Goal: Task Accomplishment & Management: Manage account settings

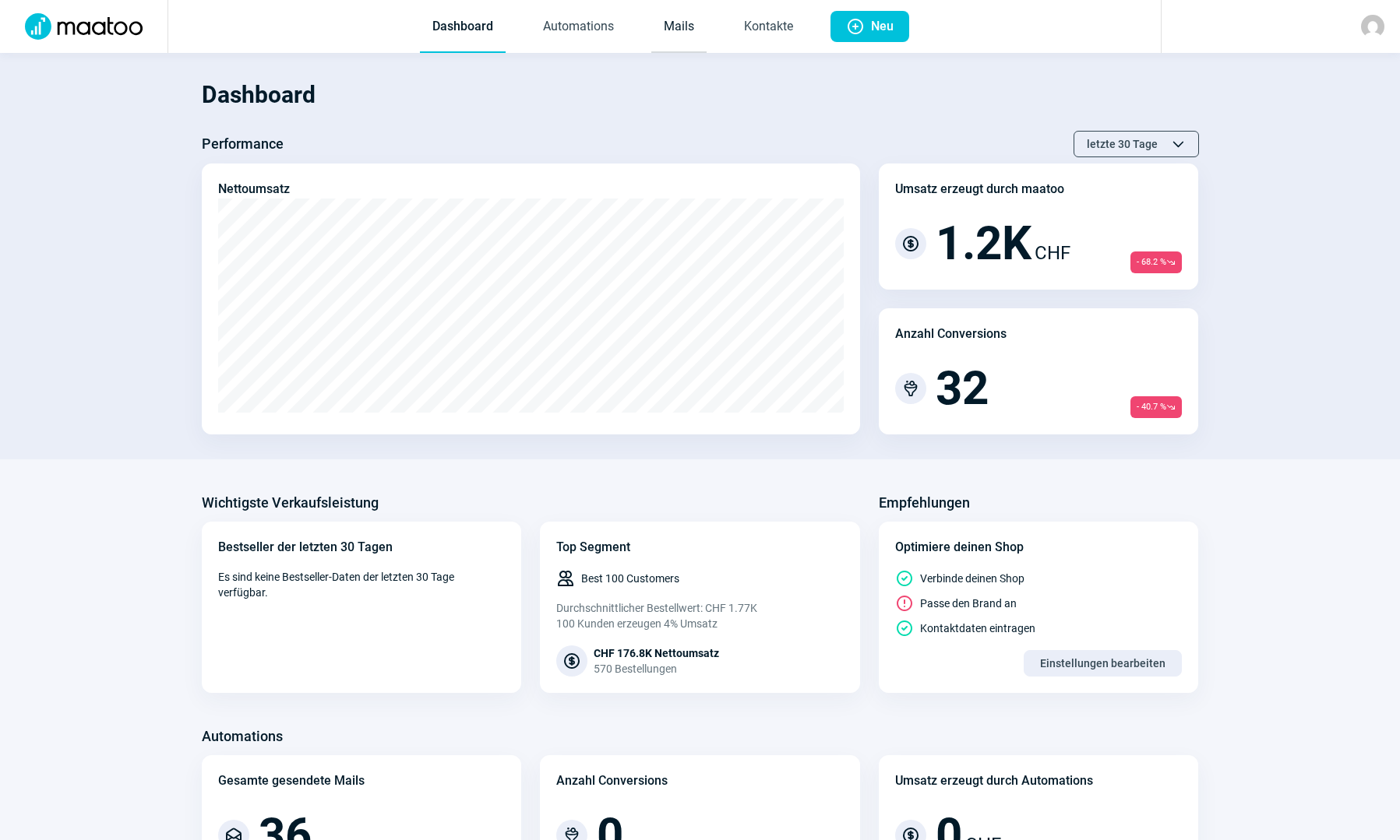
click at [671, 33] on link "Mails" at bounding box center [678, 28] width 55 height 52
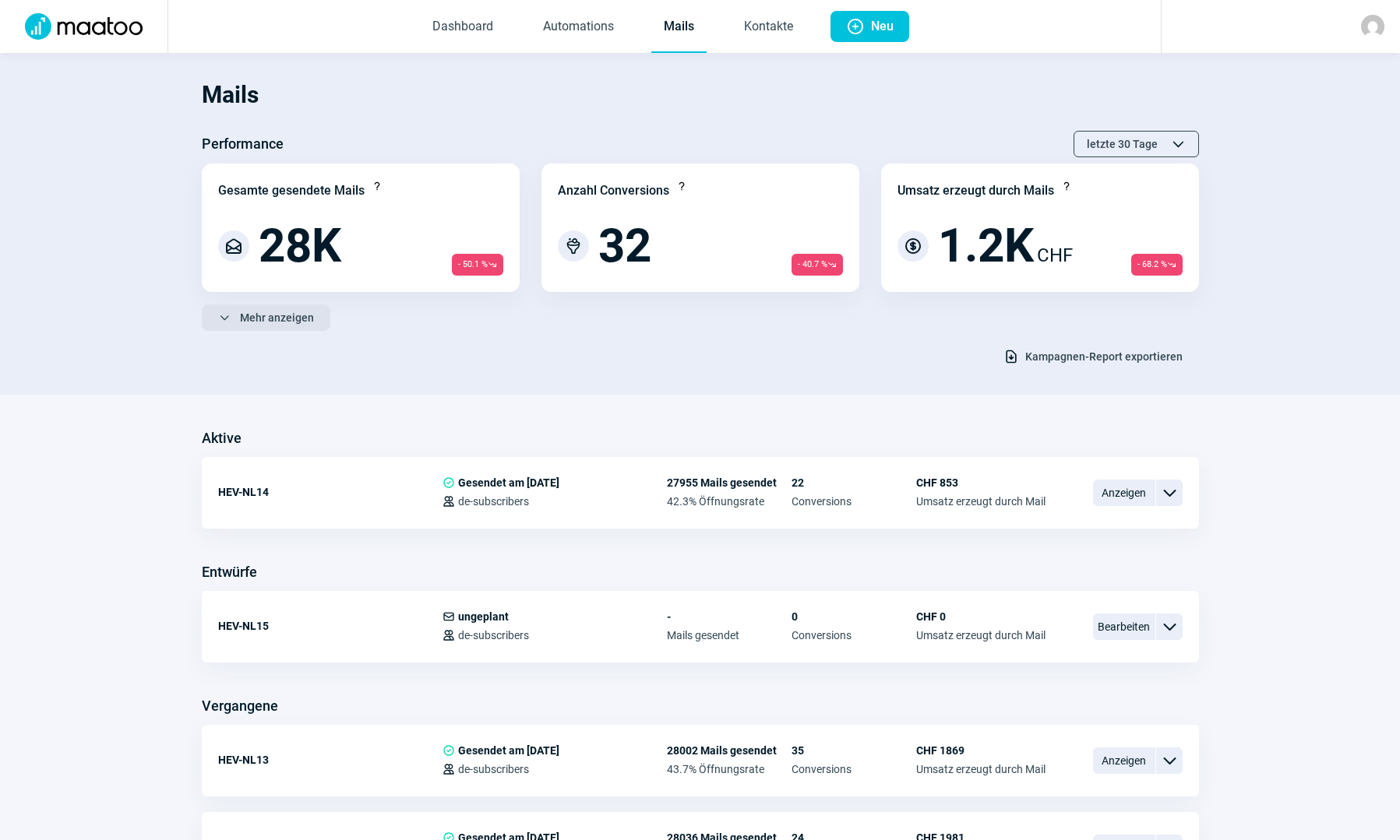
click at [294, 322] on span "Mehr anzeigen" at bounding box center [277, 317] width 74 height 25
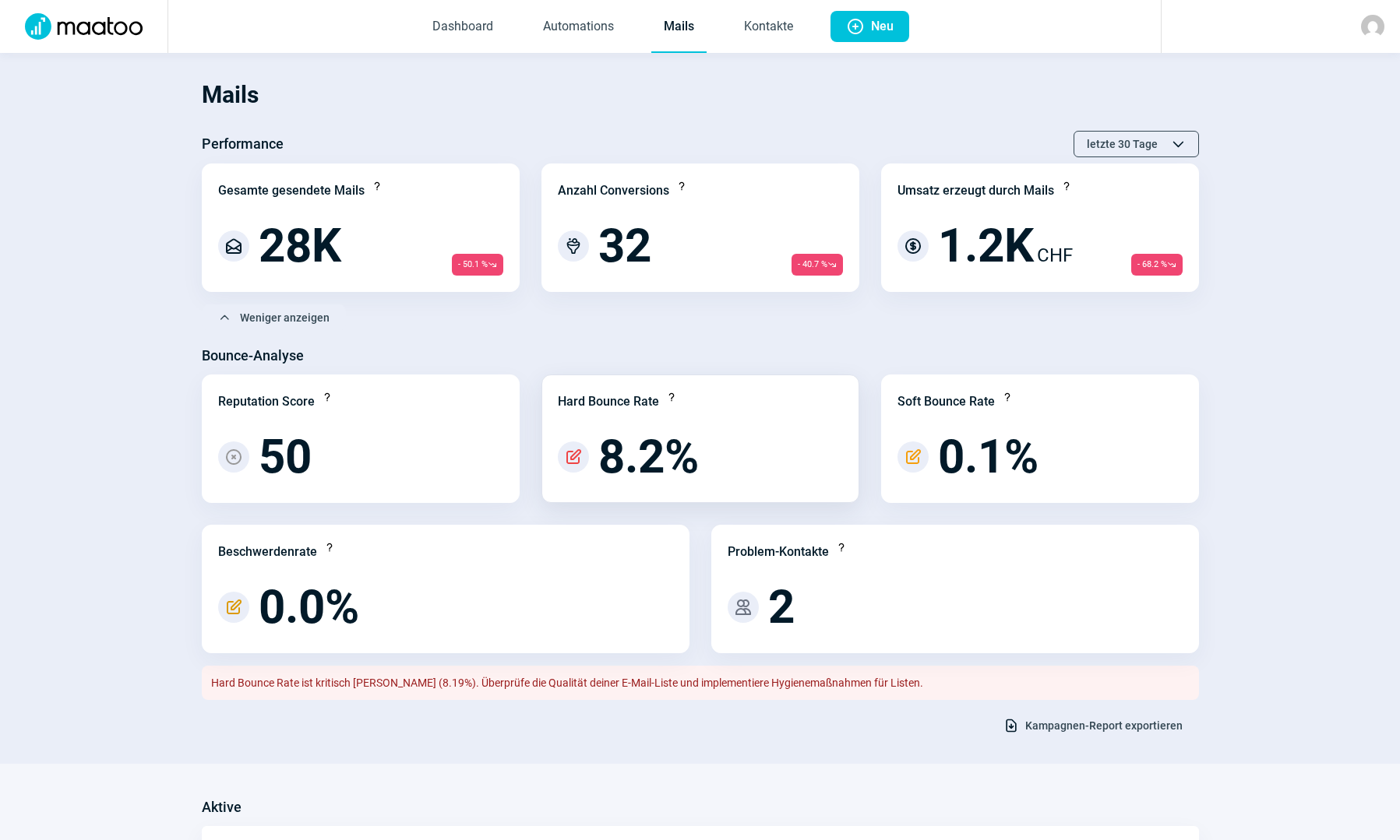
click at [573, 453] on span "PencilAlt icon" at bounding box center [573, 457] width 18 height 18
click at [577, 458] on span "PencilAlt icon" at bounding box center [573, 457] width 18 height 18
click at [1108, 143] on span "letzte 30 Tage" at bounding box center [1122, 144] width 71 height 25
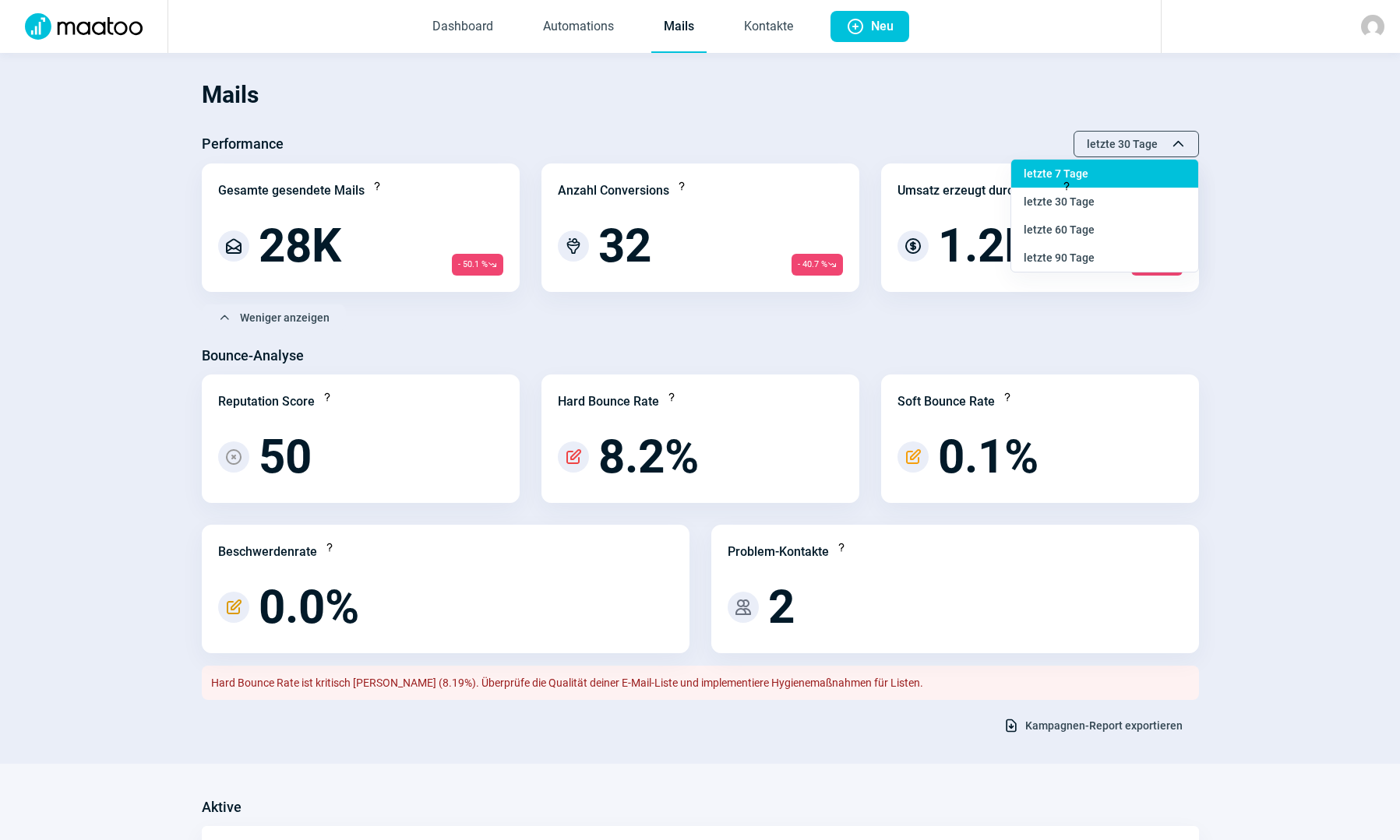
click at [1081, 179] on span "letzte 7 Tage" at bounding box center [1056, 174] width 64 height 13
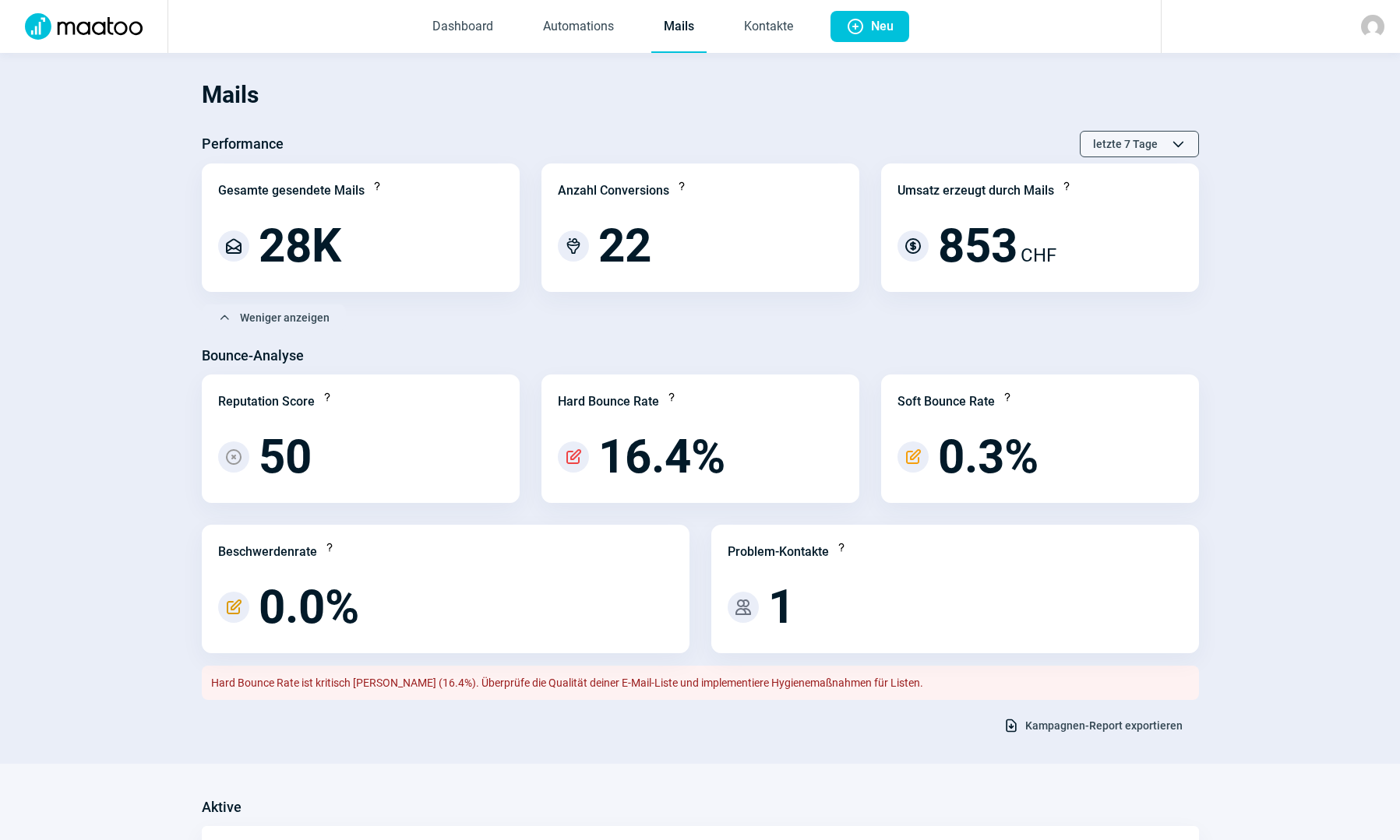
click at [1117, 152] on span "letzte 7 Tage" at bounding box center [1125, 144] width 64 height 25
click at [1052, 249] on div "letzte 90 Tage" at bounding box center [1104, 258] width 187 height 28
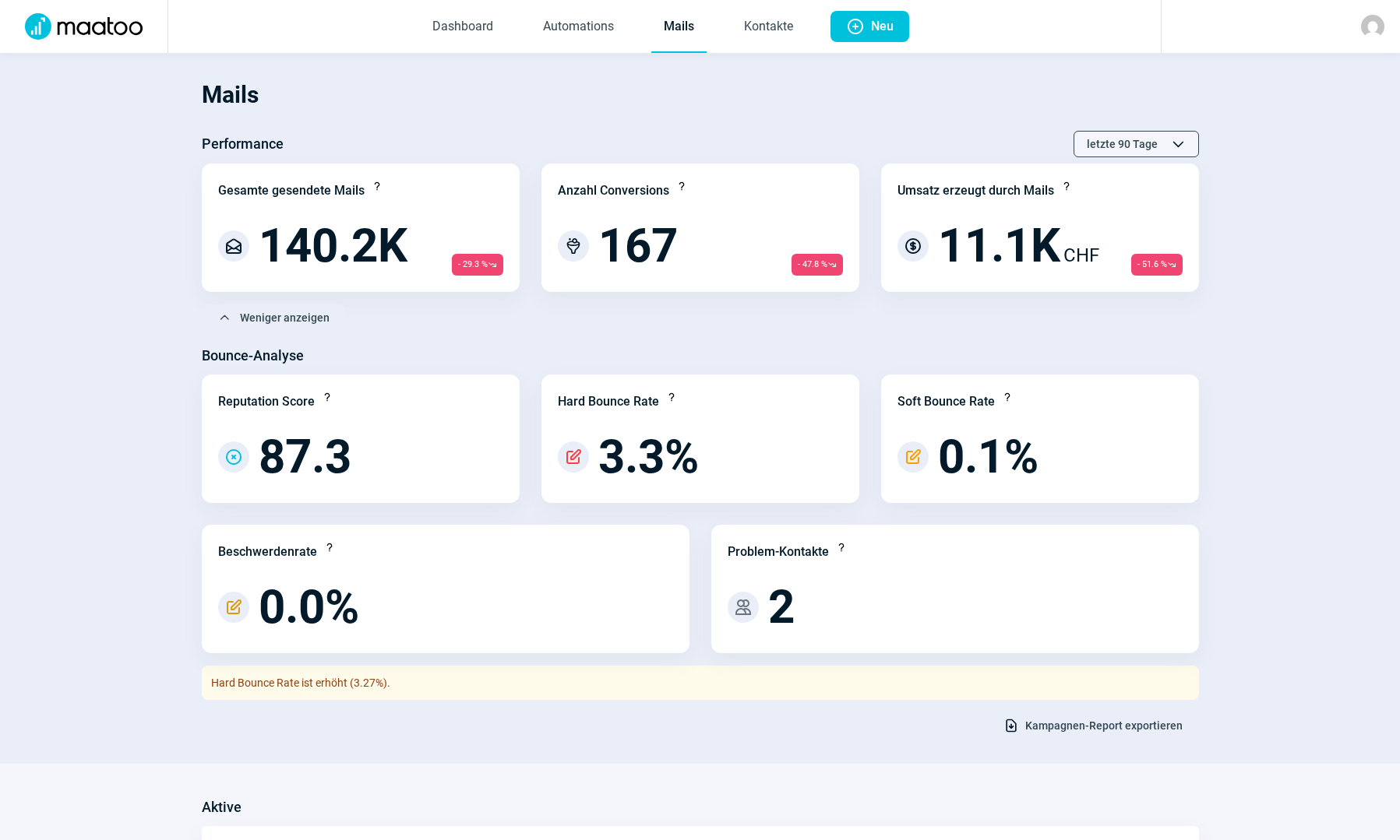
click at [1157, 149] on span "letzte 90 Tage" at bounding box center [1122, 144] width 71 height 25
click at [1040, 202] on span "letzte 30 Tage" at bounding box center [1059, 201] width 71 height 13
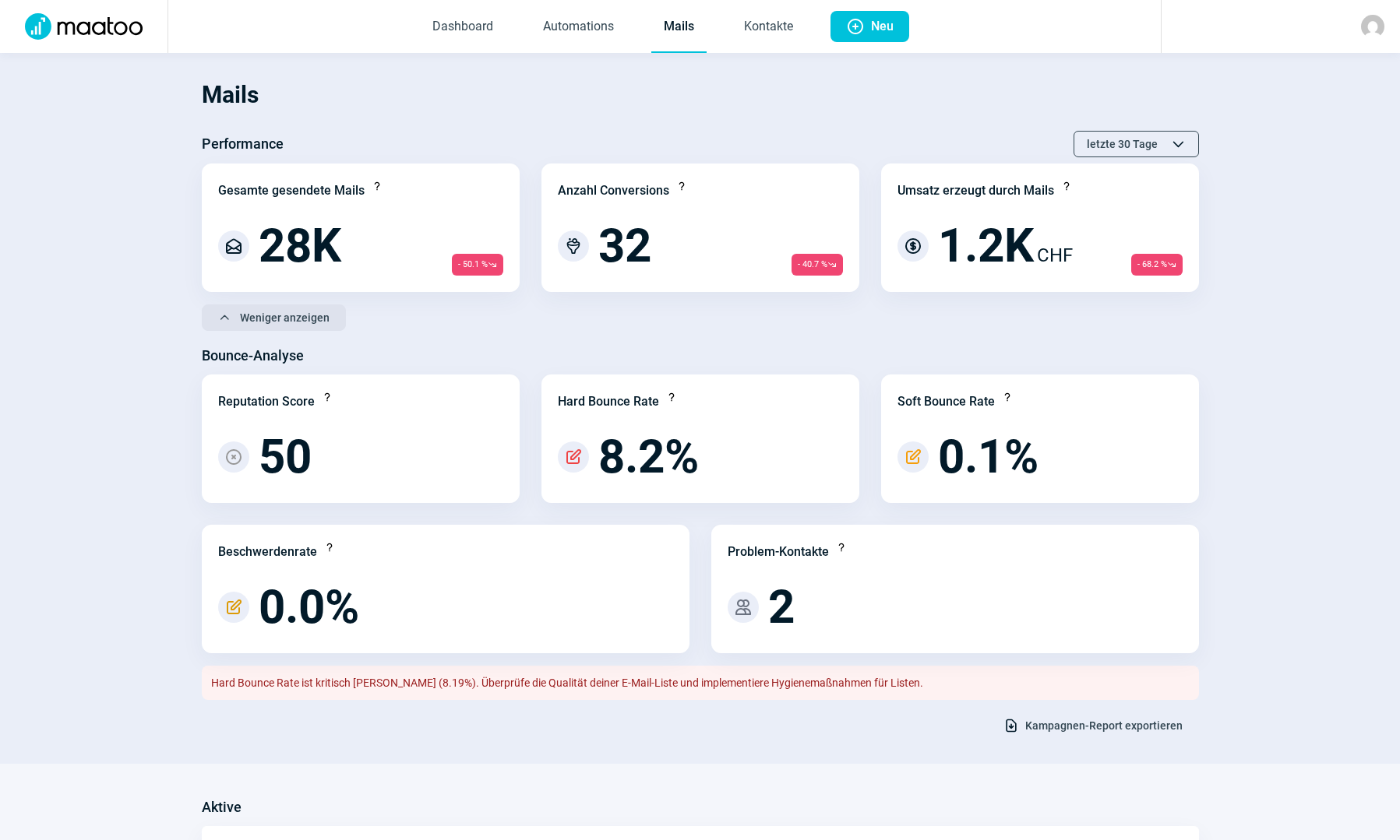
click at [310, 316] on span "Weniger anzeigen" at bounding box center [284, 317] width 89 height 25
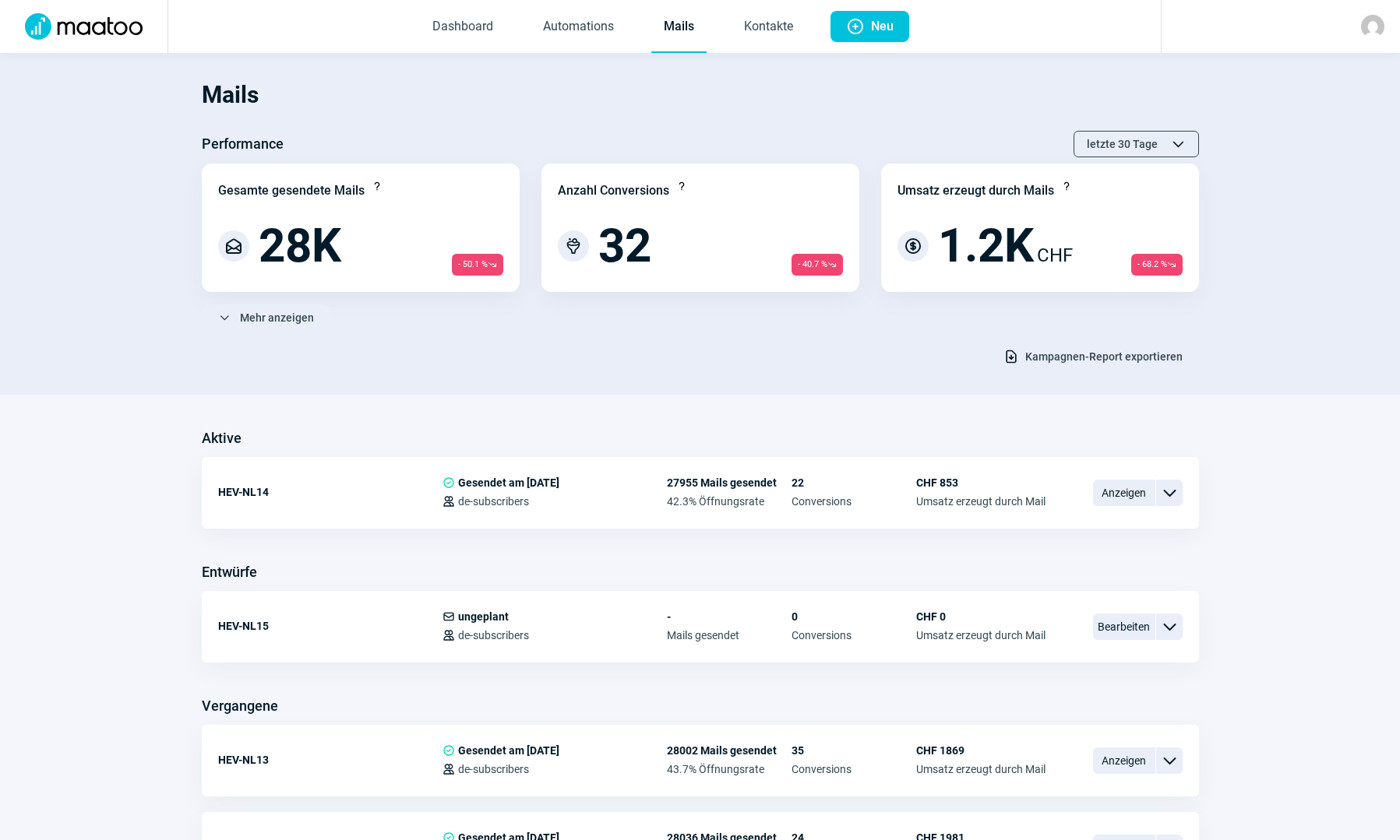
click at [1052, 362] on span "Kampagnen-Report exportieren" at bounding box center [1104, 356] width 157 height 25
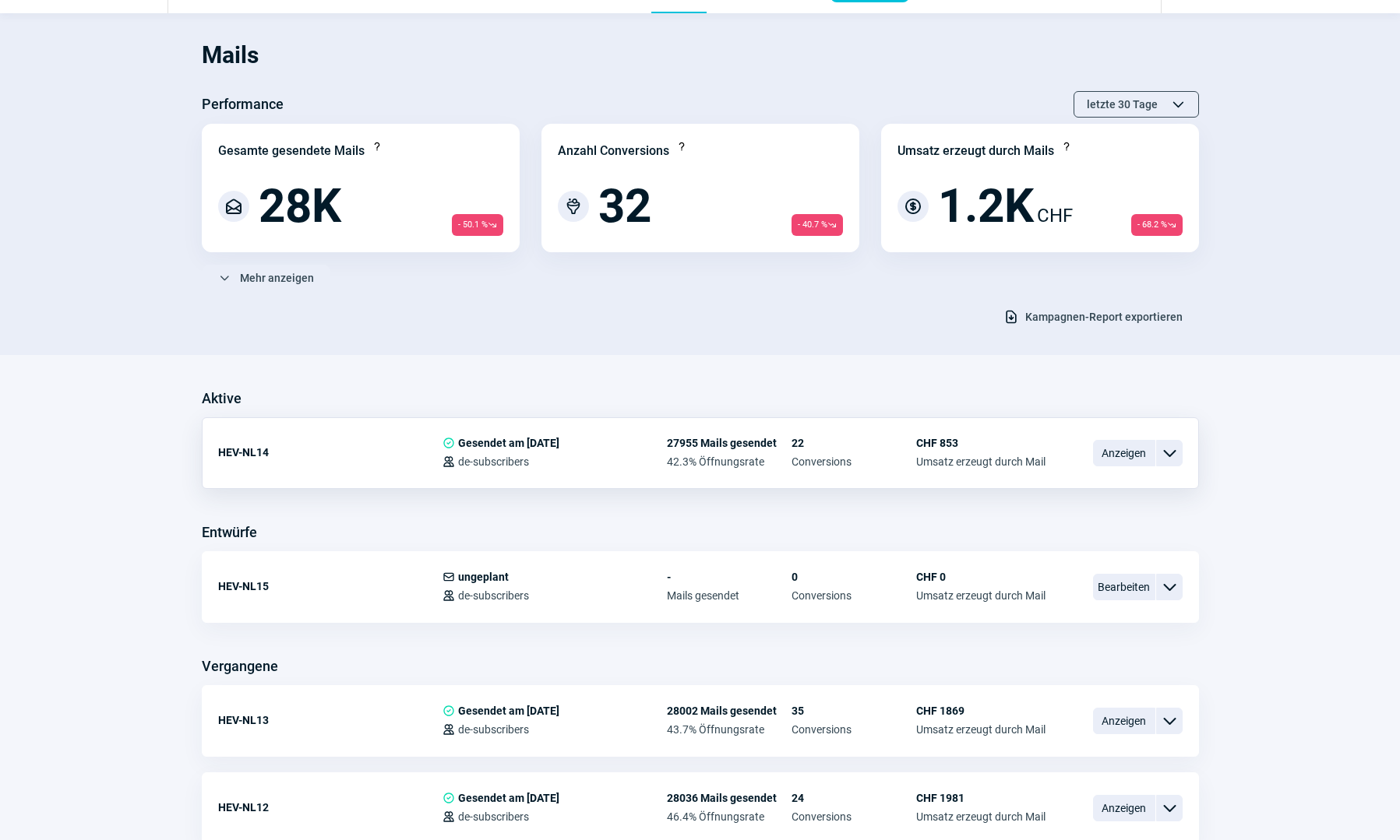
scroll to position [78, 0]
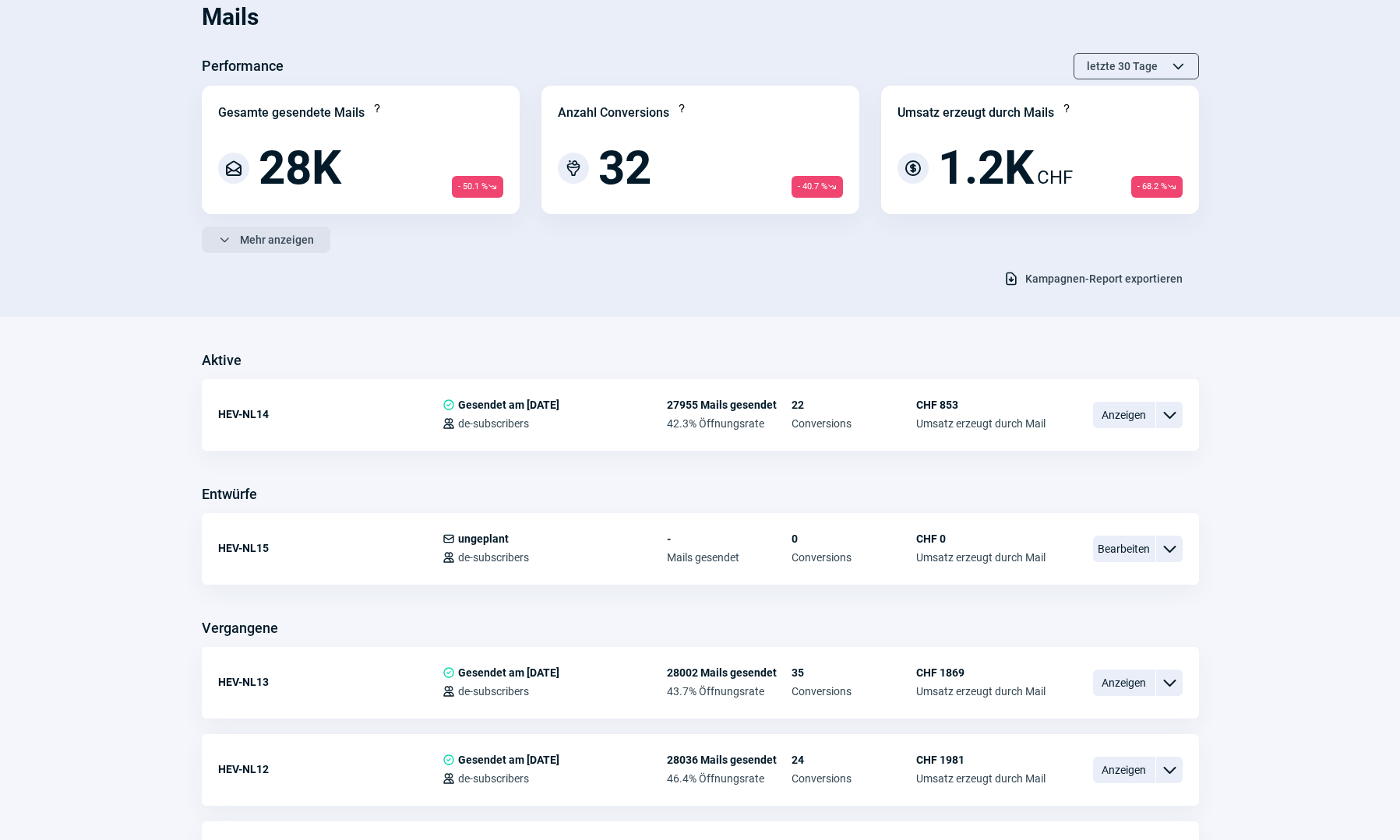
click at [287, 233] on span "Mehr anzeigen" at bounding box center [277, 239] width 74 height 25
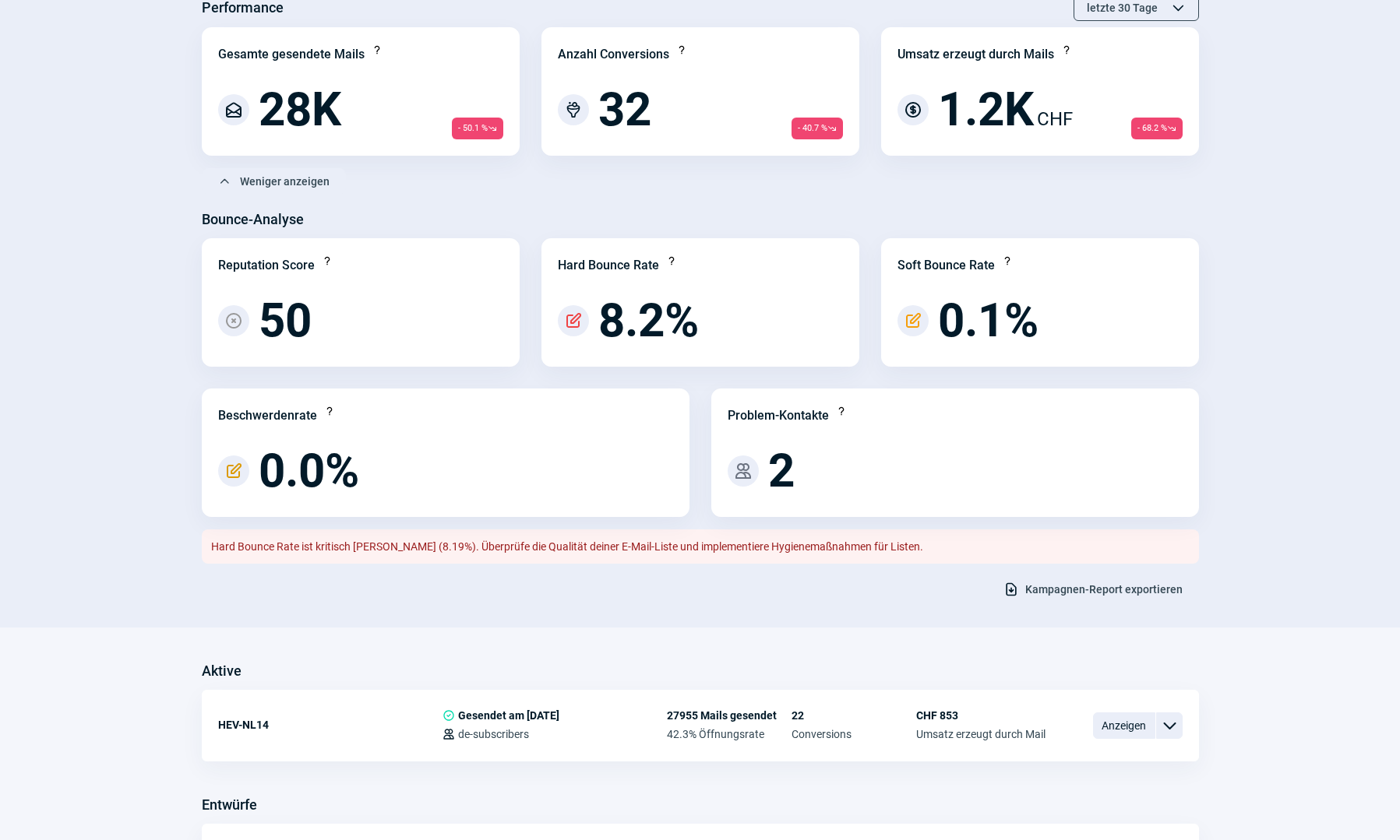
scroll to position [0, 0]
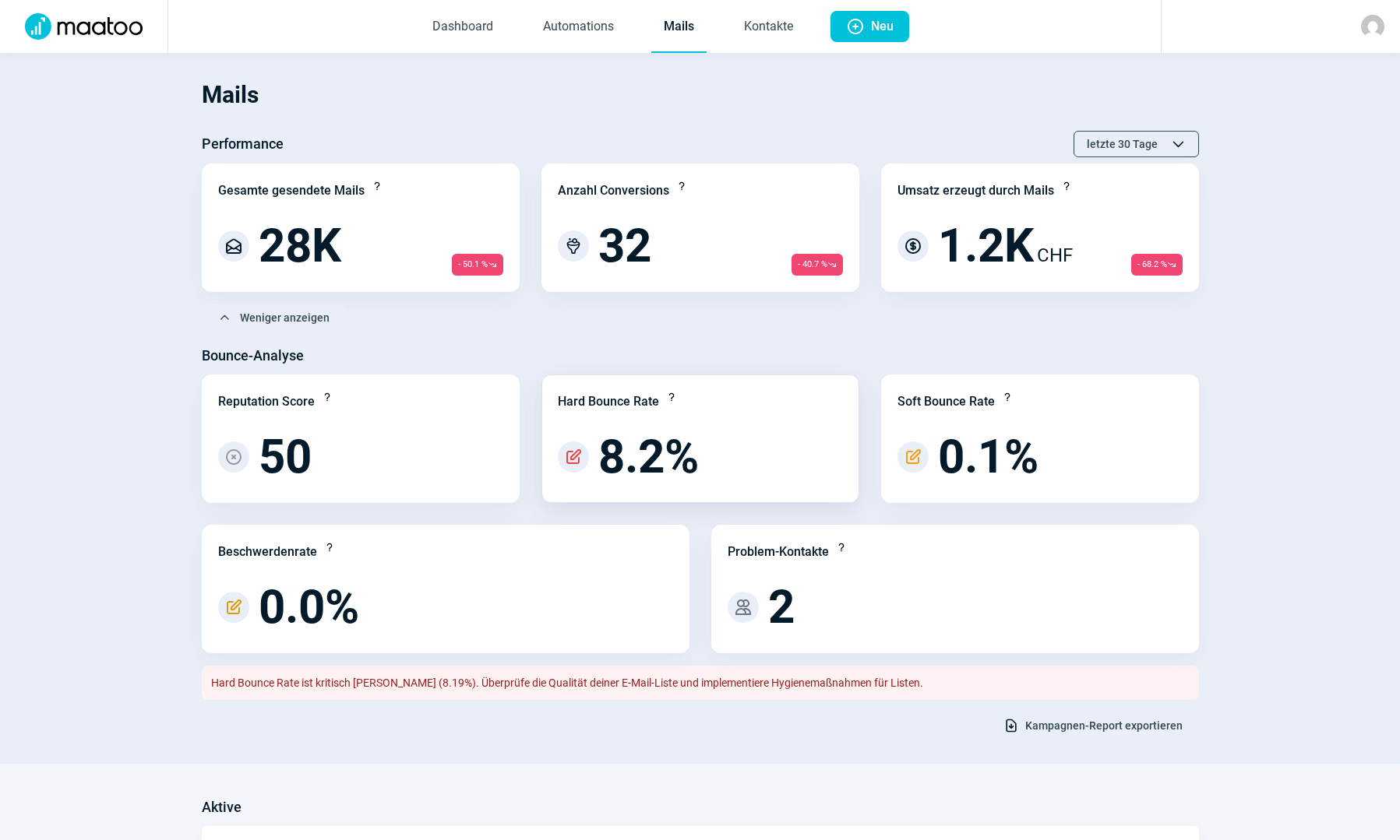
click at [576, 457] on span "PencilAlt icon" at bounding box center [573, 457] width 18 height 18
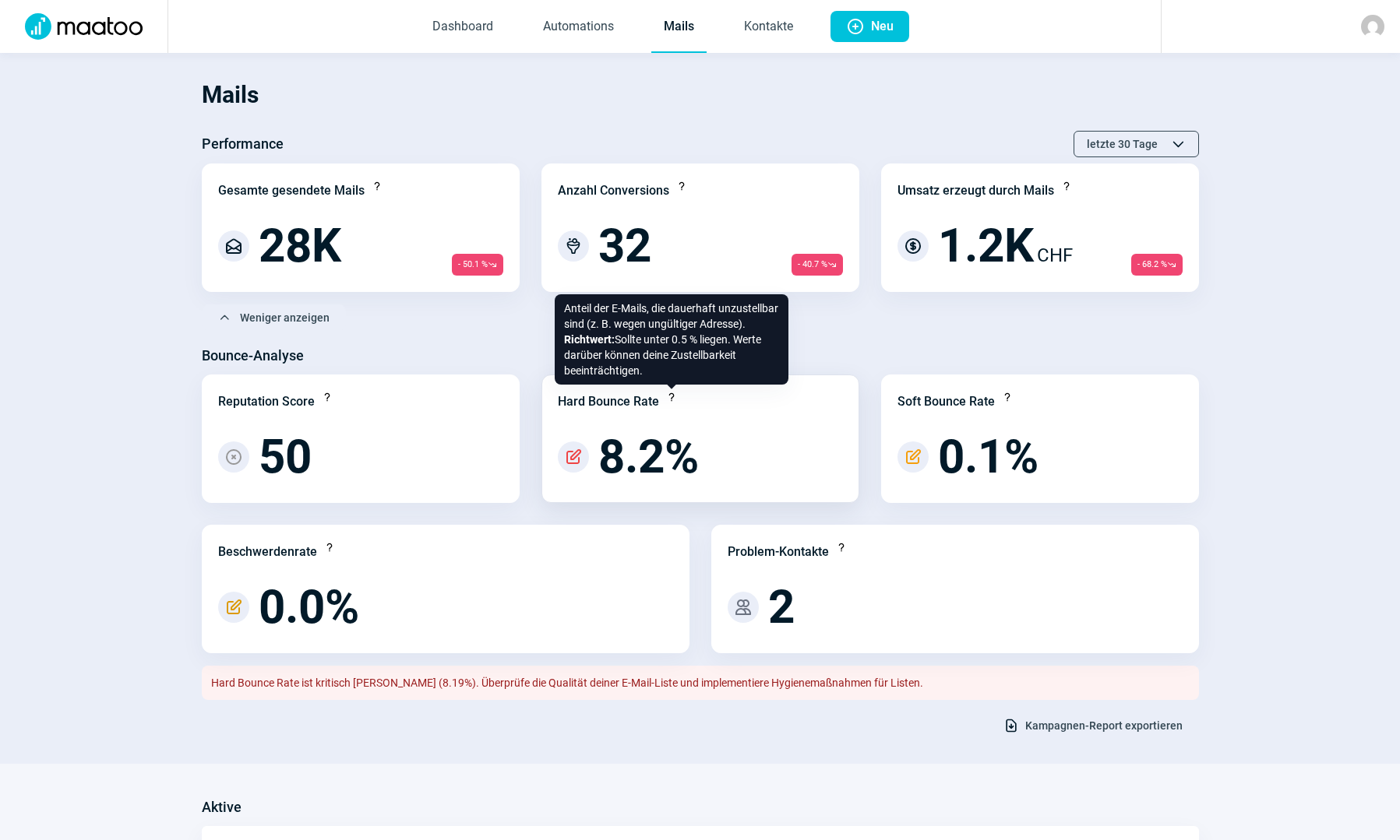
click at [671, 397] on span "Question icon" at bounding box center [672, 397] width 13 height 13
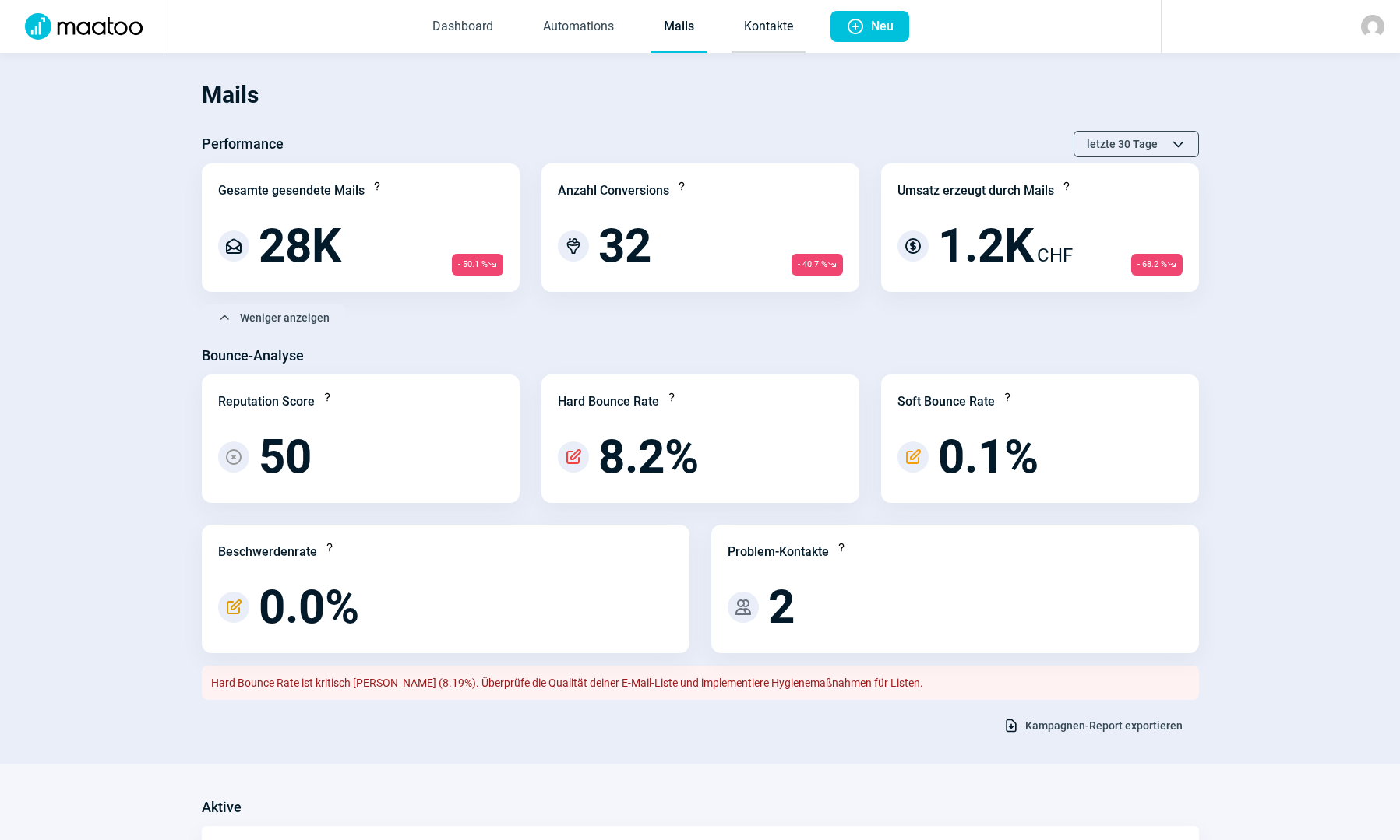
click at [781, 28] on link "Kontakte" at bounding box center [769, 28] width 74 height 52
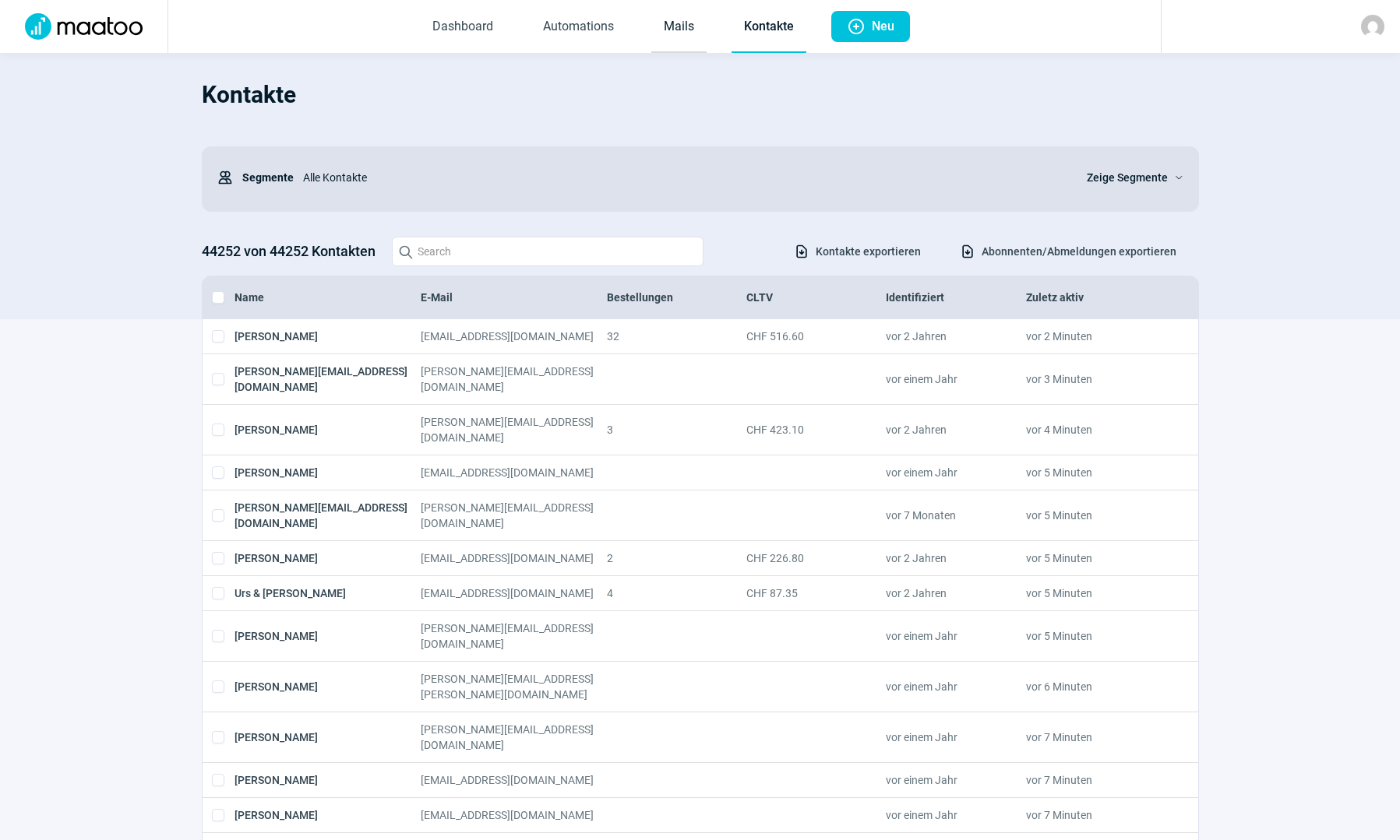
click at [686, 36] on link "Mails" at bounding box center [678, 28] width 55 height 52
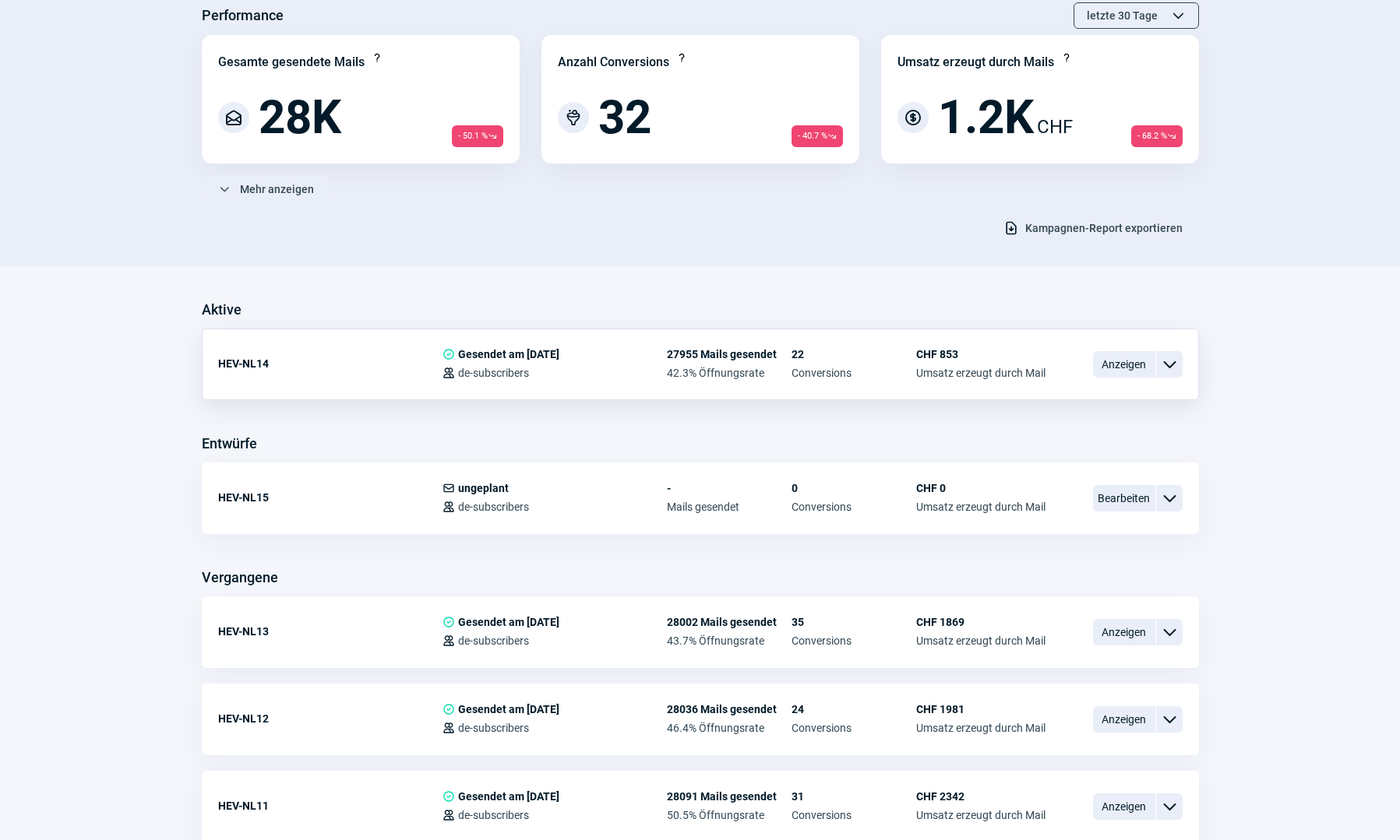
scroll to position [155, 0]
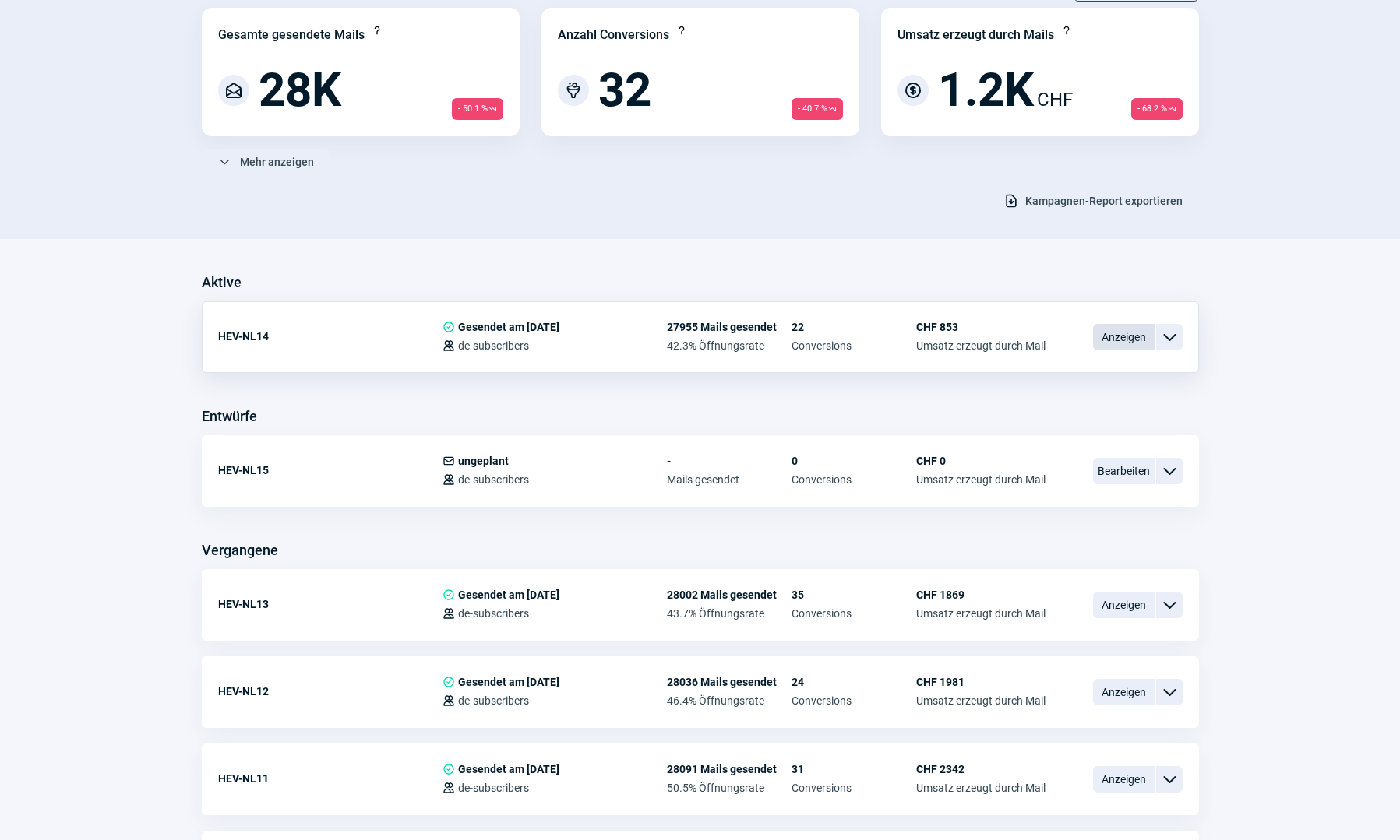
click at [1125, 339] on span "Anzeigen" at bounding box center [1124, 337] width 63 height 27
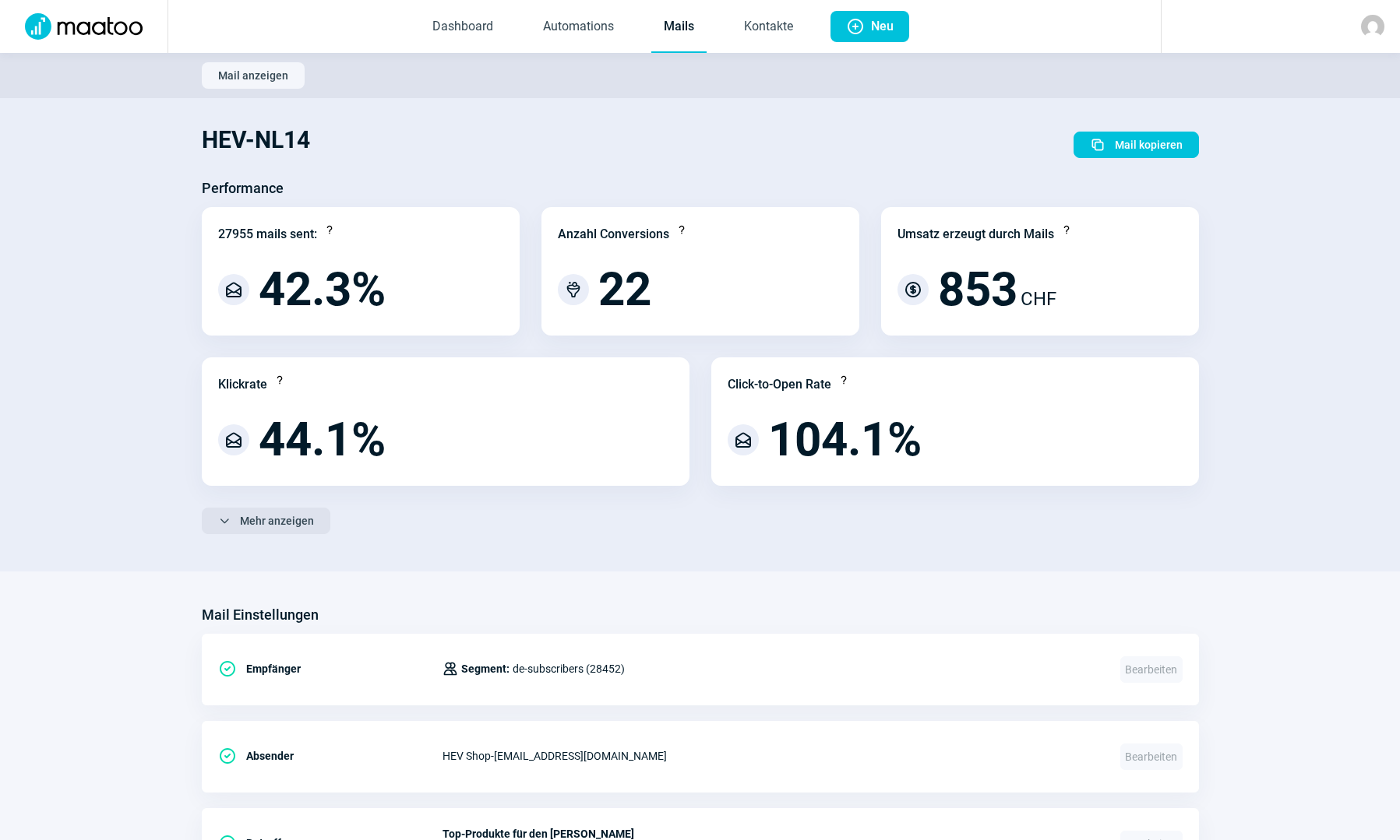
click at [298, 519] on span "Mehr anzeigen" at bounding box center [277, 521] width 74 height 25
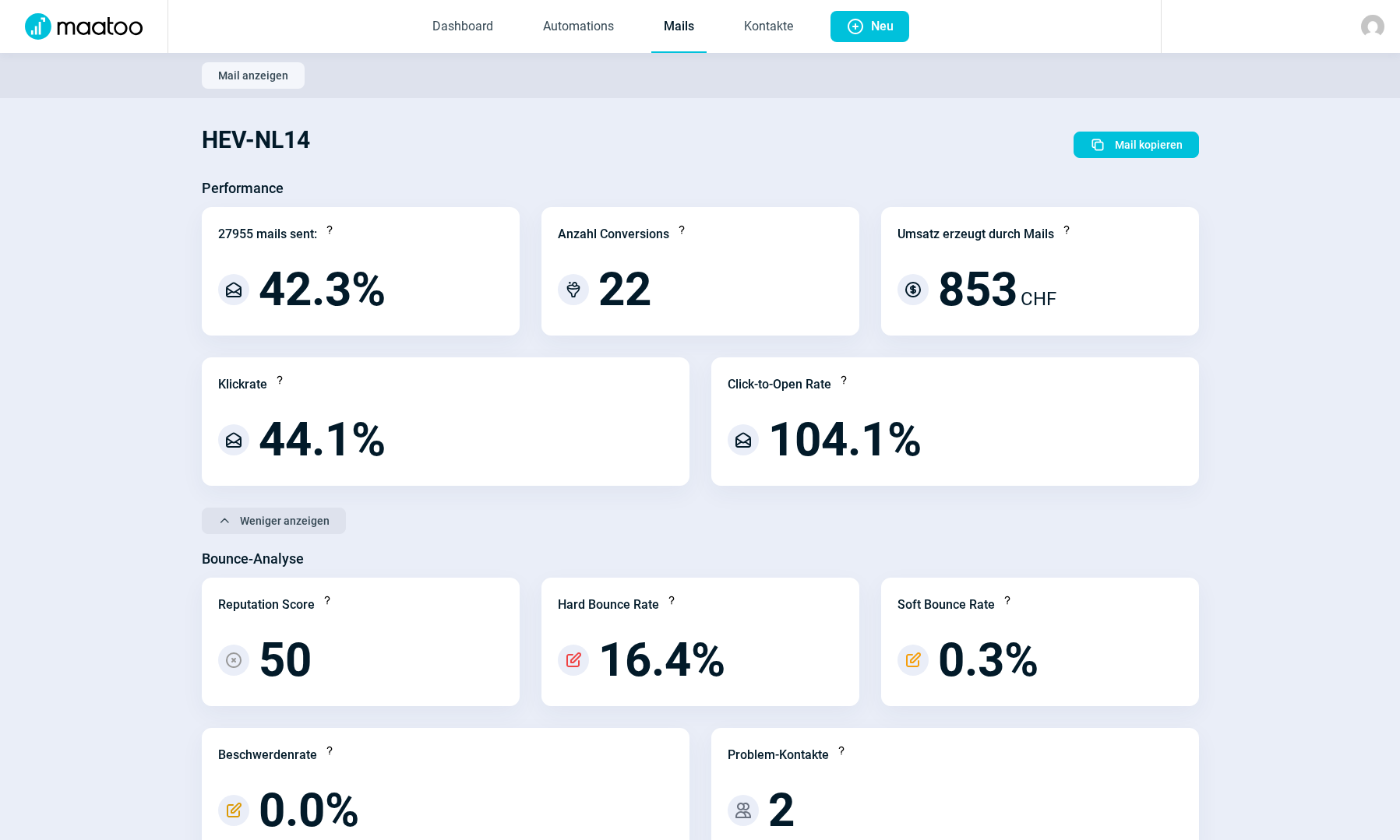
click at [313, 523] on span "Weniger anzeigen" at bounding box center [284, 521] width 89 height 25
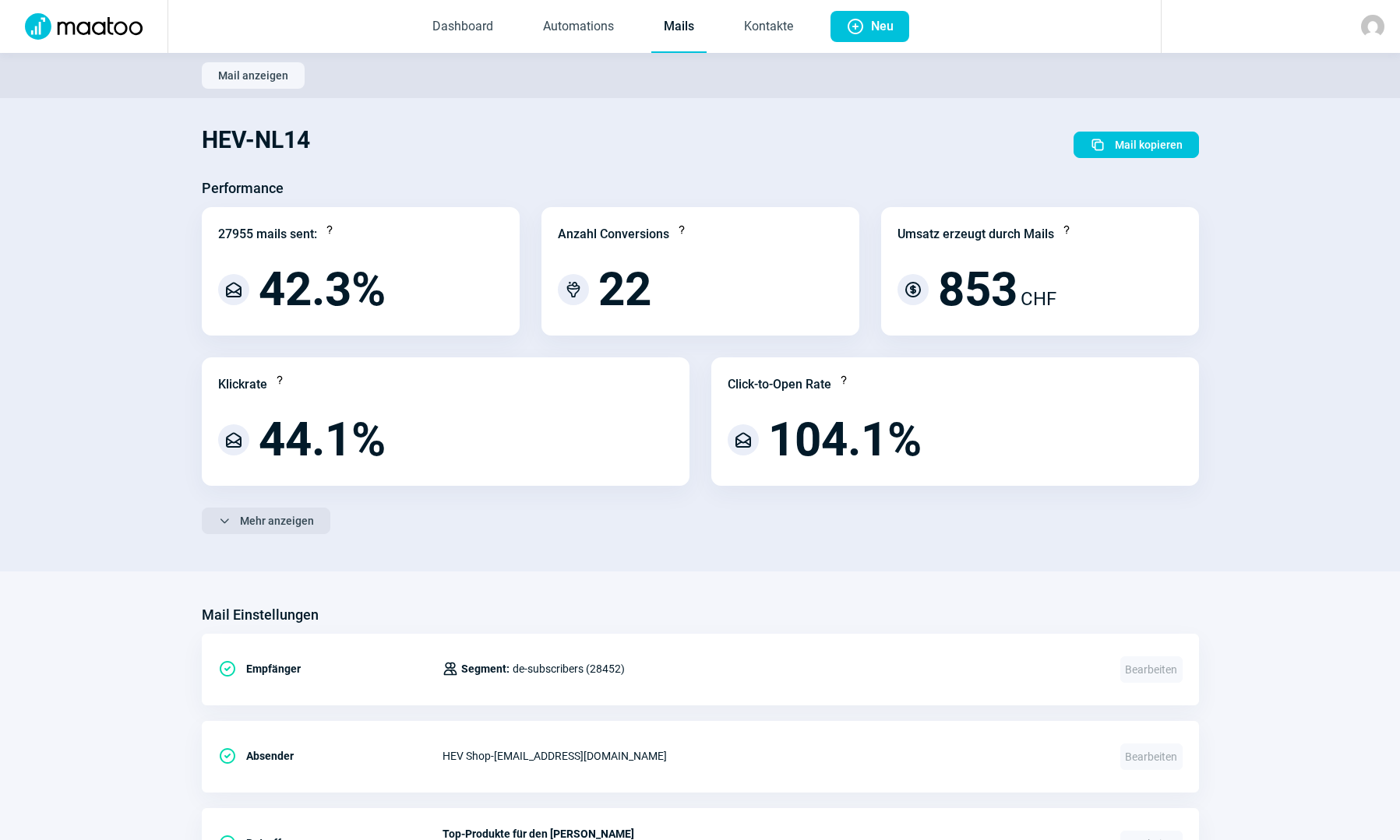
click at [313, 522] on button "ChevronDown icon Mehr anzeigen" at bounding box center [266, 521] width 129 height 27
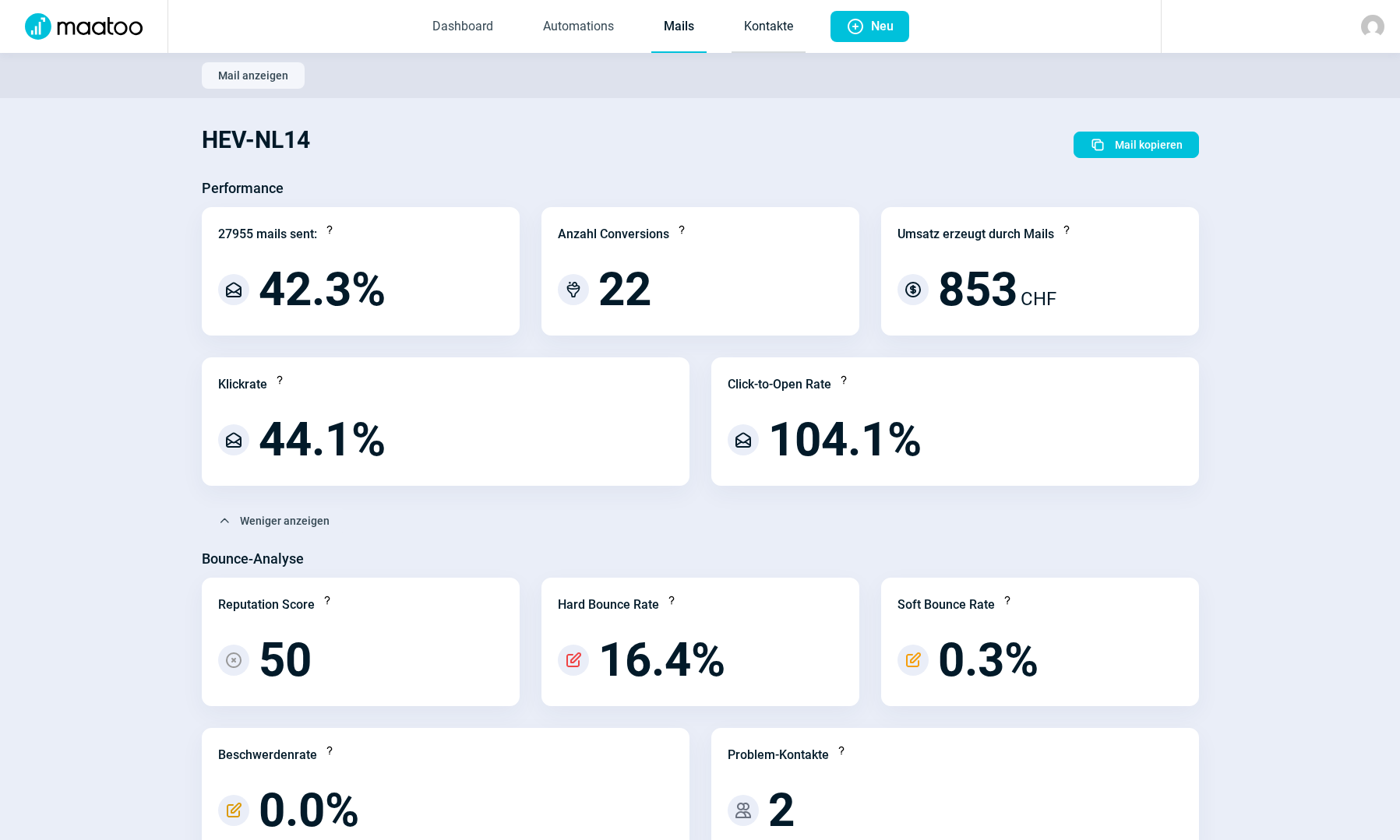
click at [762, 38] on link "Kontakte" at bounding box center [769, 28] width 74 height 52
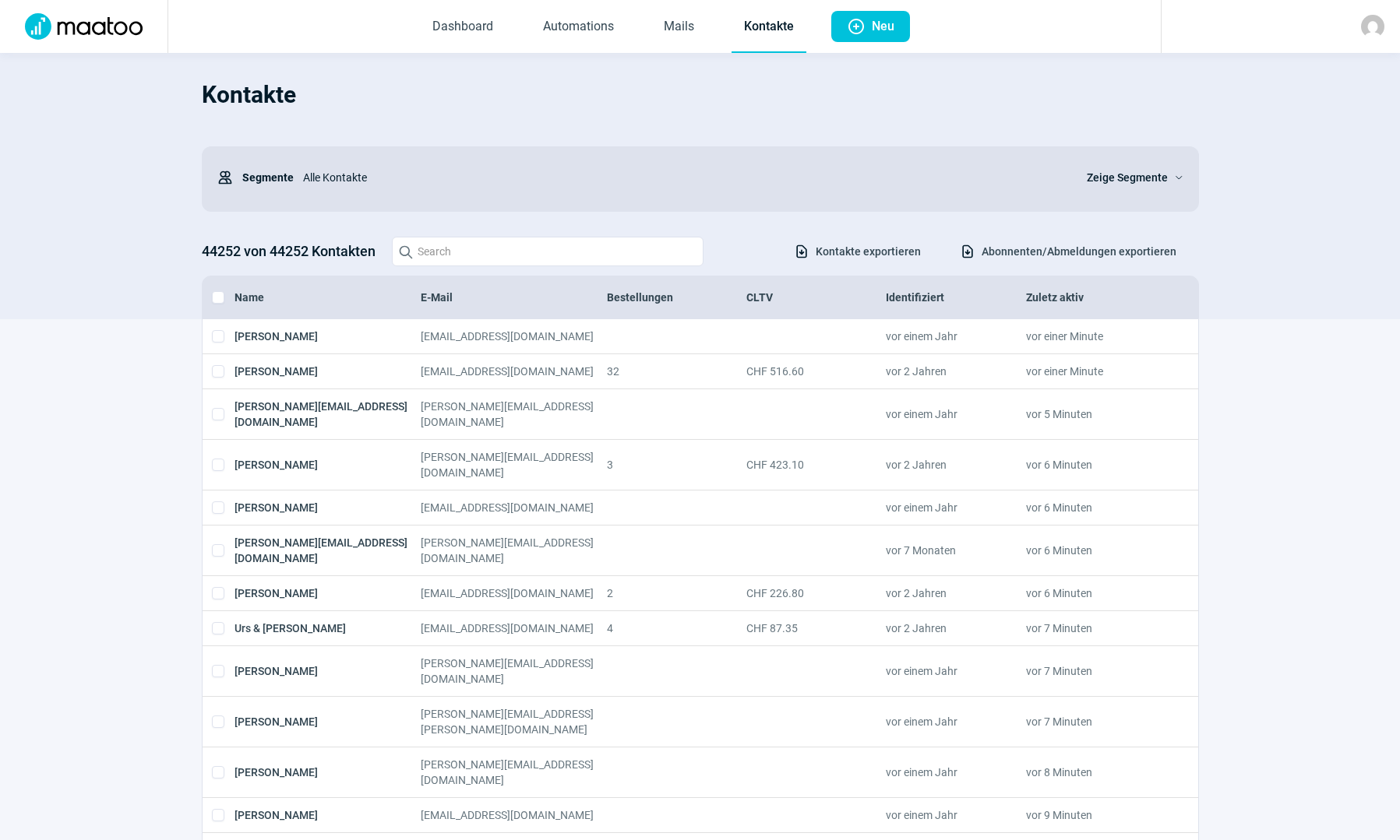
click at [1011, 259] on span "Abonnenten/Abmeldungen exportieren" at bounding box center [1079, 251] width 195 height 25
click at [1117, 170] on span "Zeige Segmente" at bounding box center [1128, 178] width 81 height 18
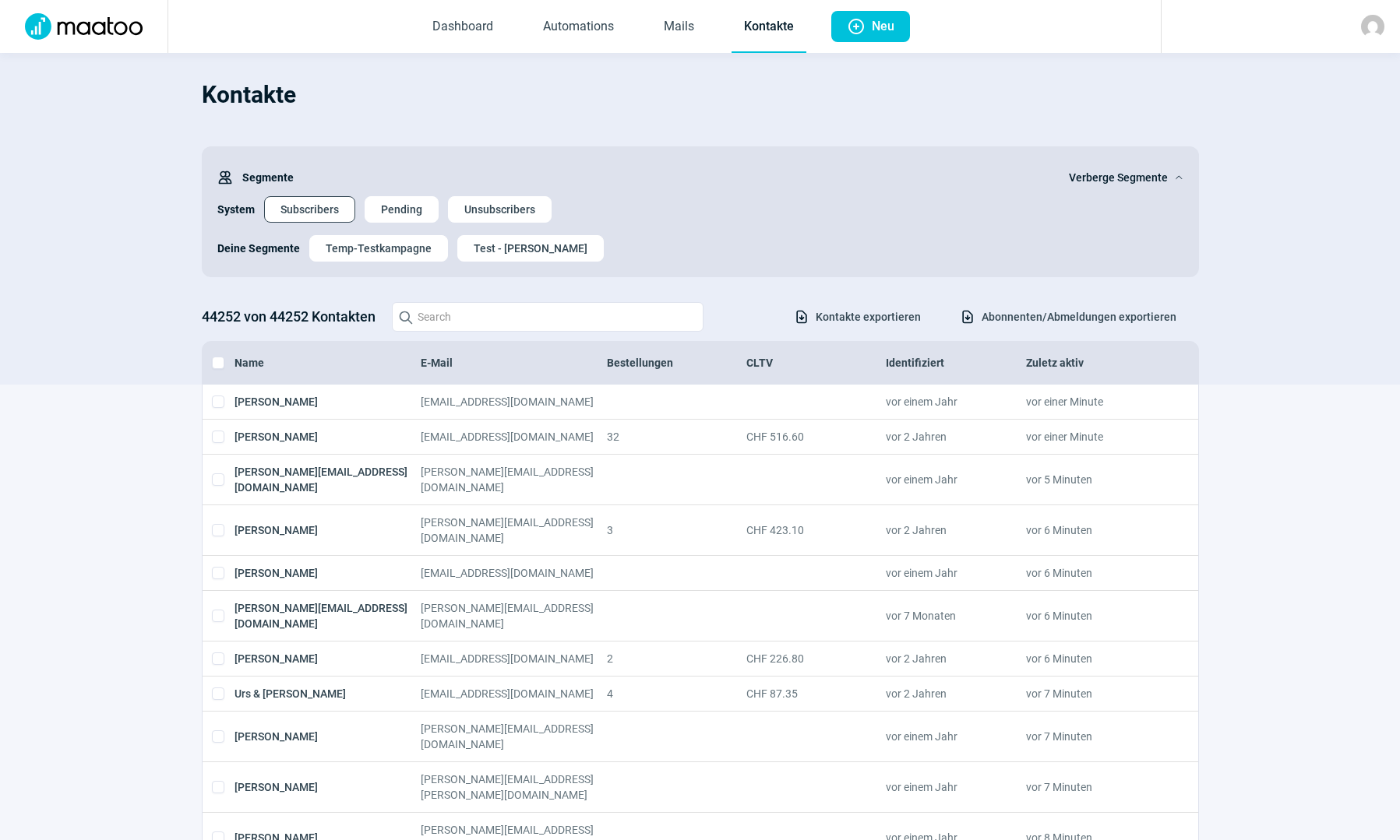
click at [286, 207] on span "Subscribers" at bounding box center [309, 209] width 58 height 25
click at [860, 327] on span "Kontakte exportieren" at bounding box center [868, 316] width 105 height 25
click at [672, 34] on link "Mails" at bounding box center [678, 28] width 55 height 52
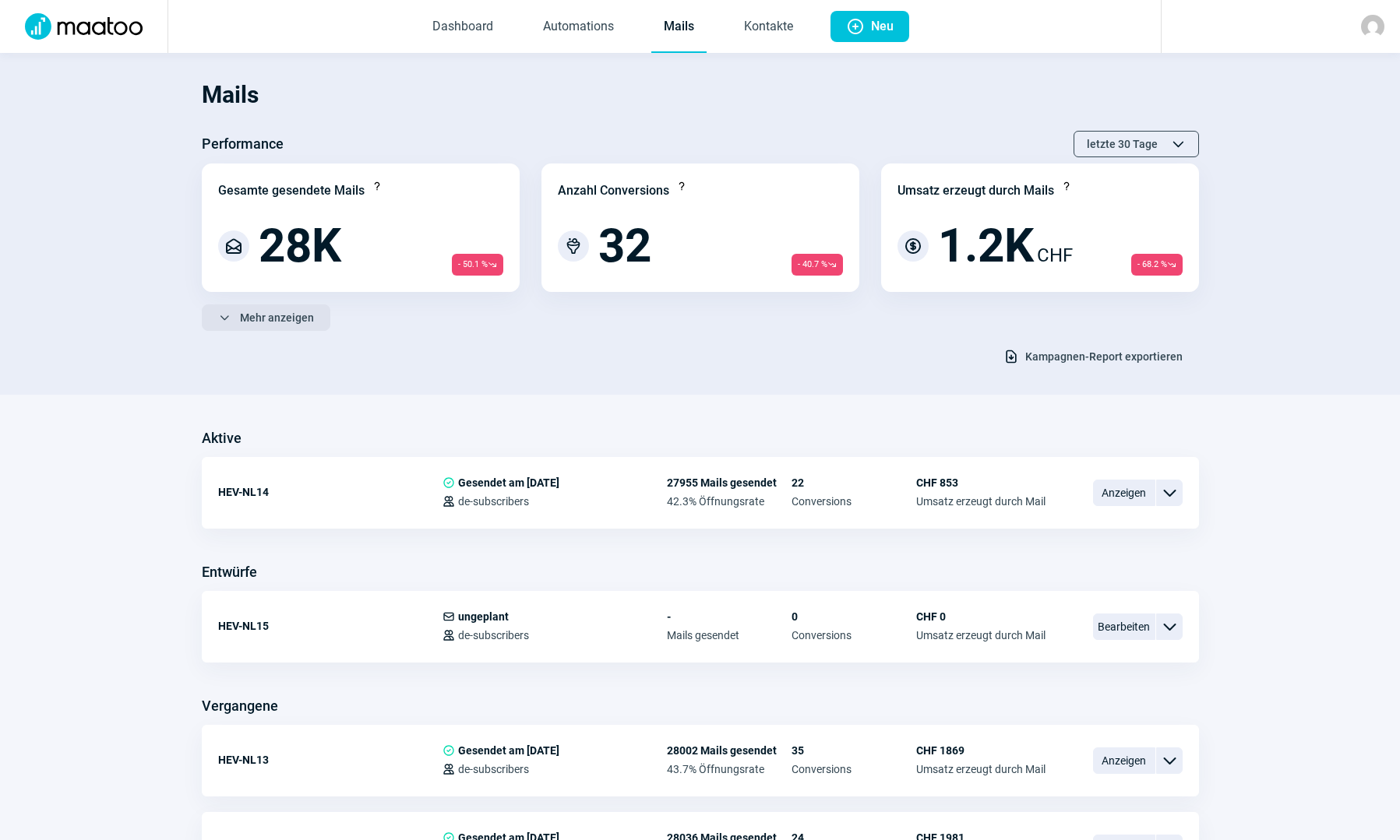
click at [314, 313] on button "ChevronDown icon Mehr anzeigen" at bounding box center [266, 317] width 129 height 27
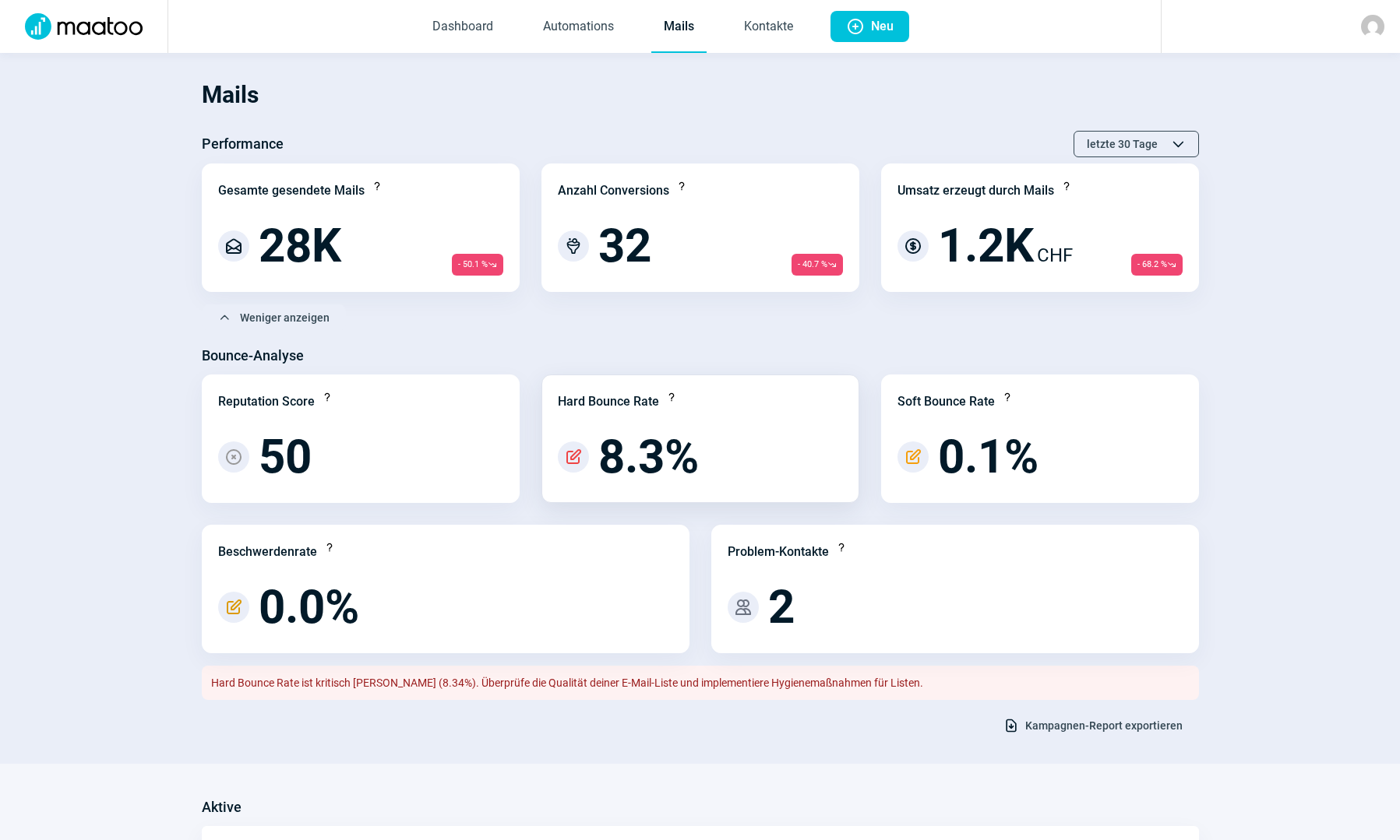
click at [577, 455] on span "PencilAlt icon" at bounding box center [573, 457] width 18 height 18
drag, startPoint x: 646, startPoint y: 459, endPoint x: 673, endPoint y: 408, distance: 57.7
click at [647, 459] on span "8.3%" at bounding box center [648, 456] width 100 height 47
click at [646, 449] on span "8.3%" at bounding box center [648, 456] width 100 height 47
click at [573, 456] on span "PencilAlt icon" at bounding box center [573, 457] width 18 height 18
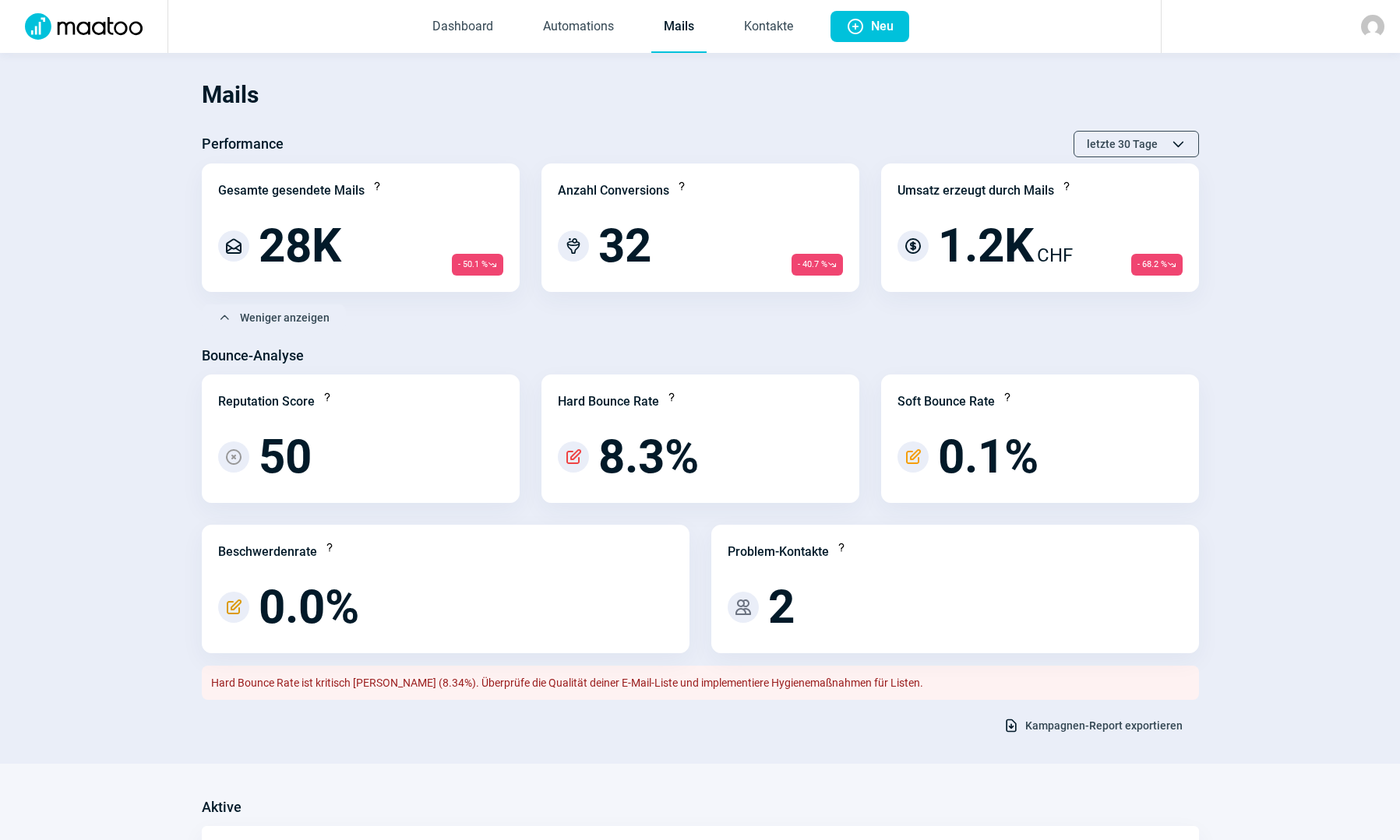
click at [1366, 29] on img at bounding box center [1371, 26] width 23 height 23
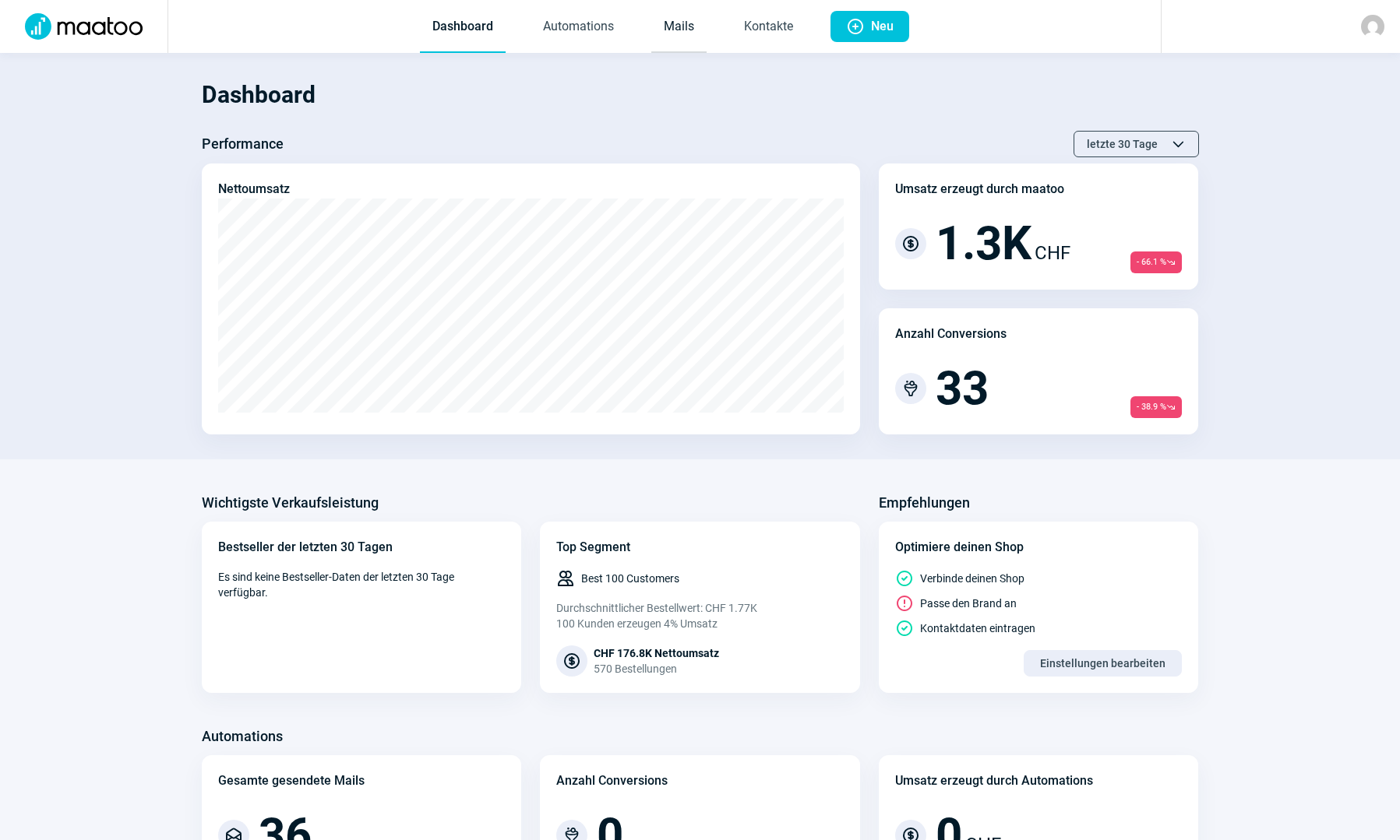
click at [682, 18] on link "Mails" at bounding box center [678, 28] width 55 height 52
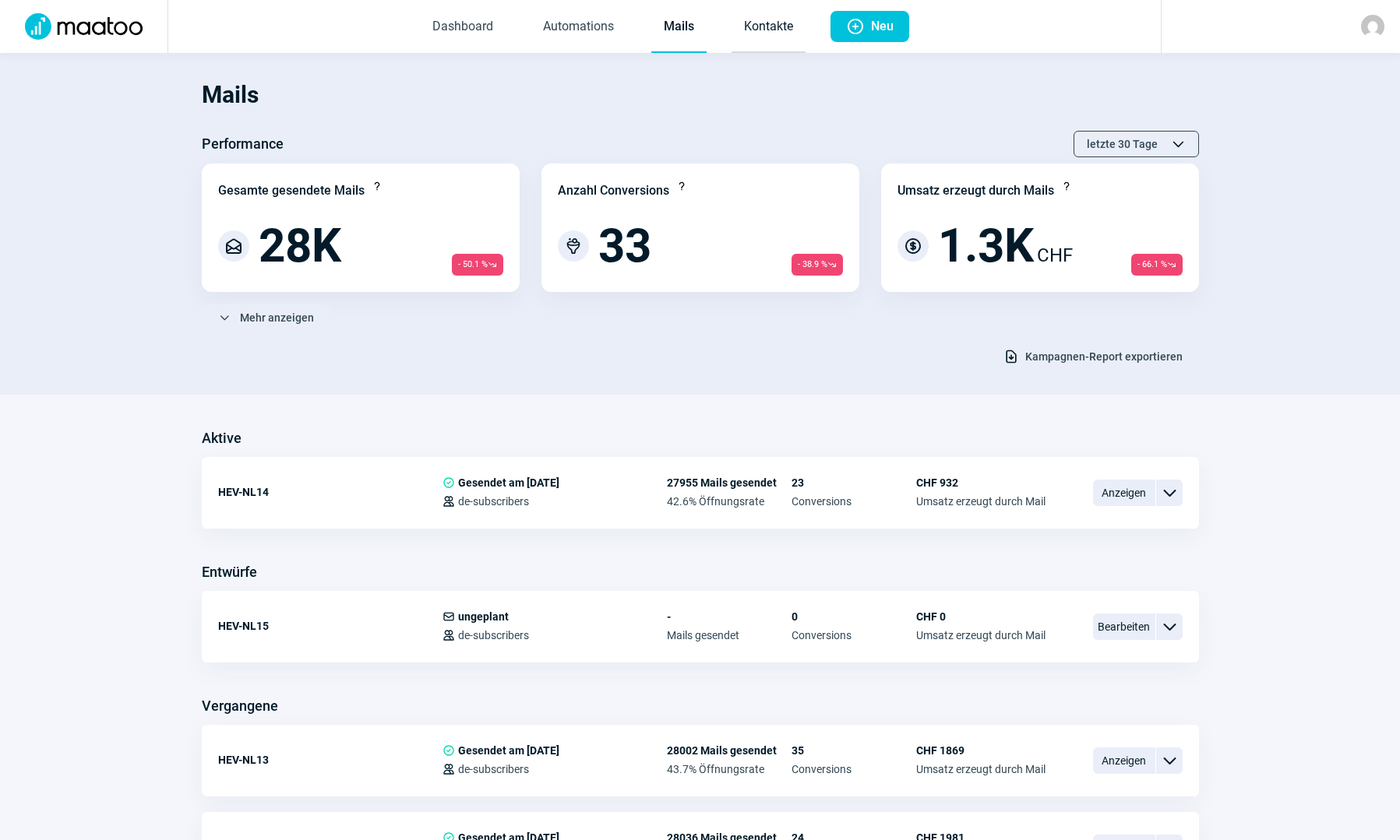
click at [762, 30] on link "Kontakte" at bounding box center [769, 28] width 74 height 52
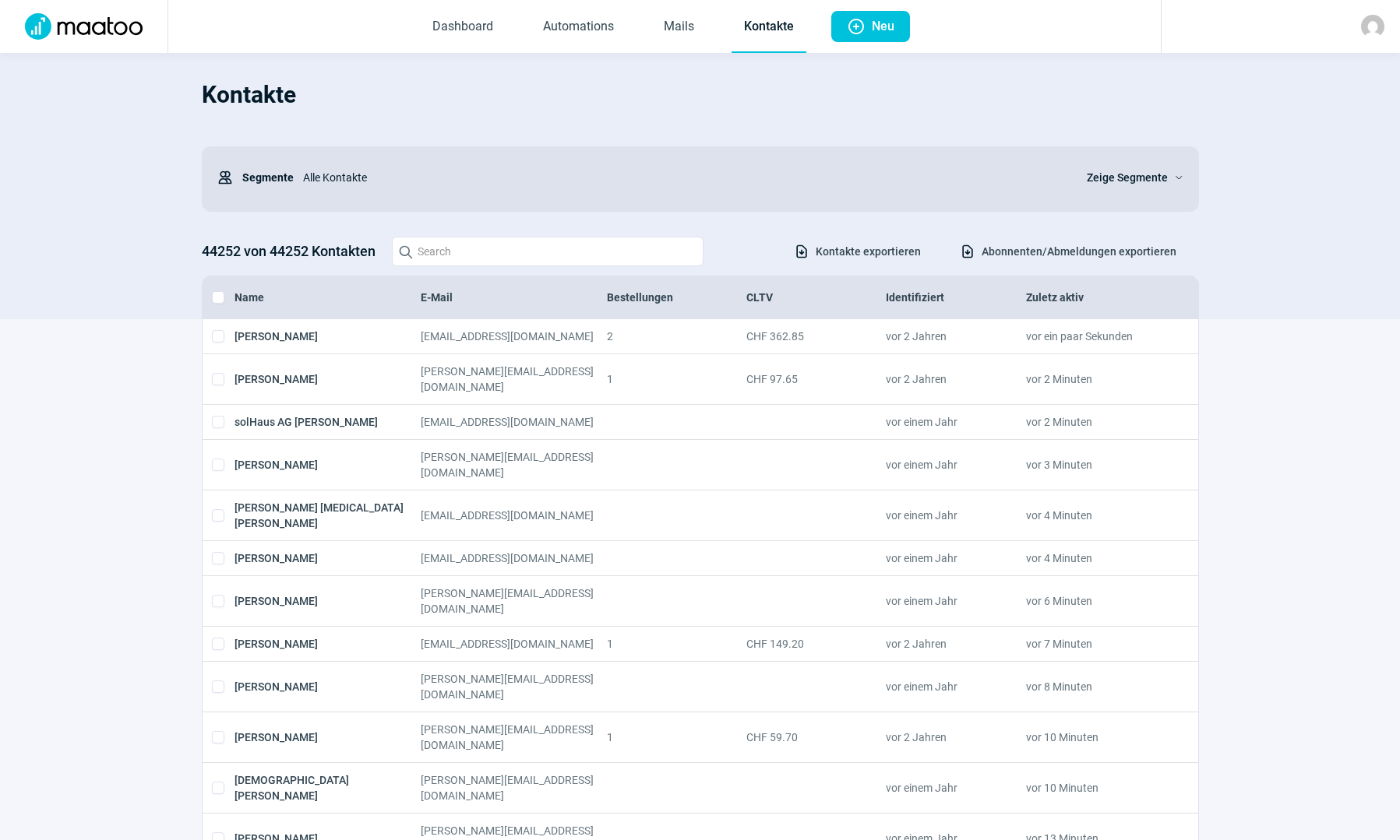
click at [341, 179] on div "Alle Kontakte" at bounding box center [680, 178] width 774 height 31
click at [1100, 186] on span "Zeige Segmente" at bounding box center [1128, 178] width 81 height 18
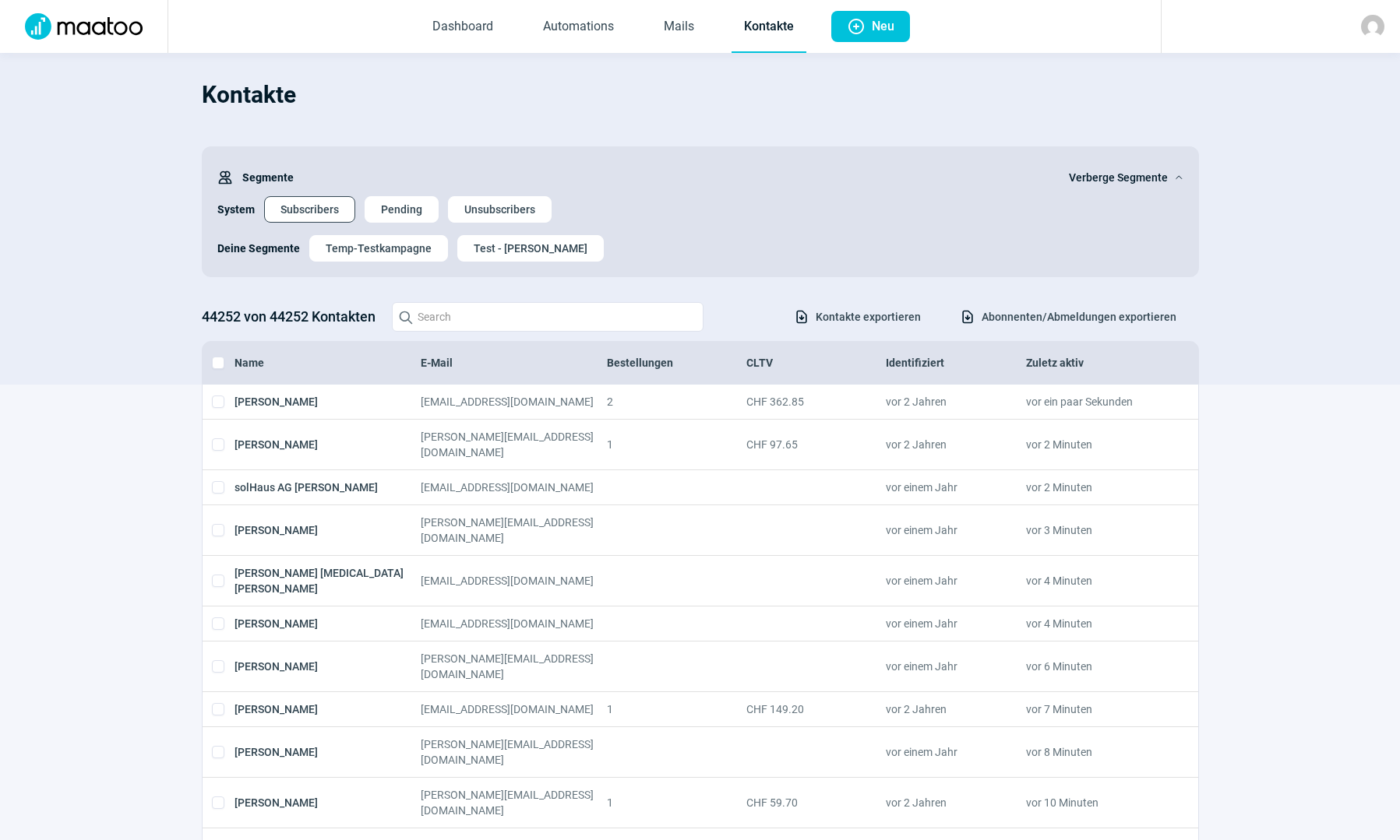
click at [331, 207] on span "Subscribers" at bounding box center [309, 209] width 58 height 25
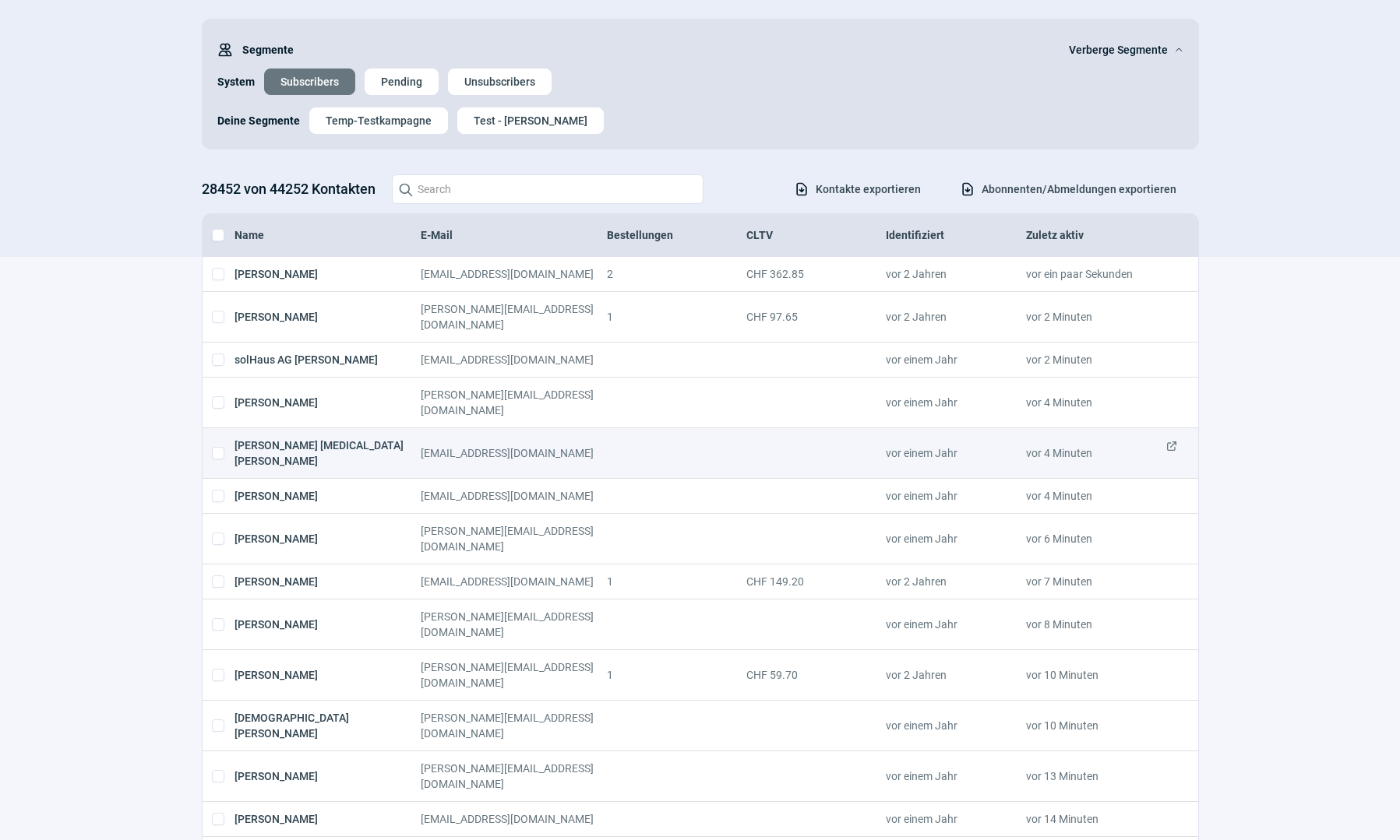
scroll to position [126, 0]
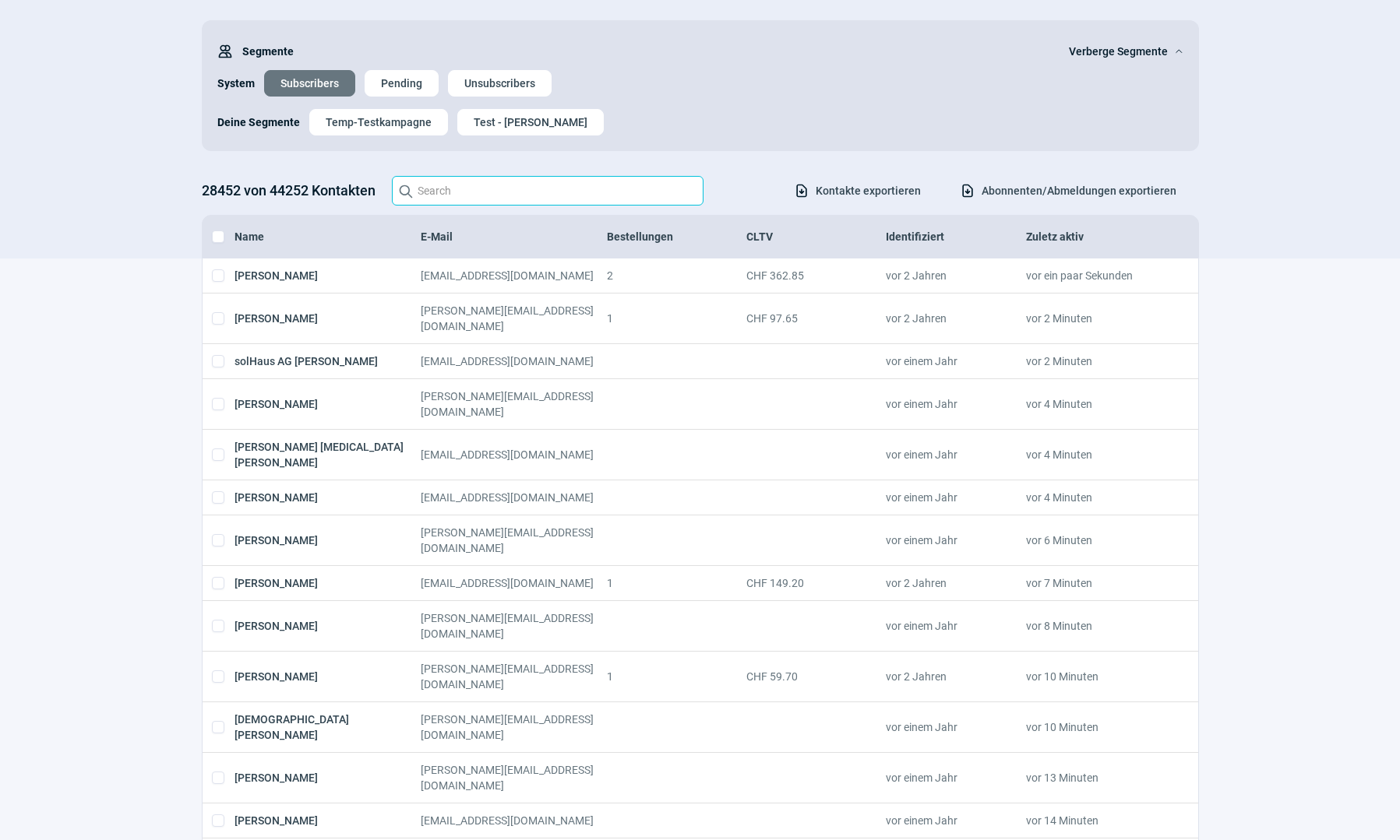
click at [503, 201] on input "Search icon" at bounding box center [548, 190] width 311 height 29
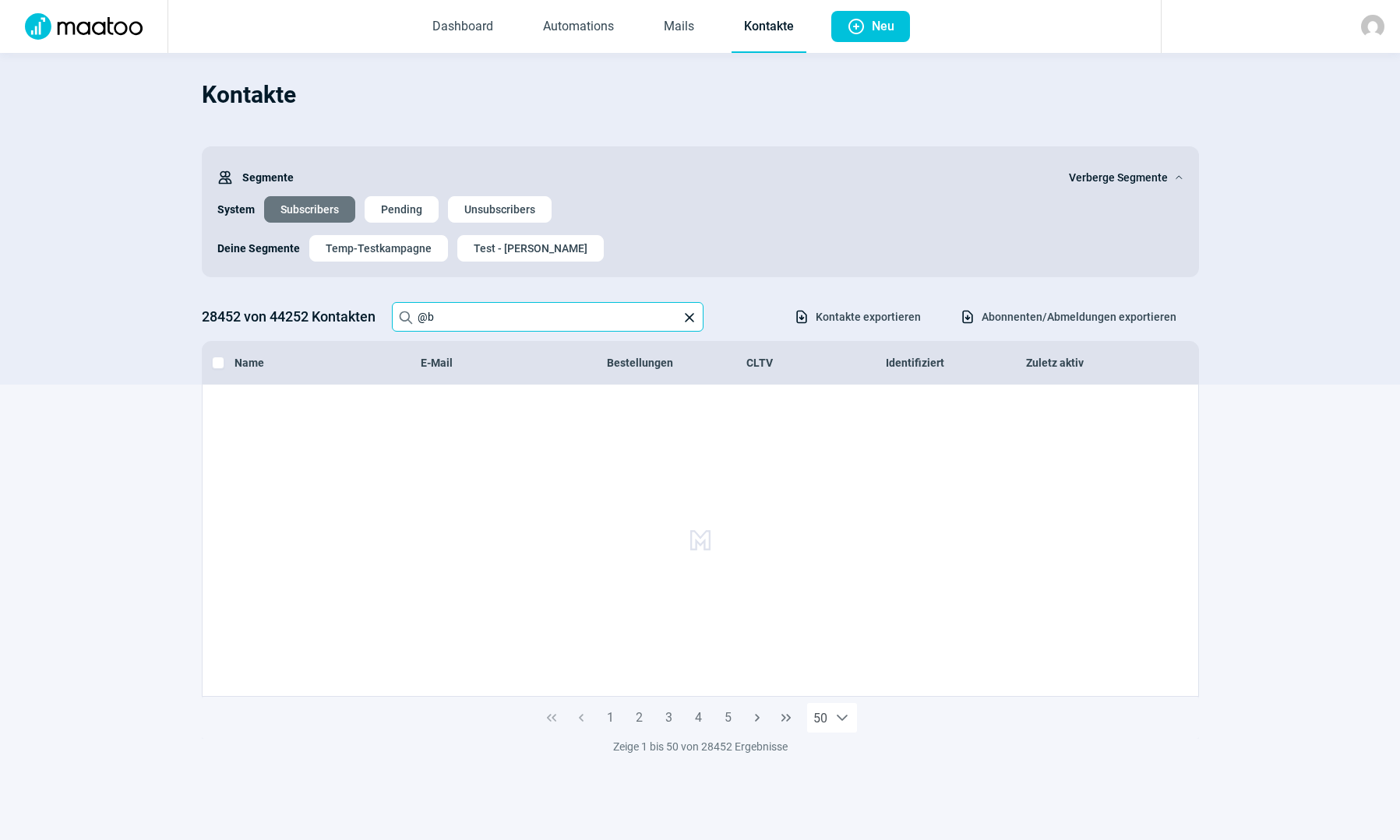
scroll to position [9, 0]
type input "@blu"
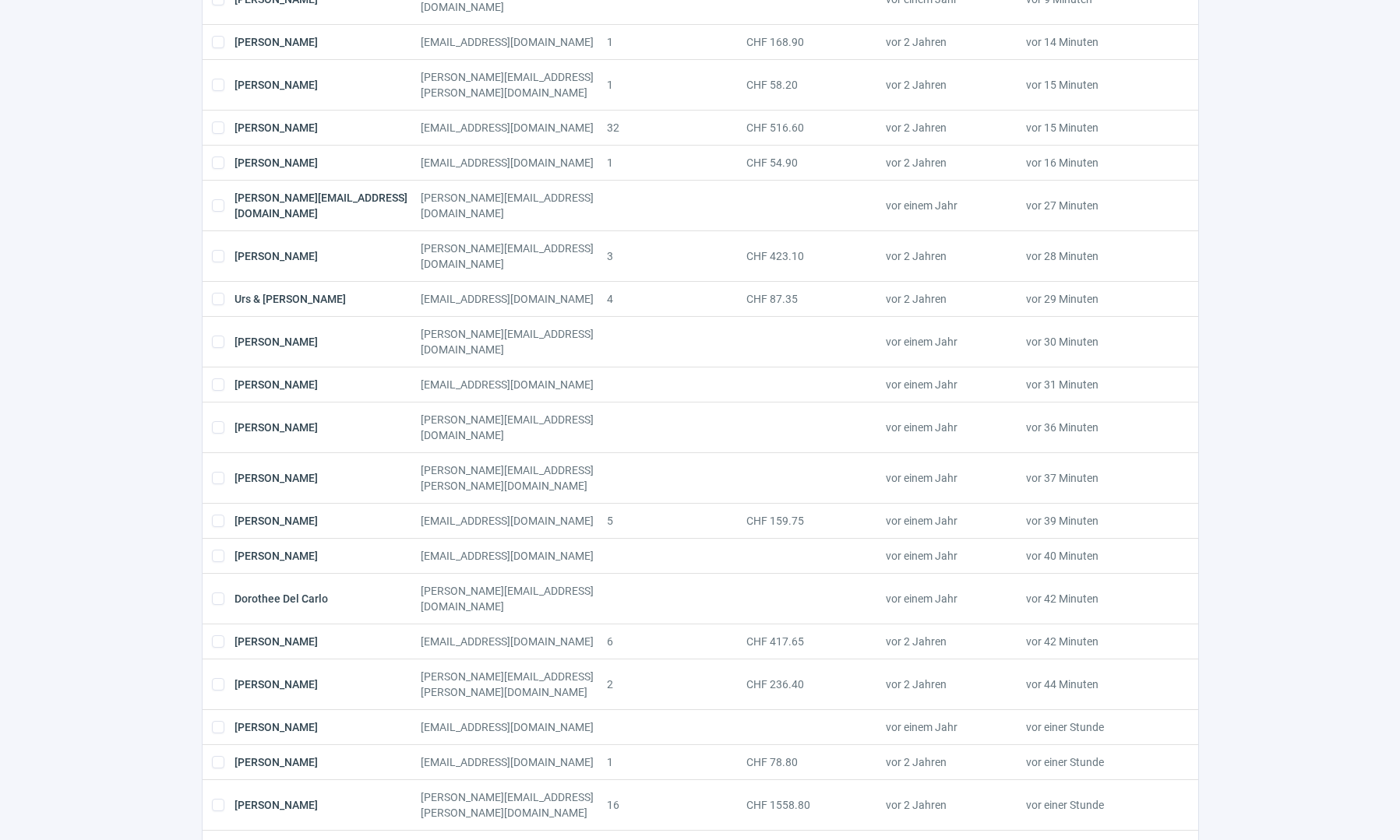
scroll to position [0, 0]
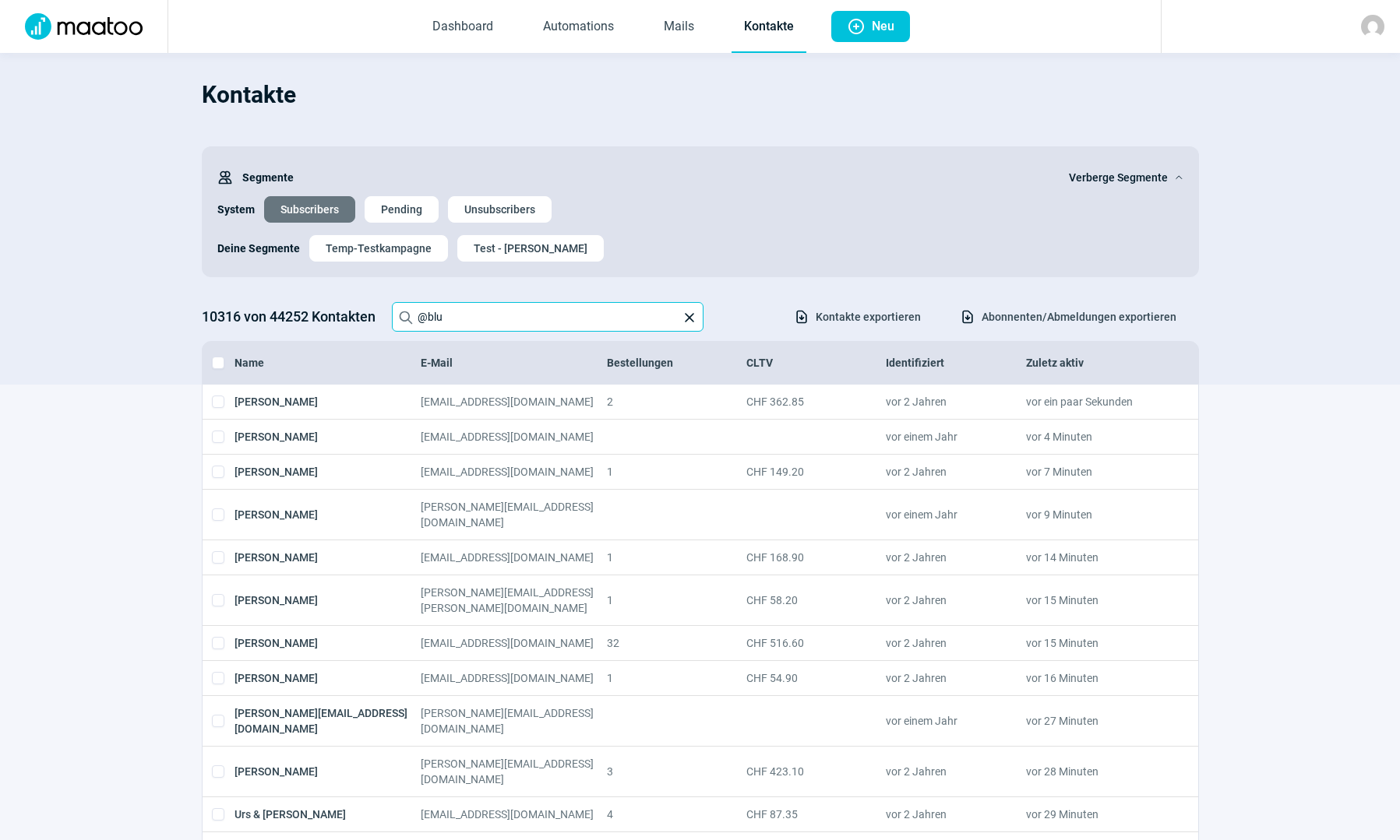
drag, startPoint x: 480, startPoint y: 328, endPoint x: 292, endPoint y: 302, distance: 189.8
click at [295, 304] on div "10316 von 44252 Kontakten Search icon @blu X icon Download icon Kontakte export…" at bounding box center [700, 316] width 997 height 29
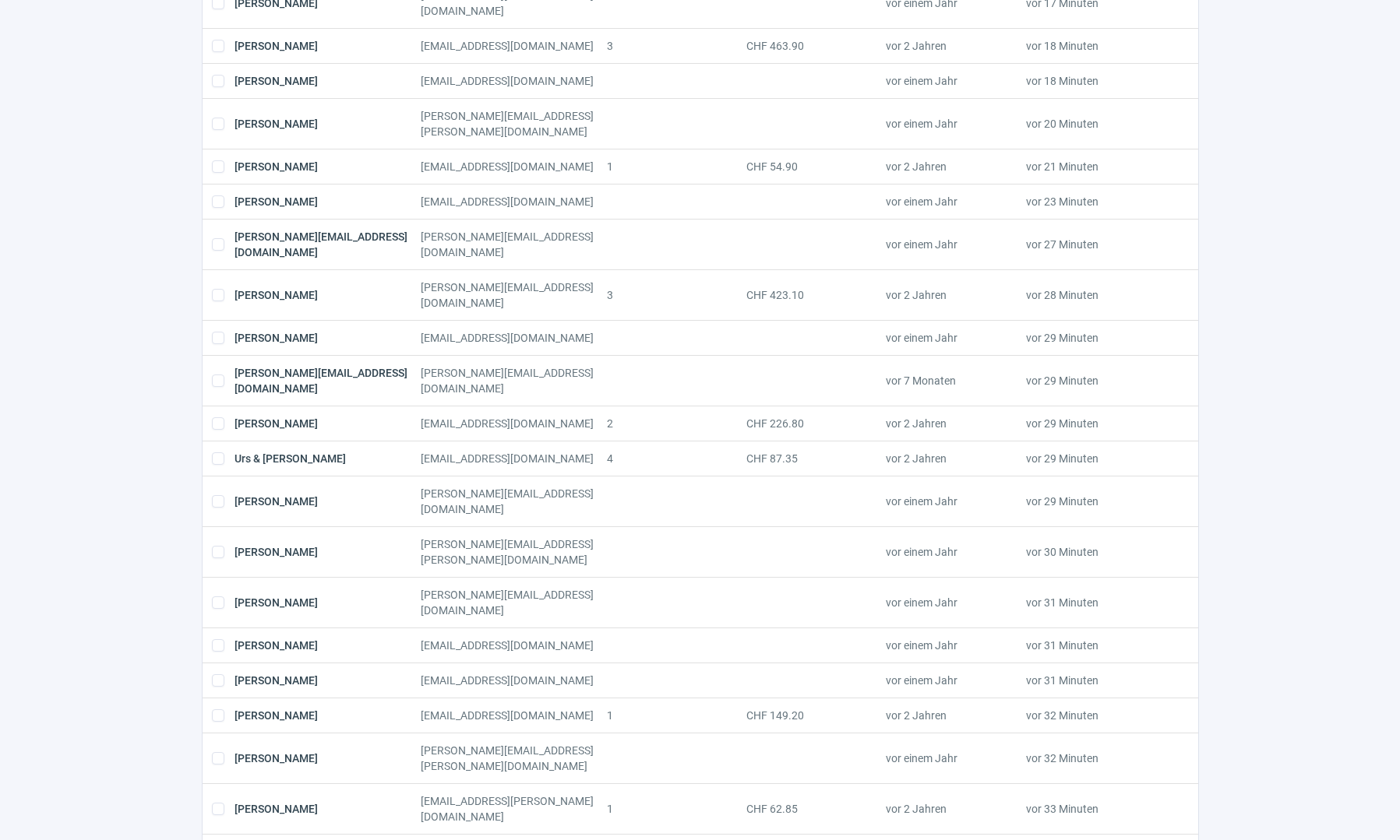
scroll to position [1450, 0]
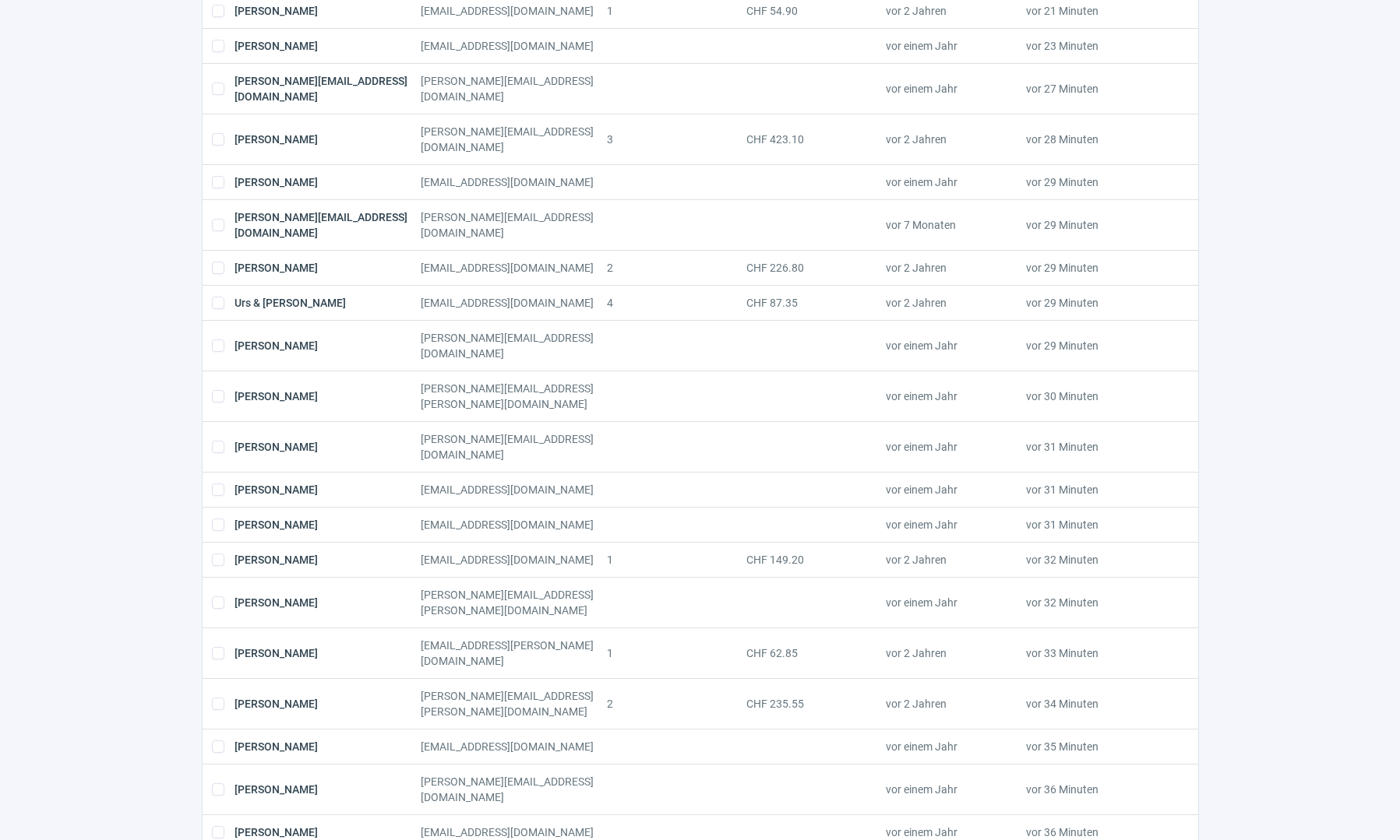
click at [825, 699] on span "200" at bounding box center [830, 698] width 21 height 18
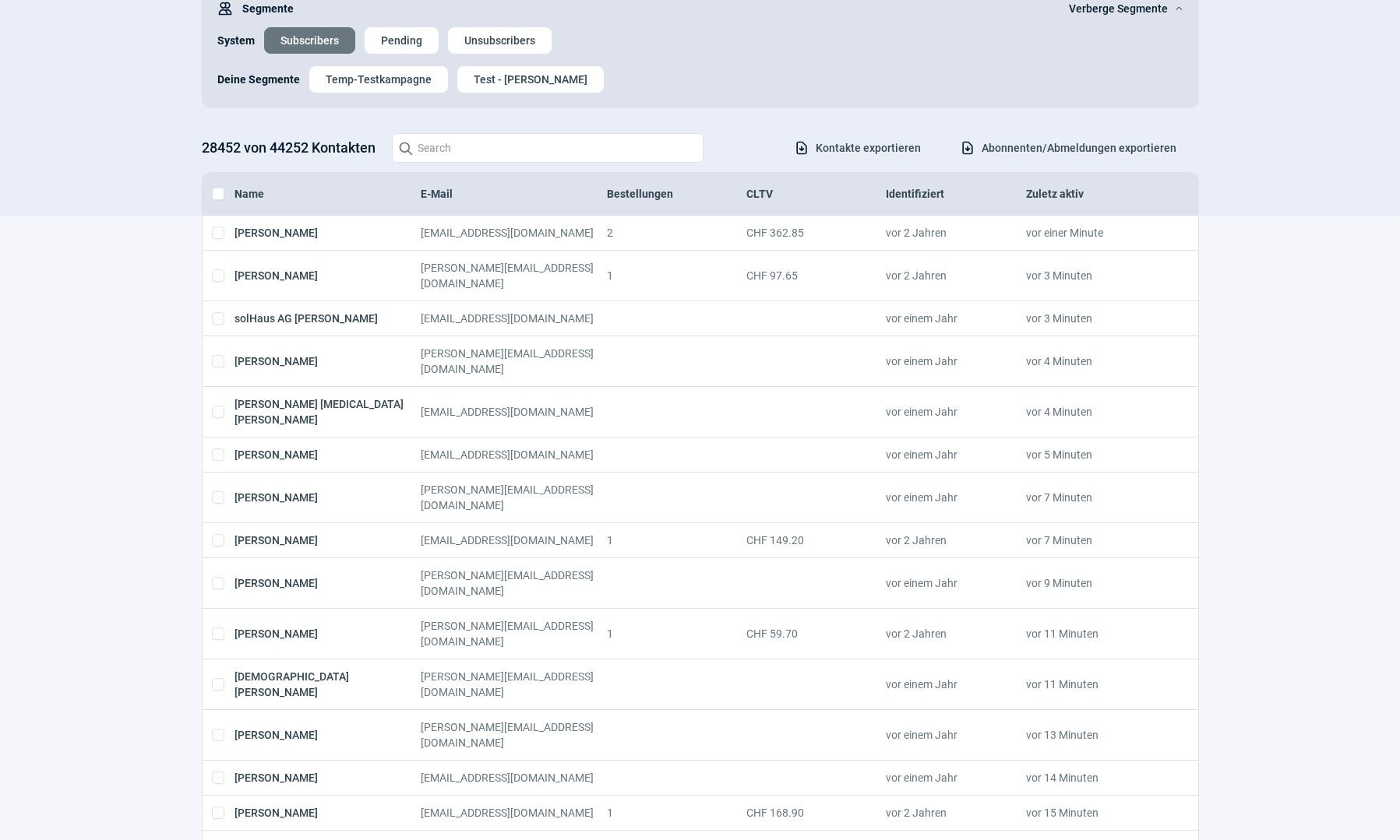
scroll to position [84, 0]
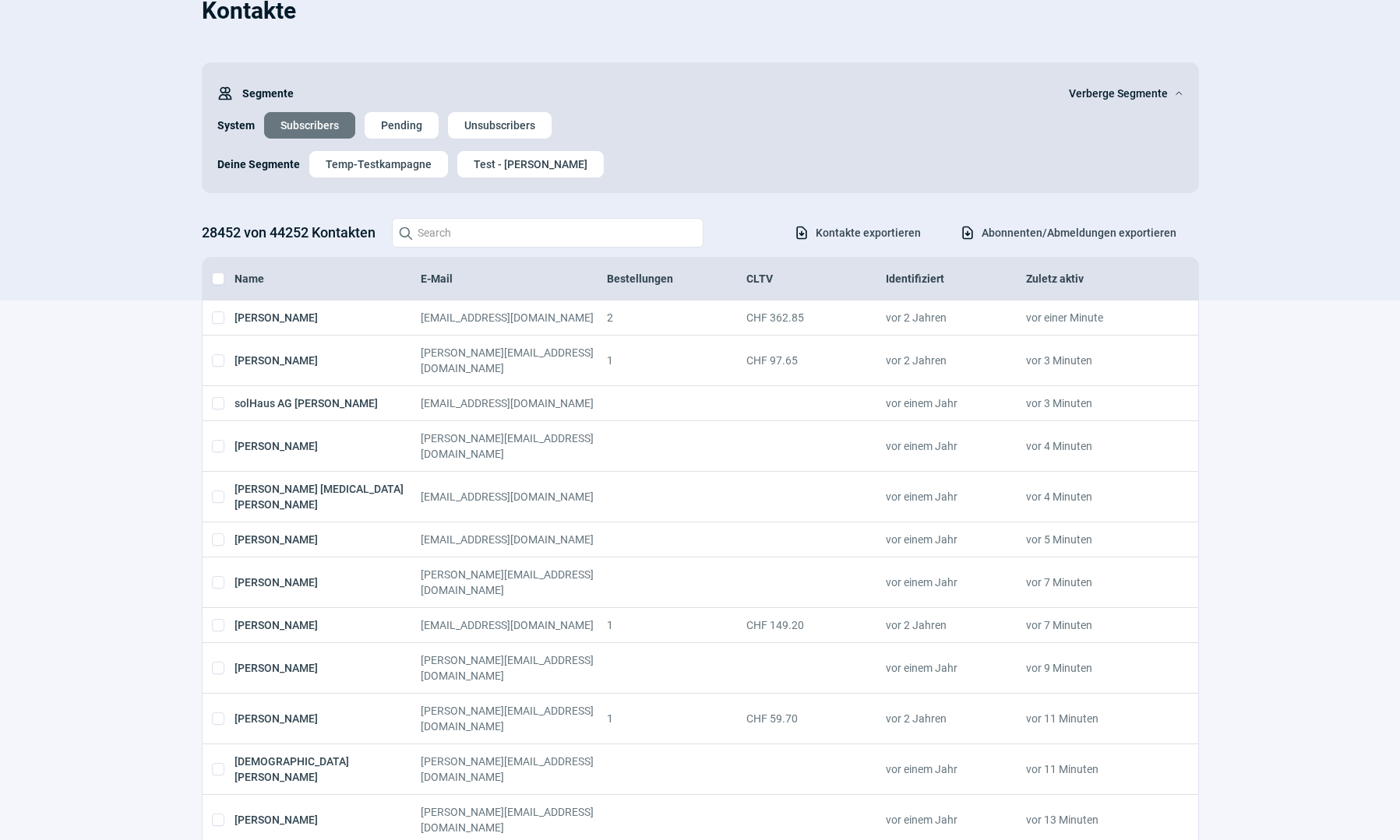
click at [217, 285] on input "checkbox" at bounding box center [218, 279] width 13 height 13
checkbox input "true"
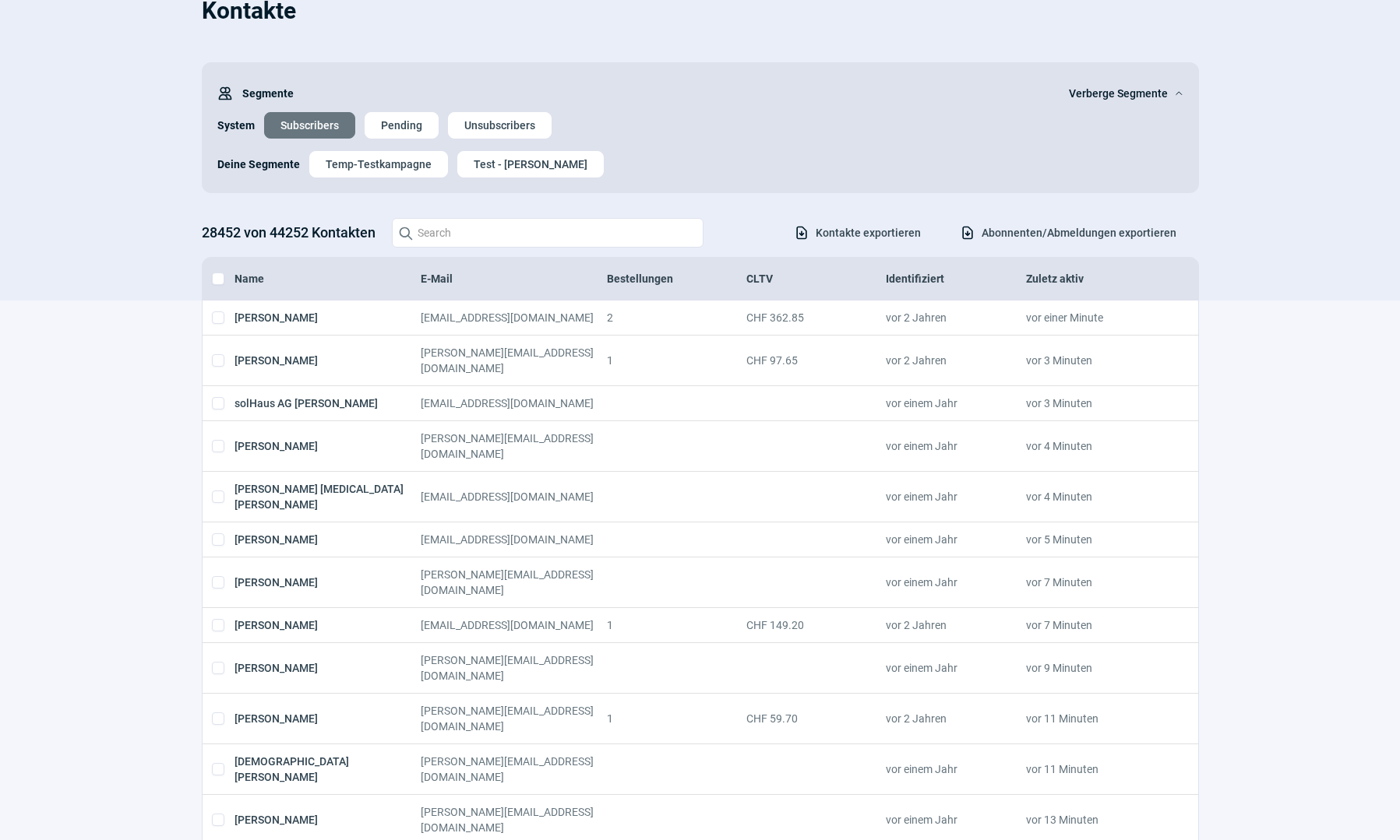
checkbox input "true"
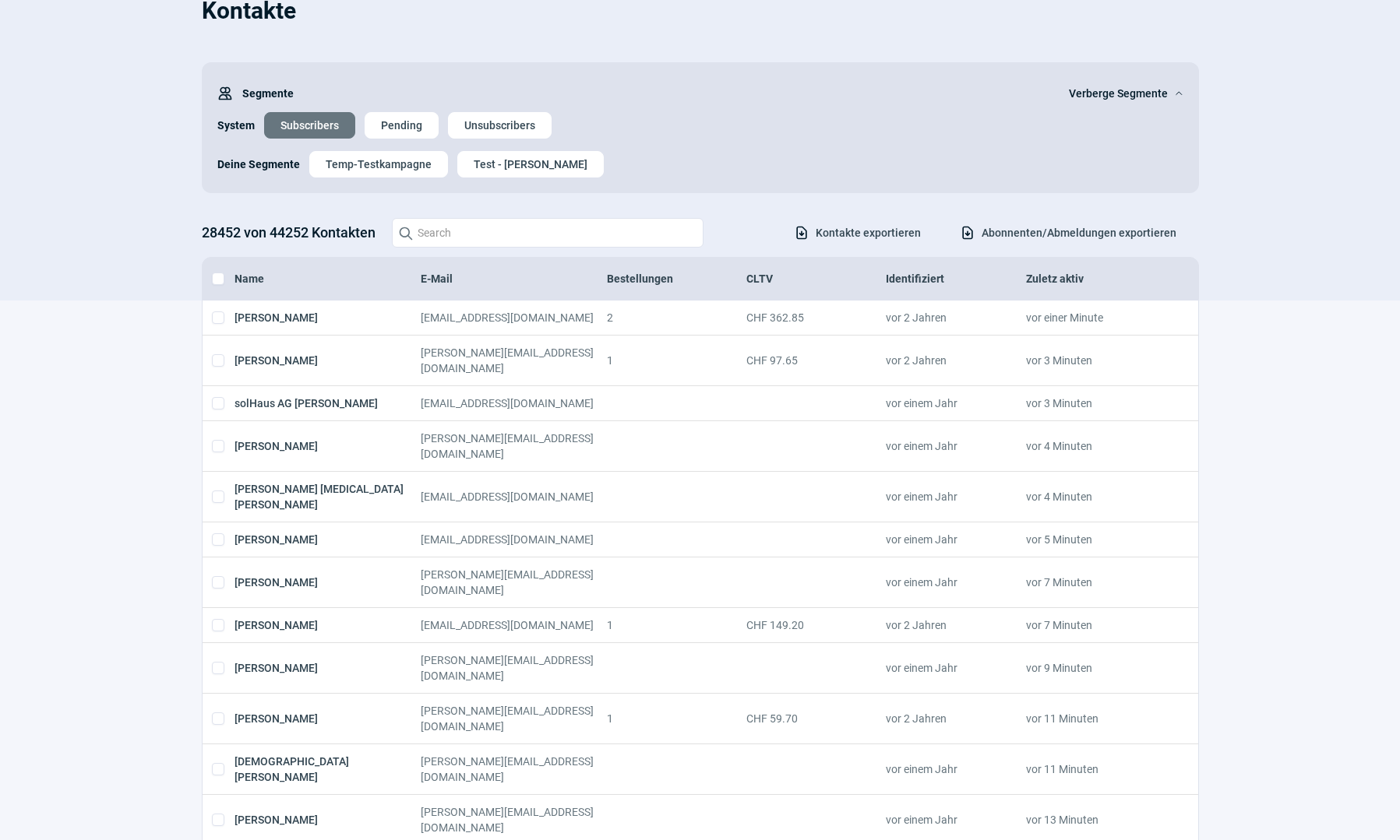
checkbox input "true"
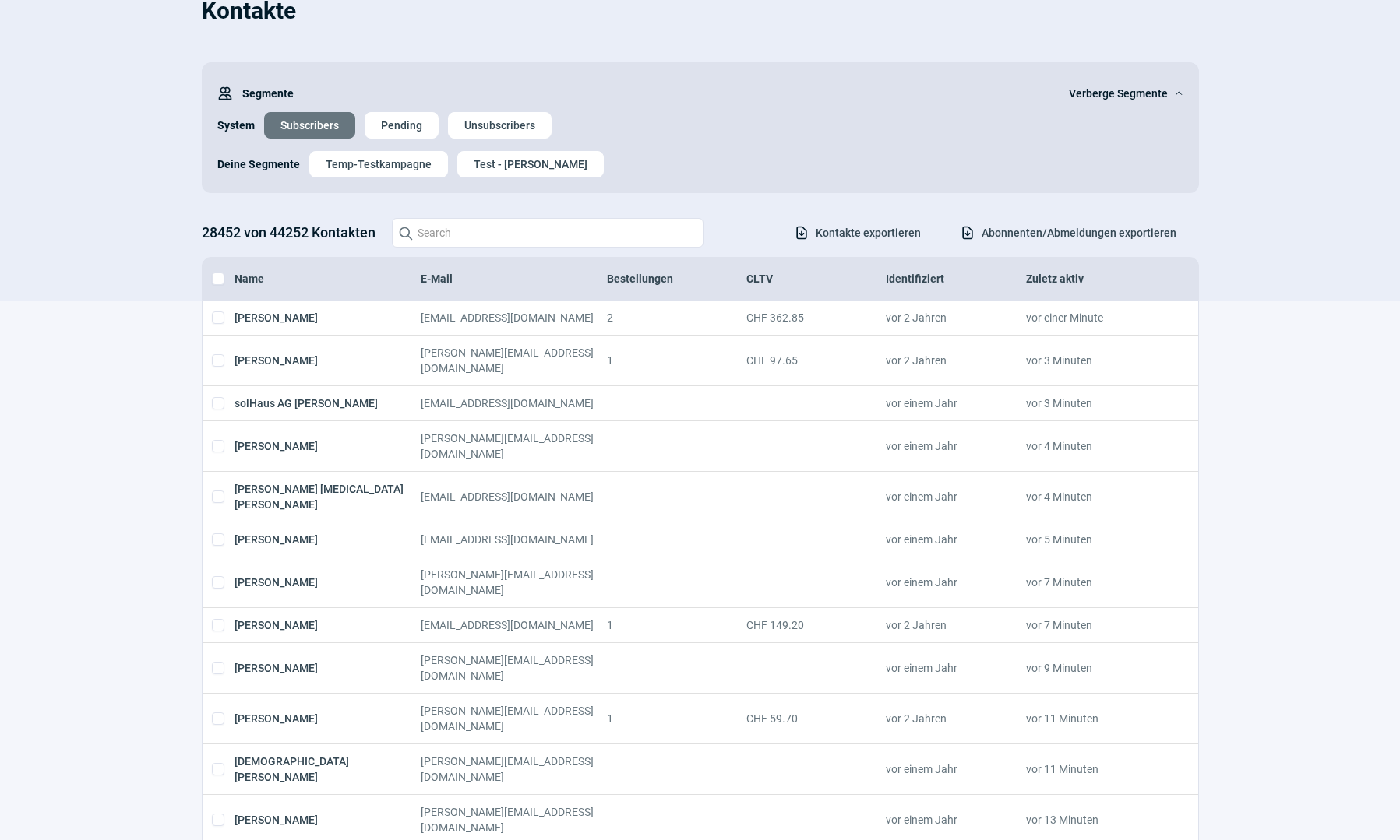
checkbox input "true"
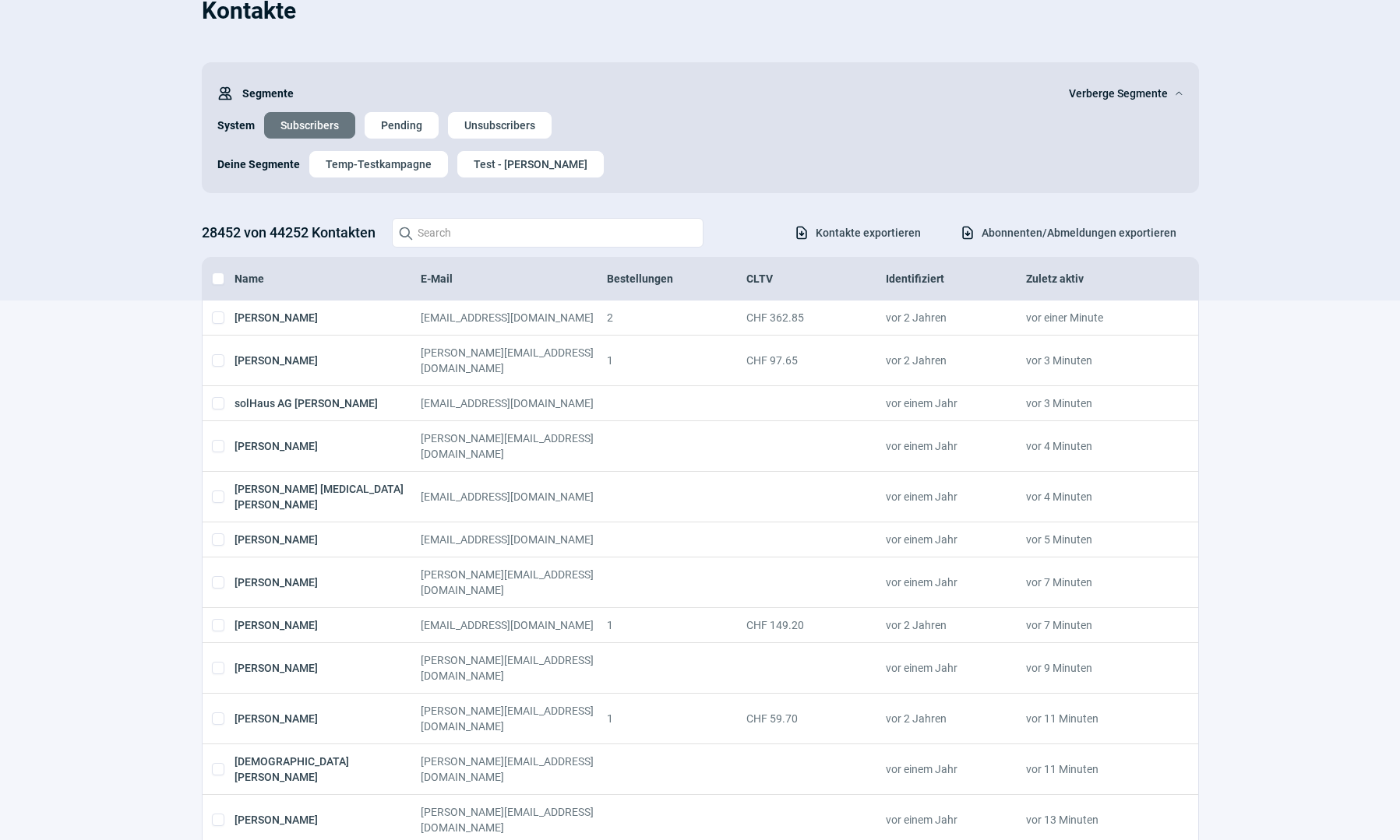
checkbox input "true"
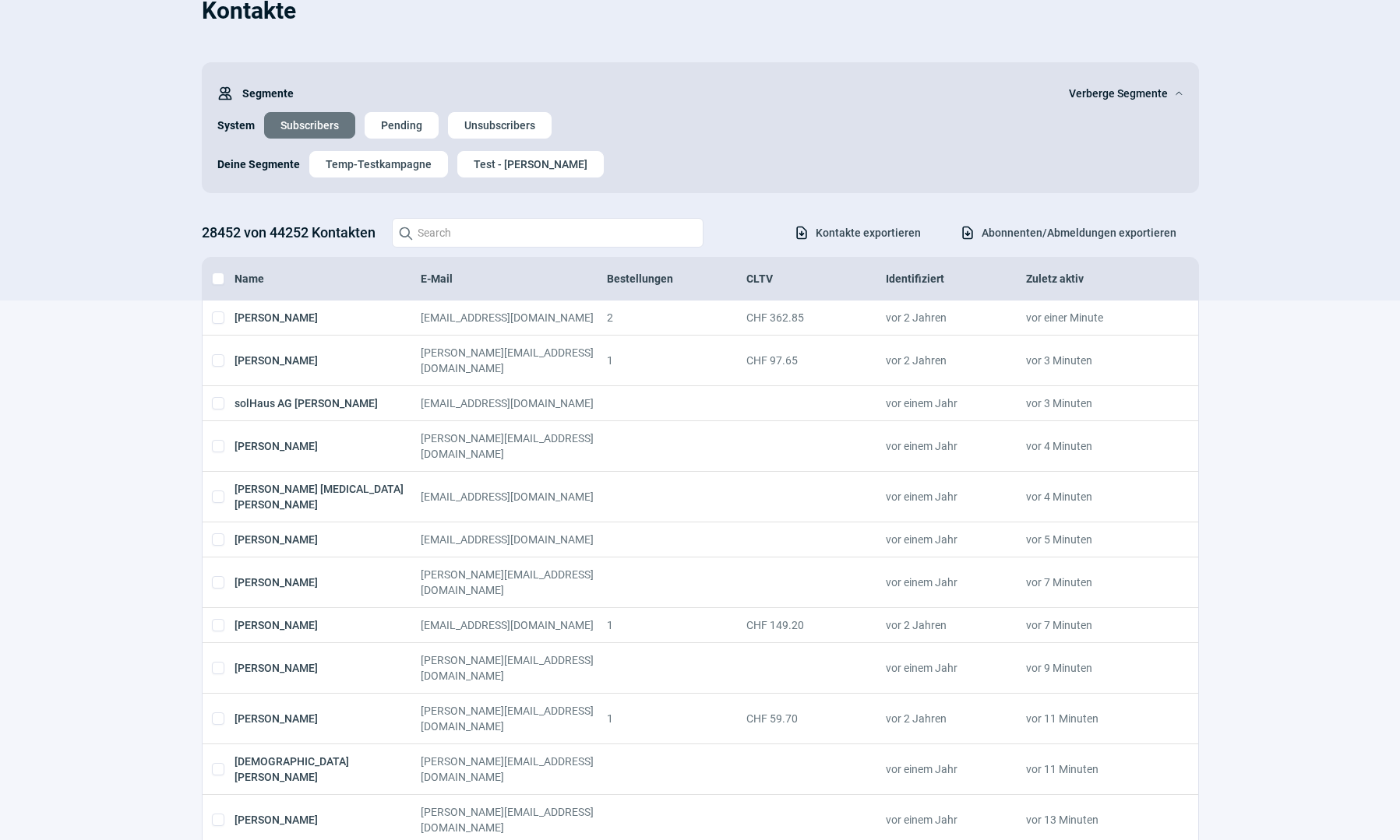
checkbox input "true"
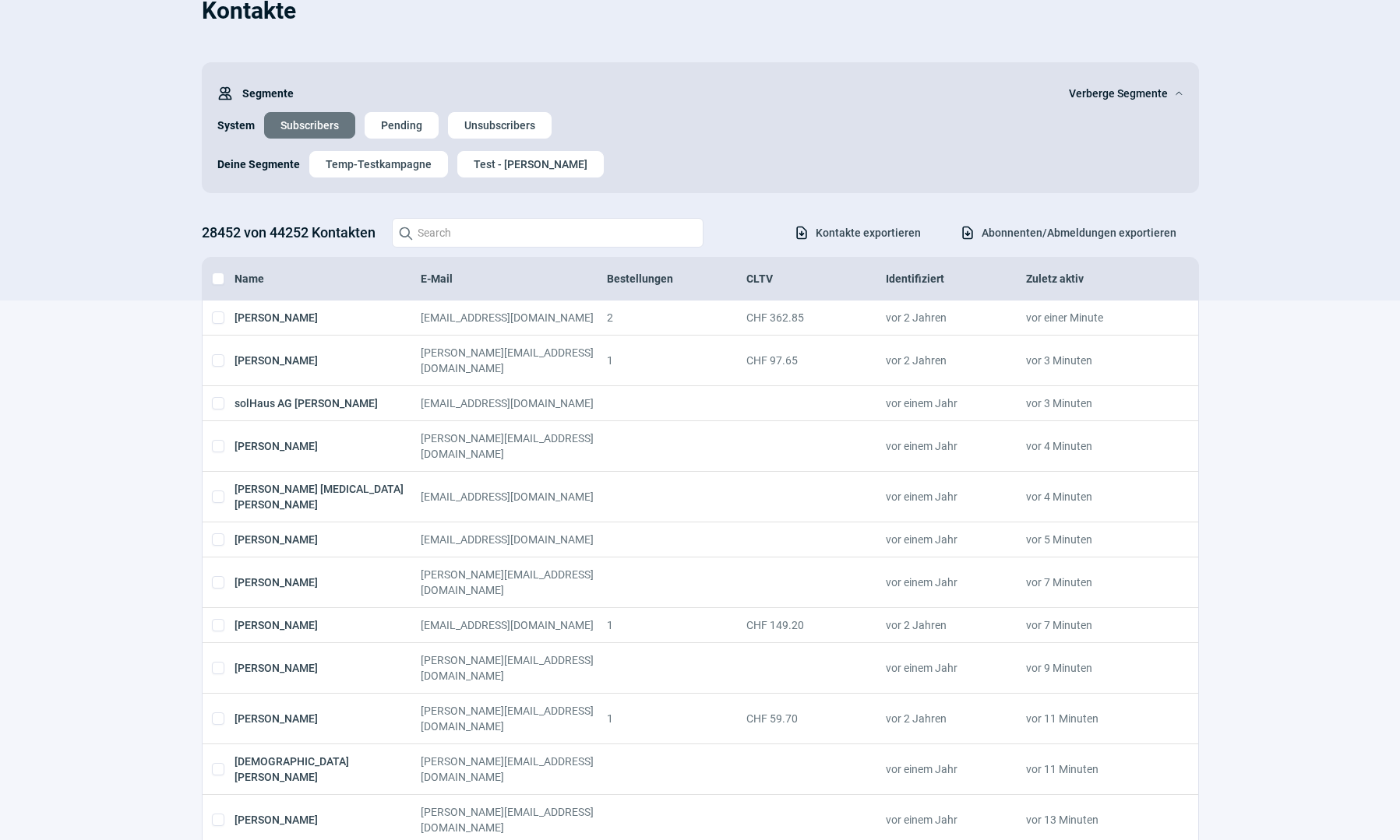
checkbox input "true"
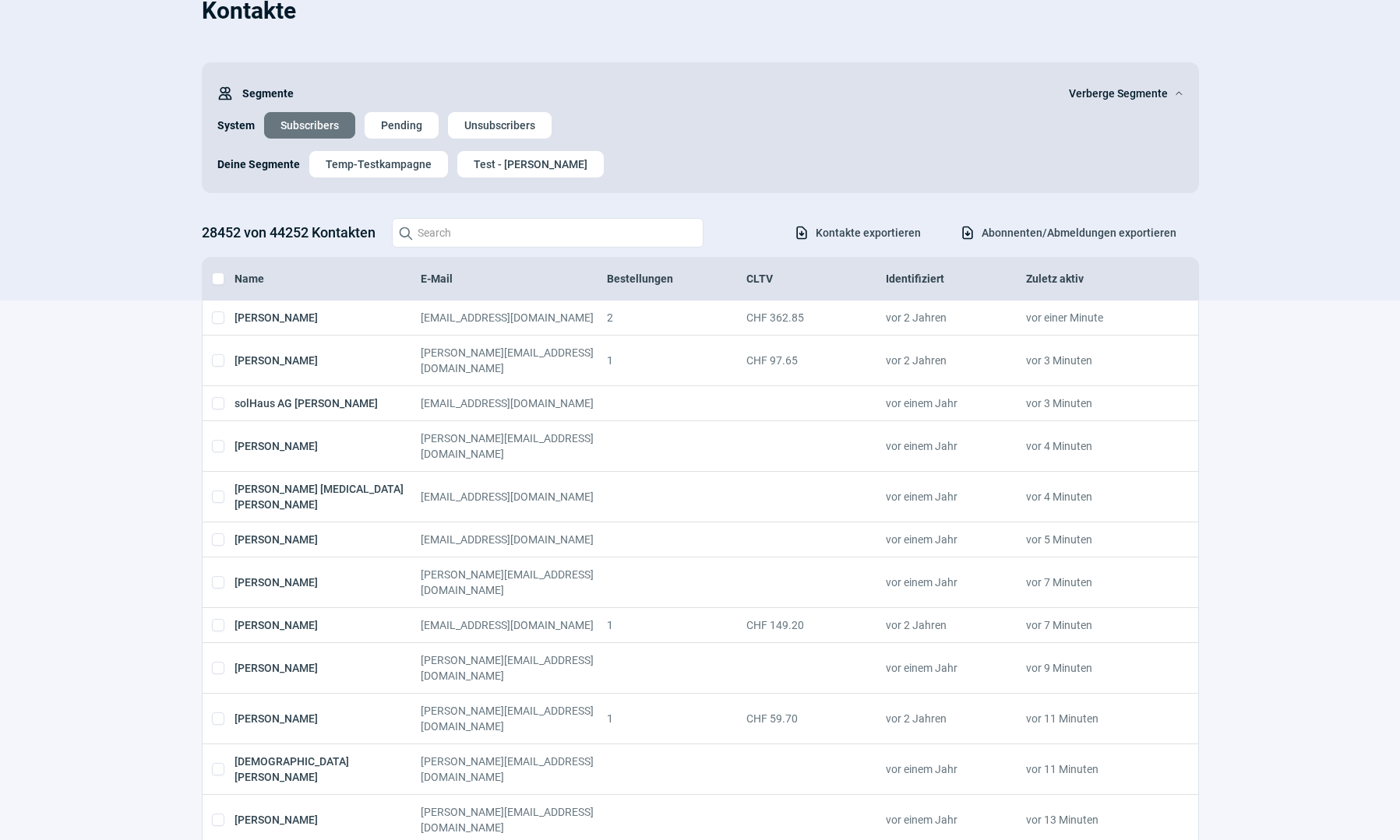
checkbox input "true"
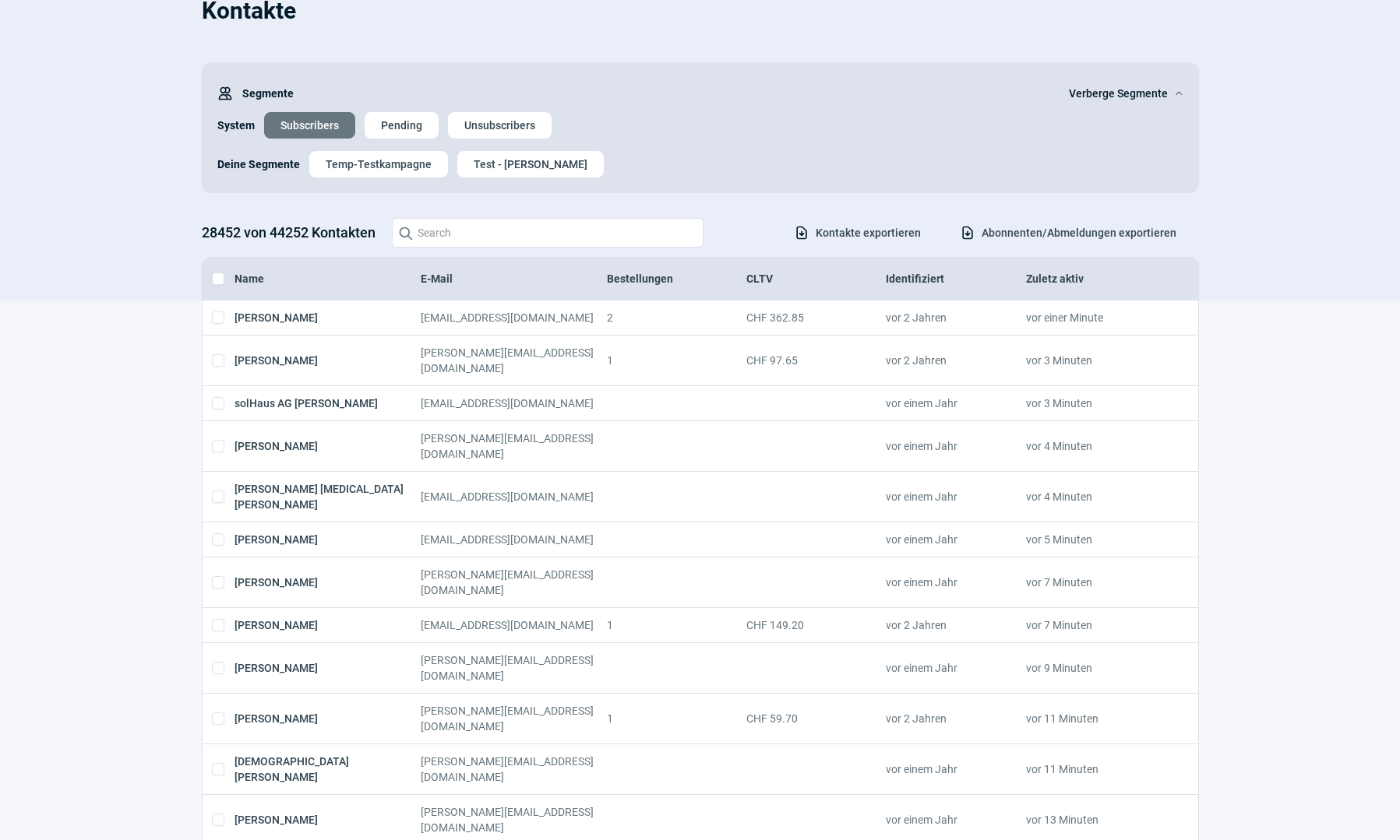
checkbox input "true"
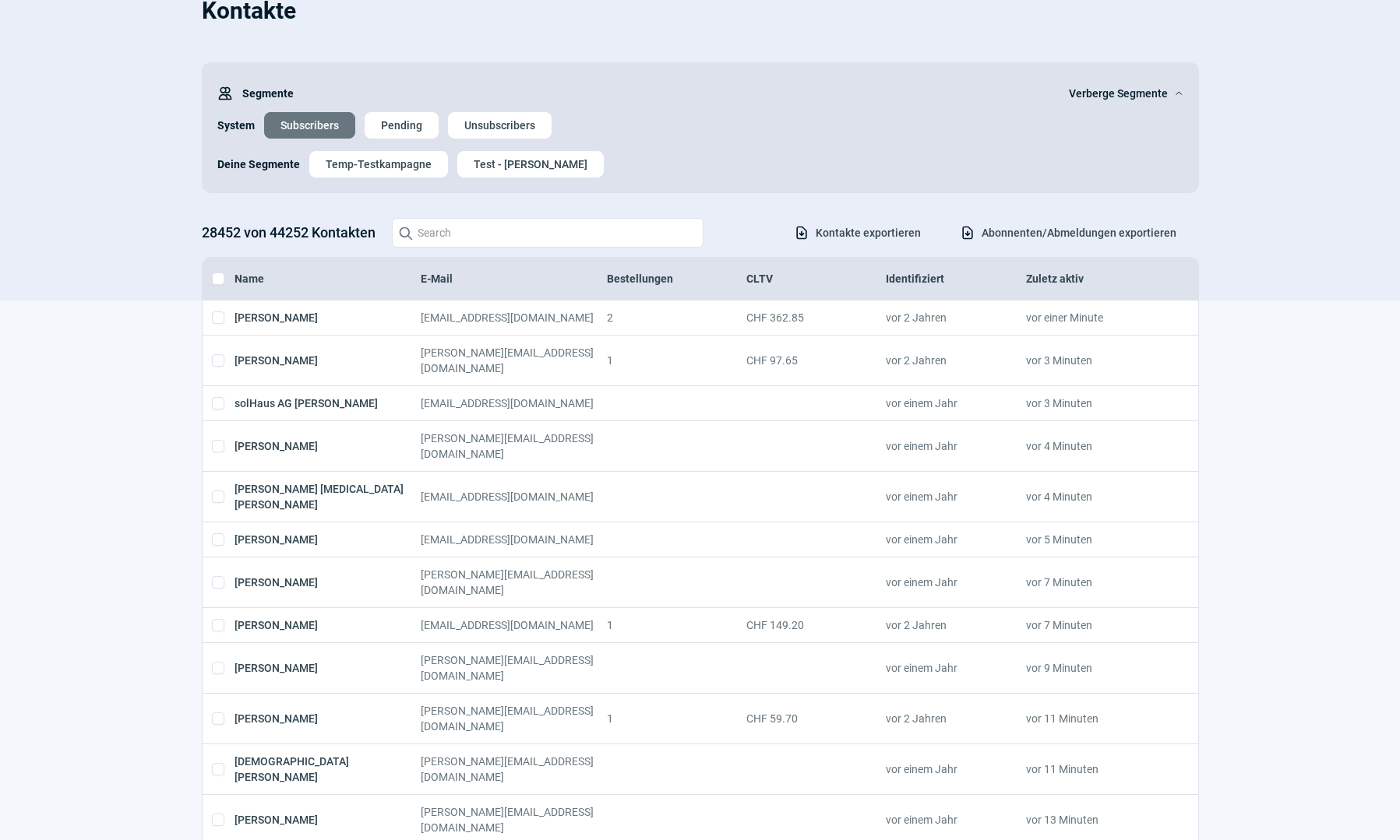
checkbox input "true"
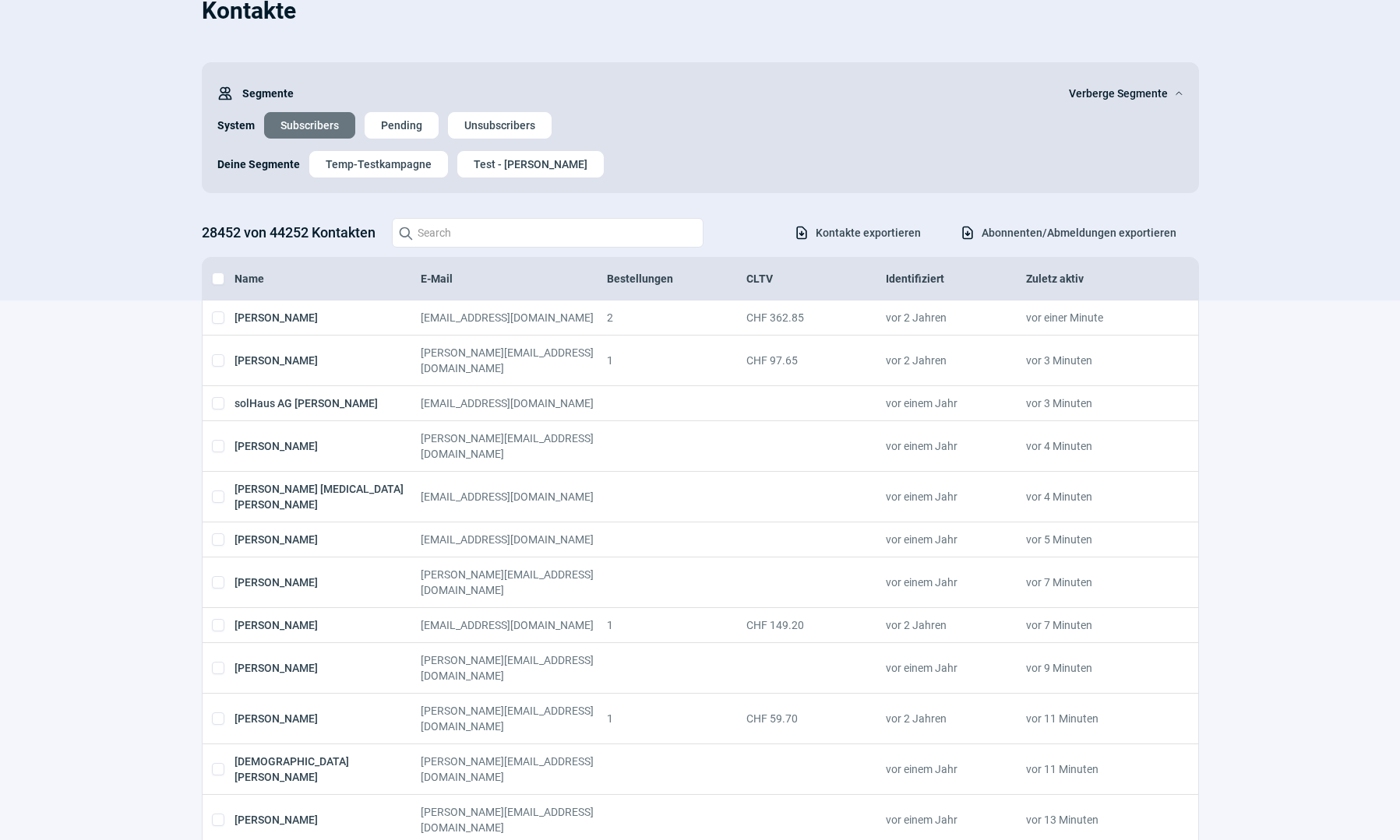
checkbox input "true"
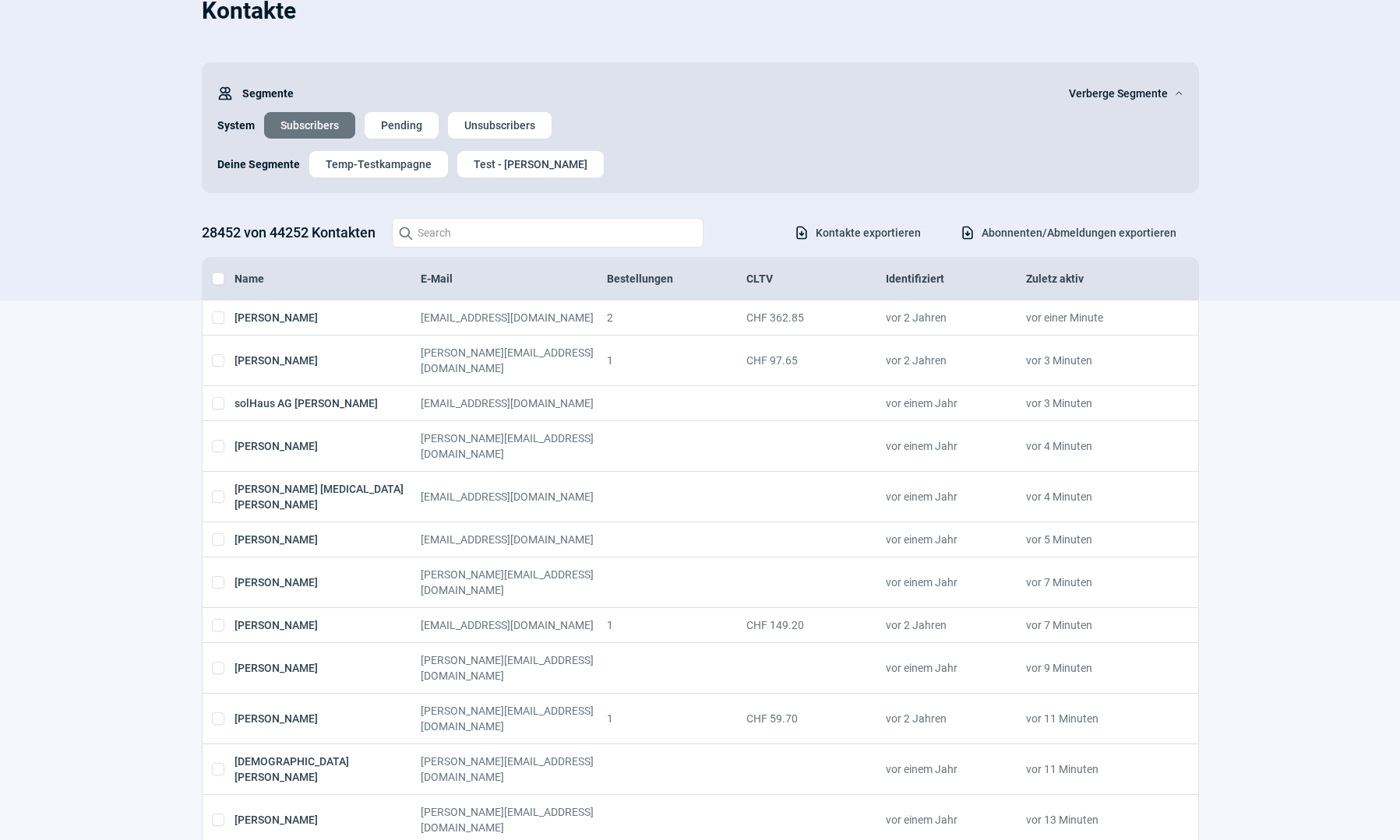
checkbox input "true"
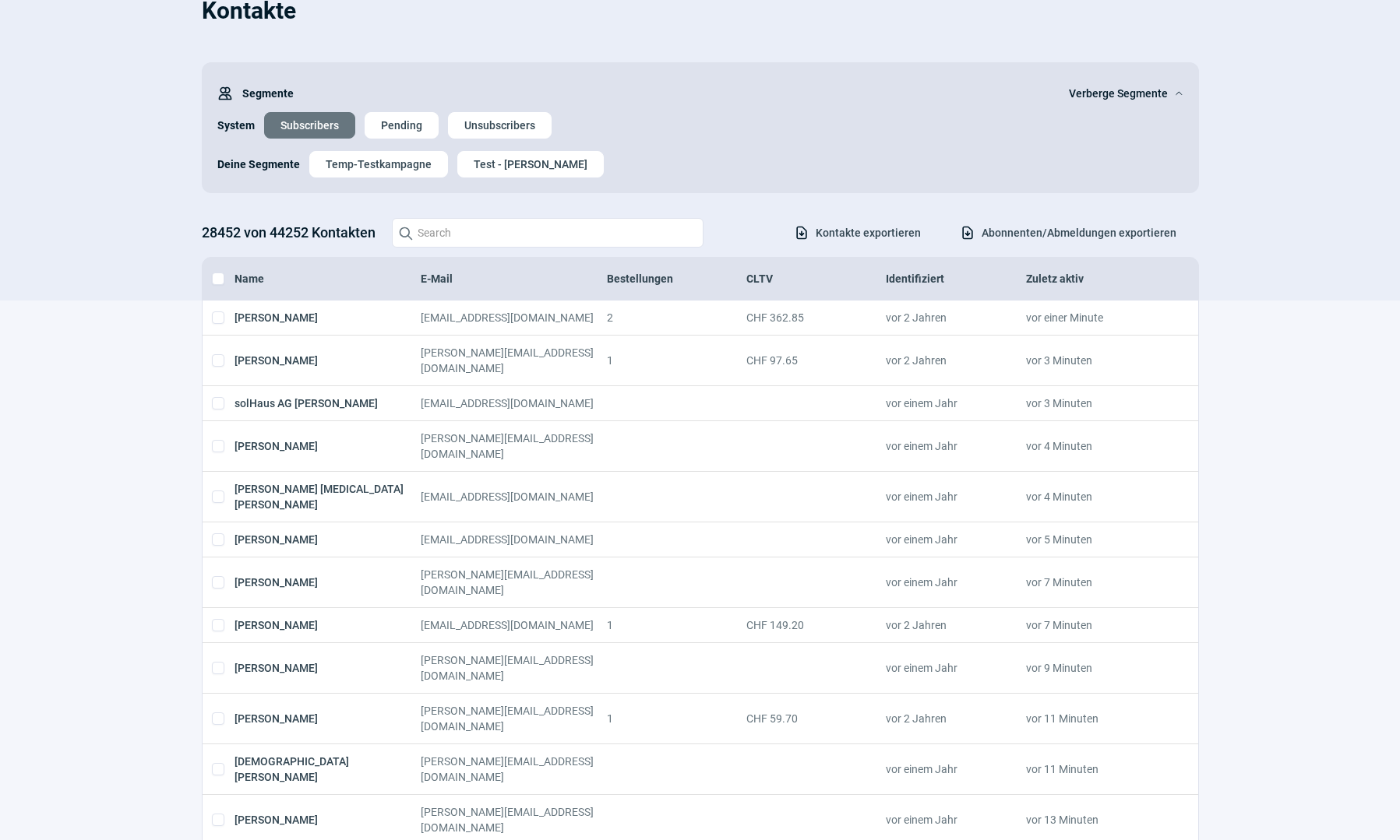
checkbox input "true"
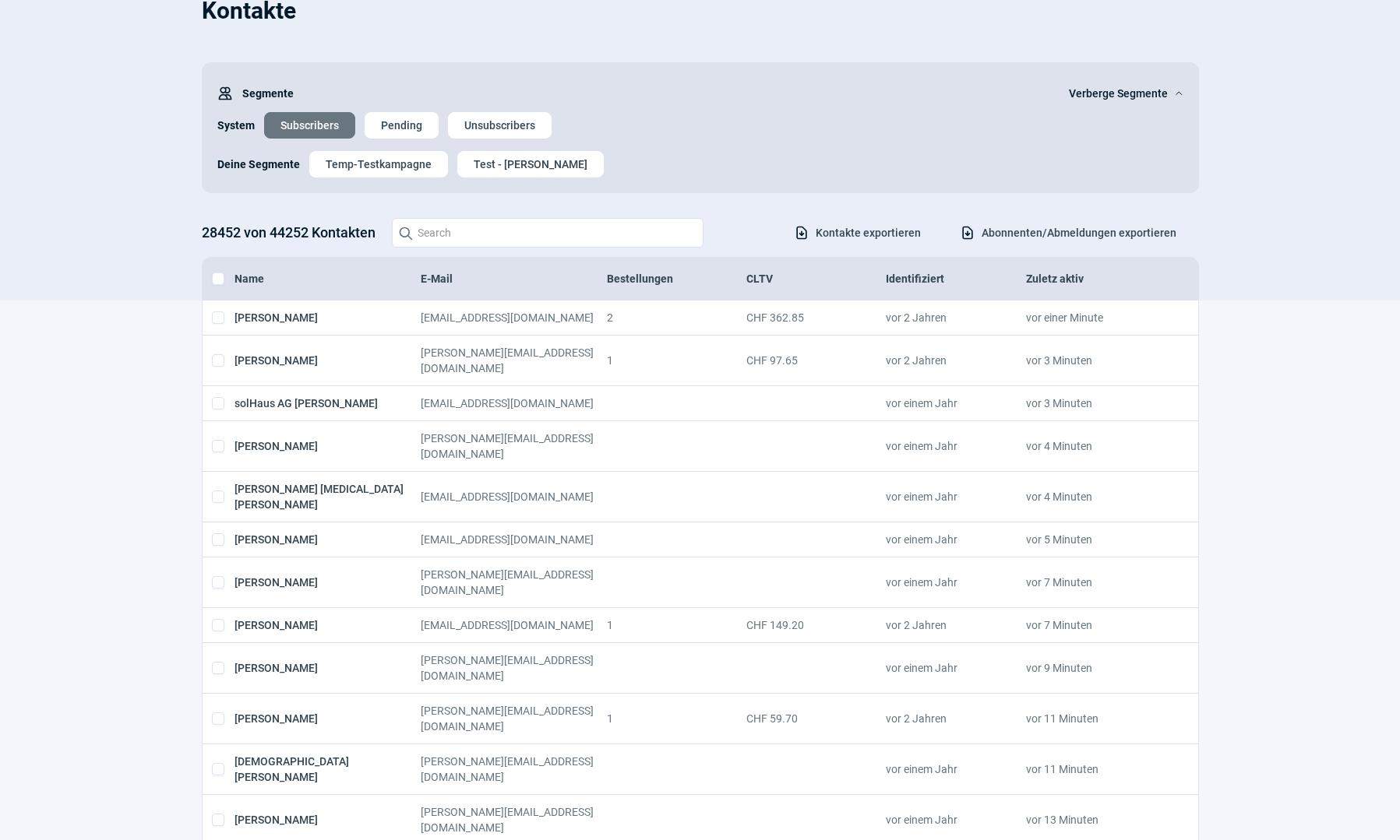
checkbox input "true"
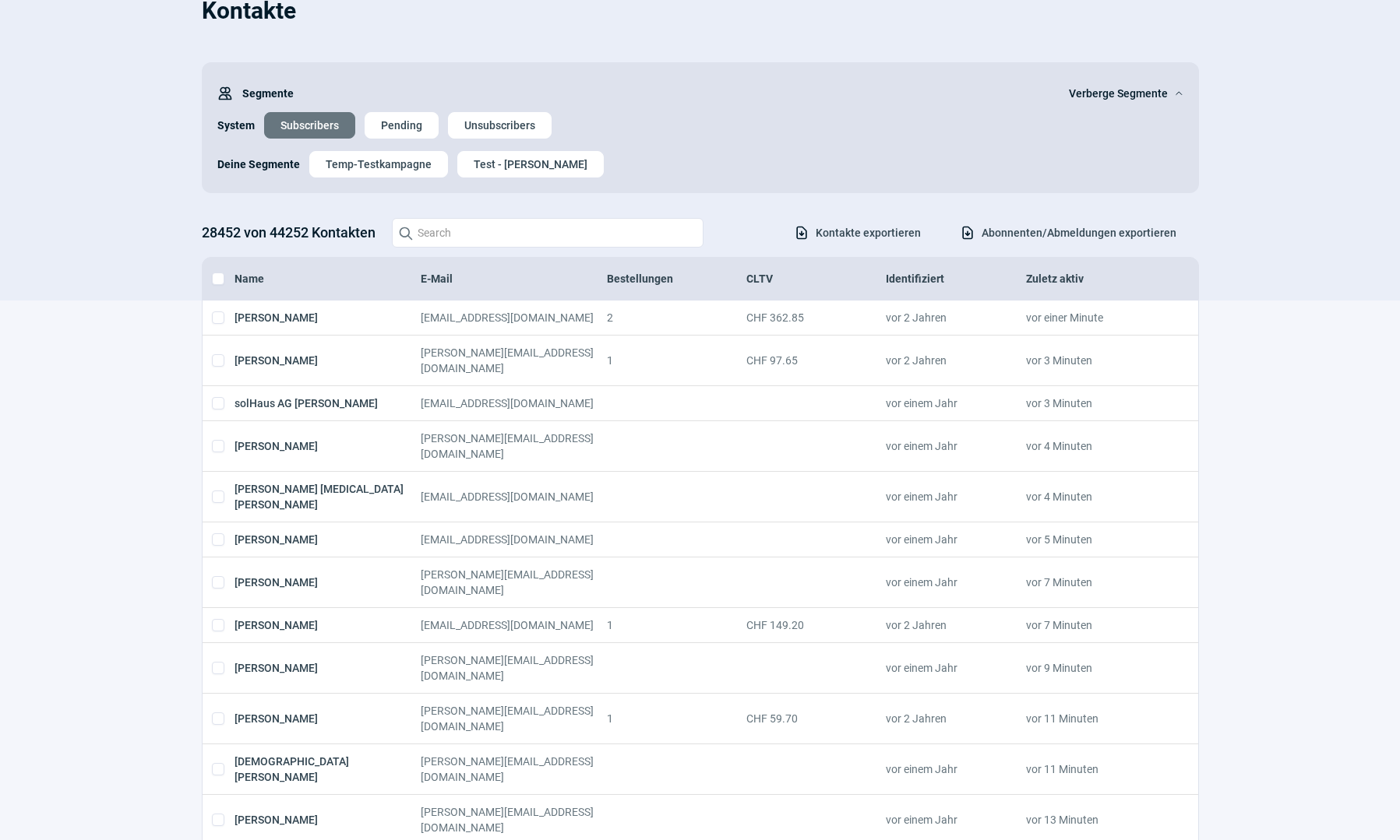
checkbox input "true"
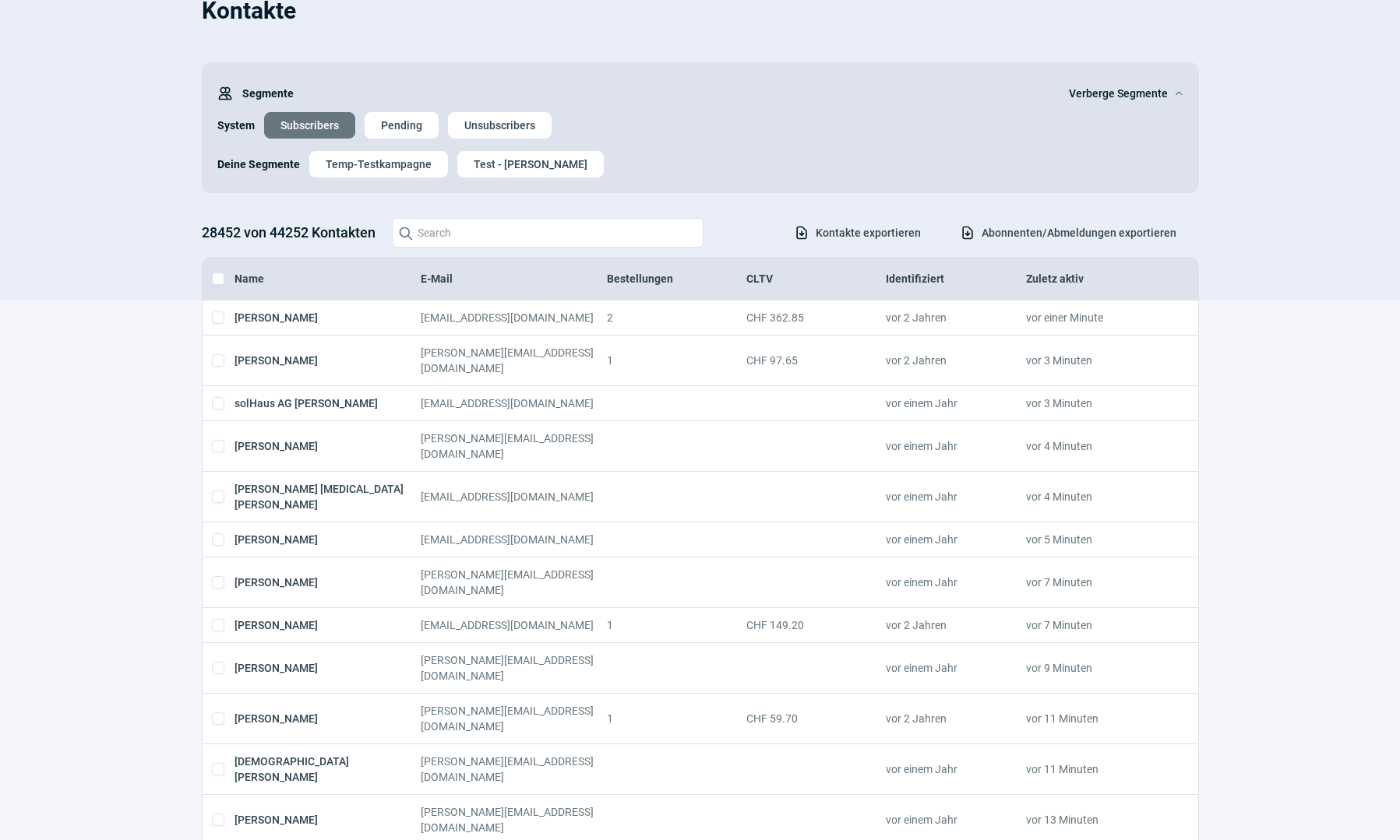
checkbox input "true"
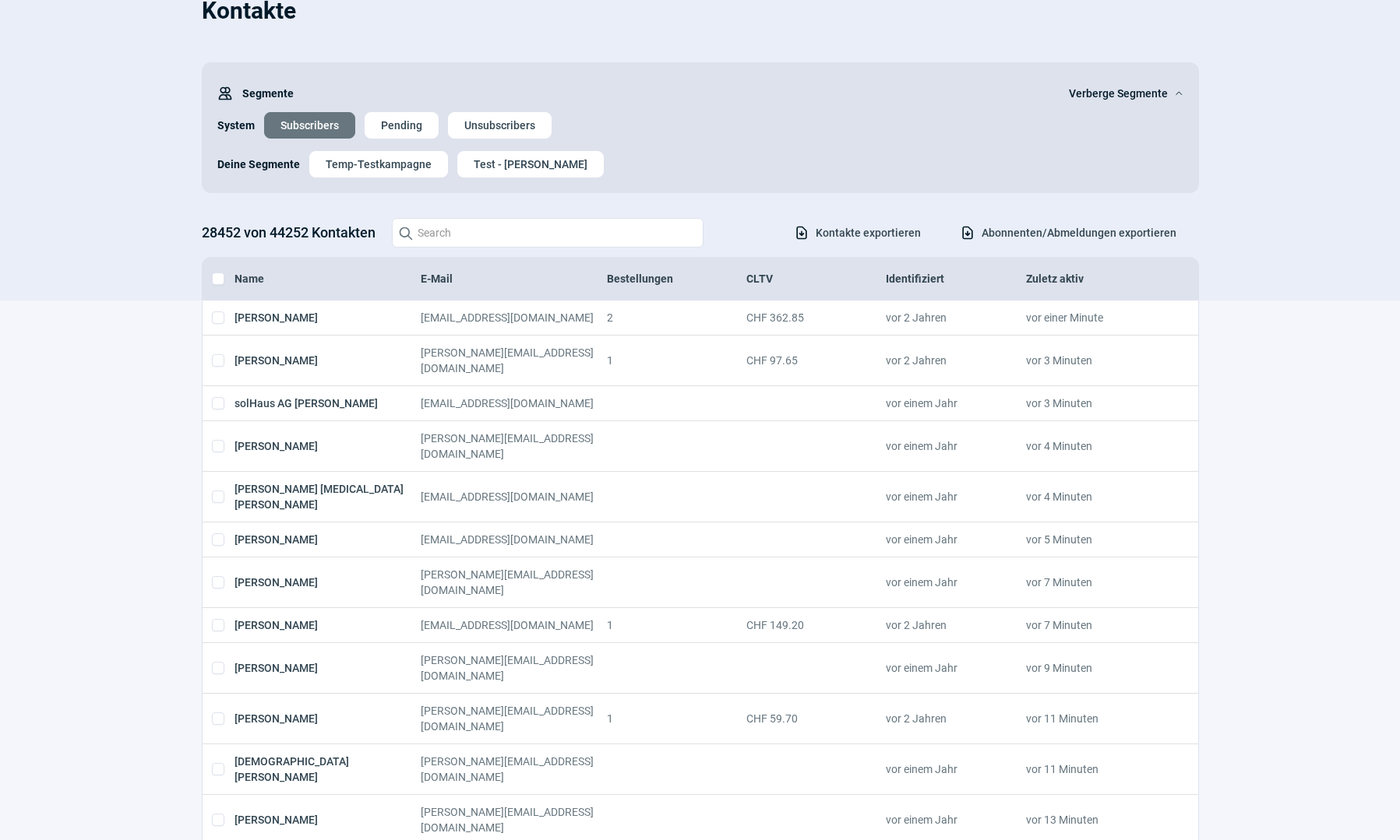
checkbox input "true"
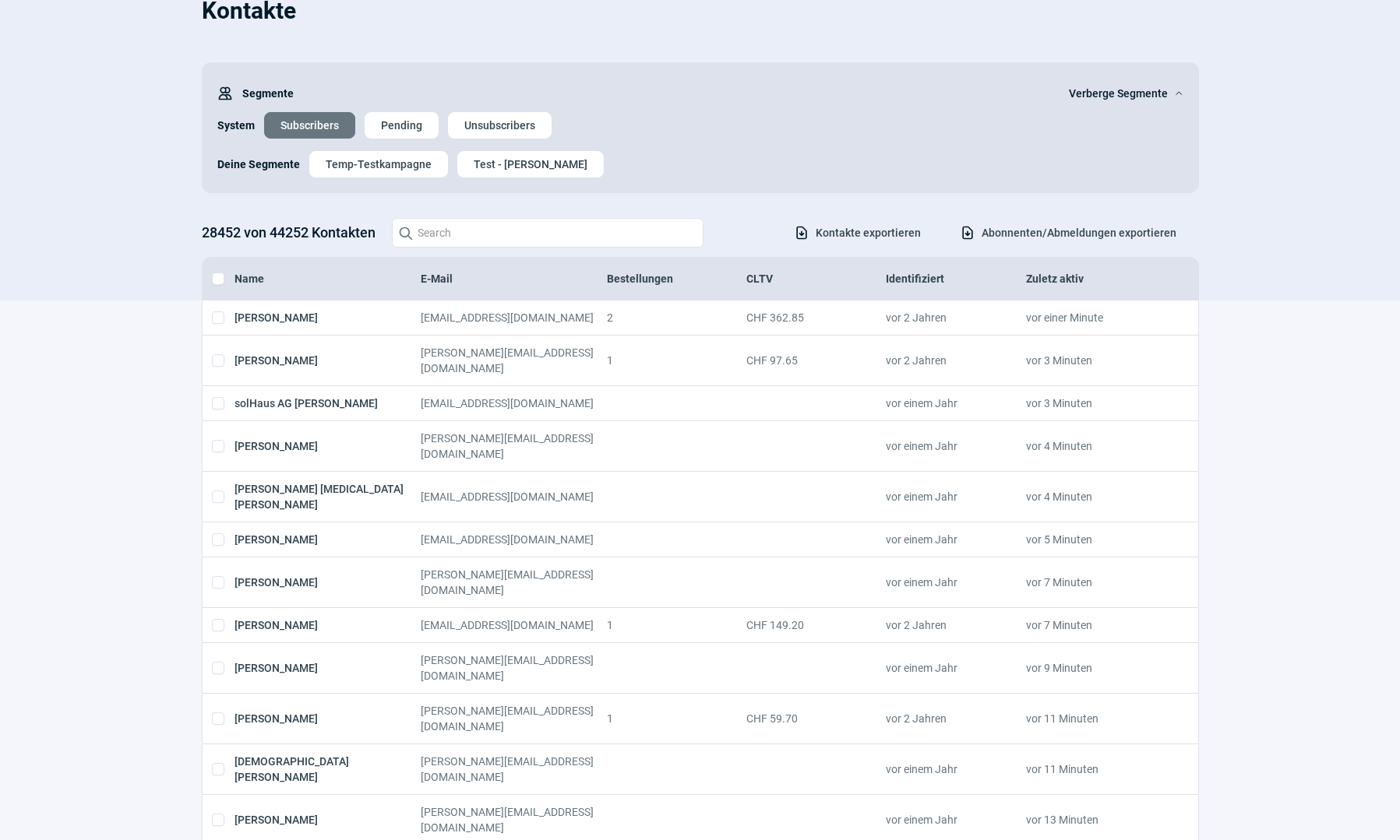
checkbox input "true"
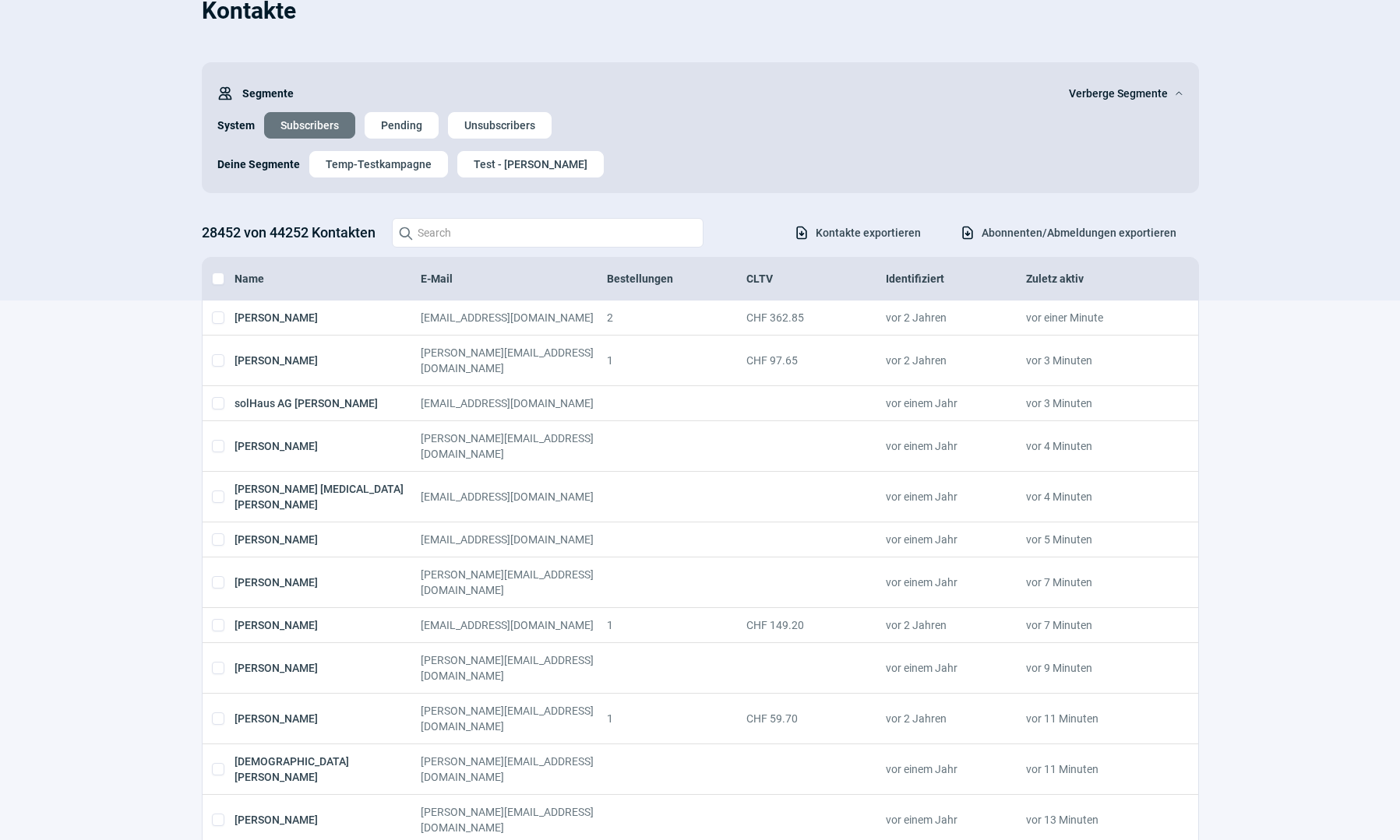
checkbox input "true"
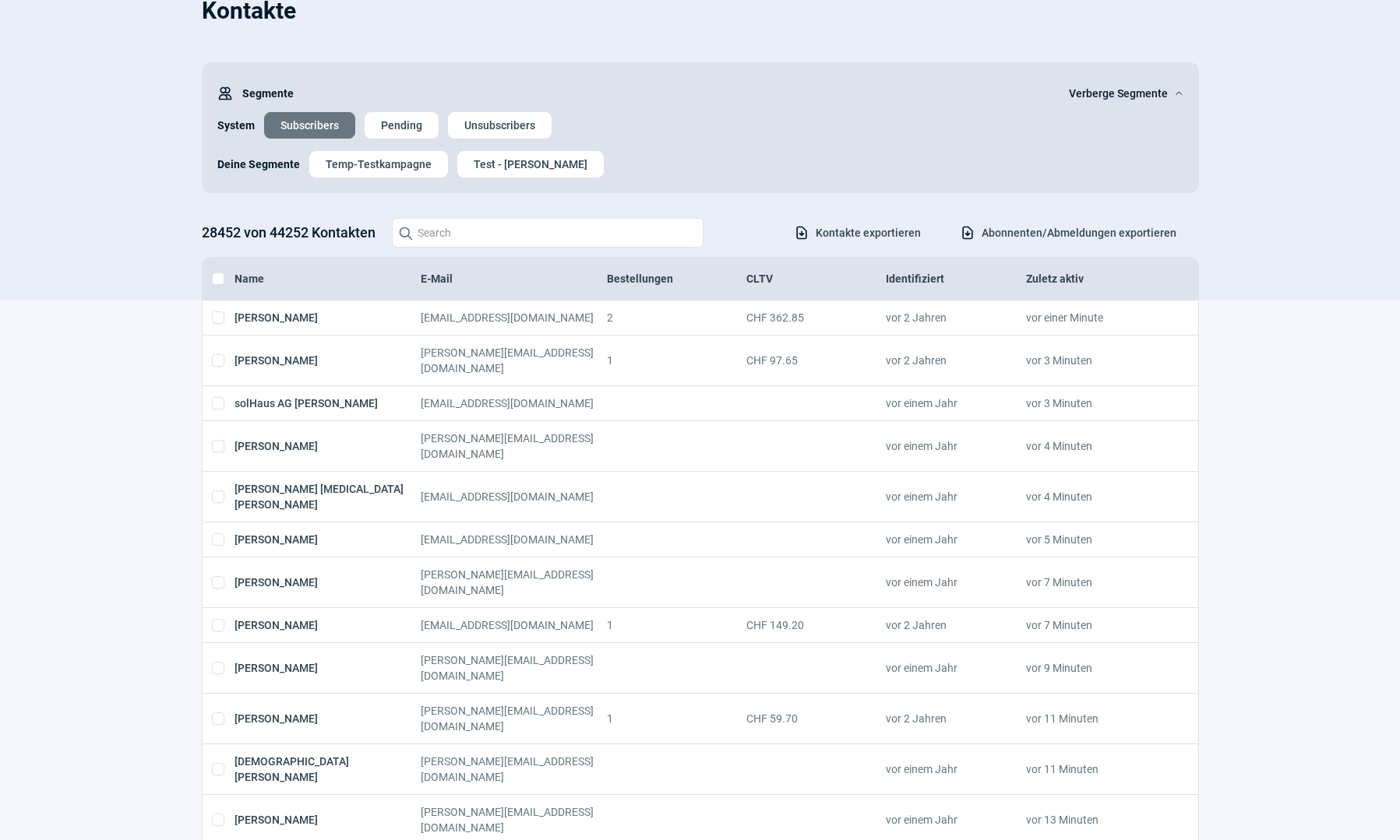
checkbox input "true"
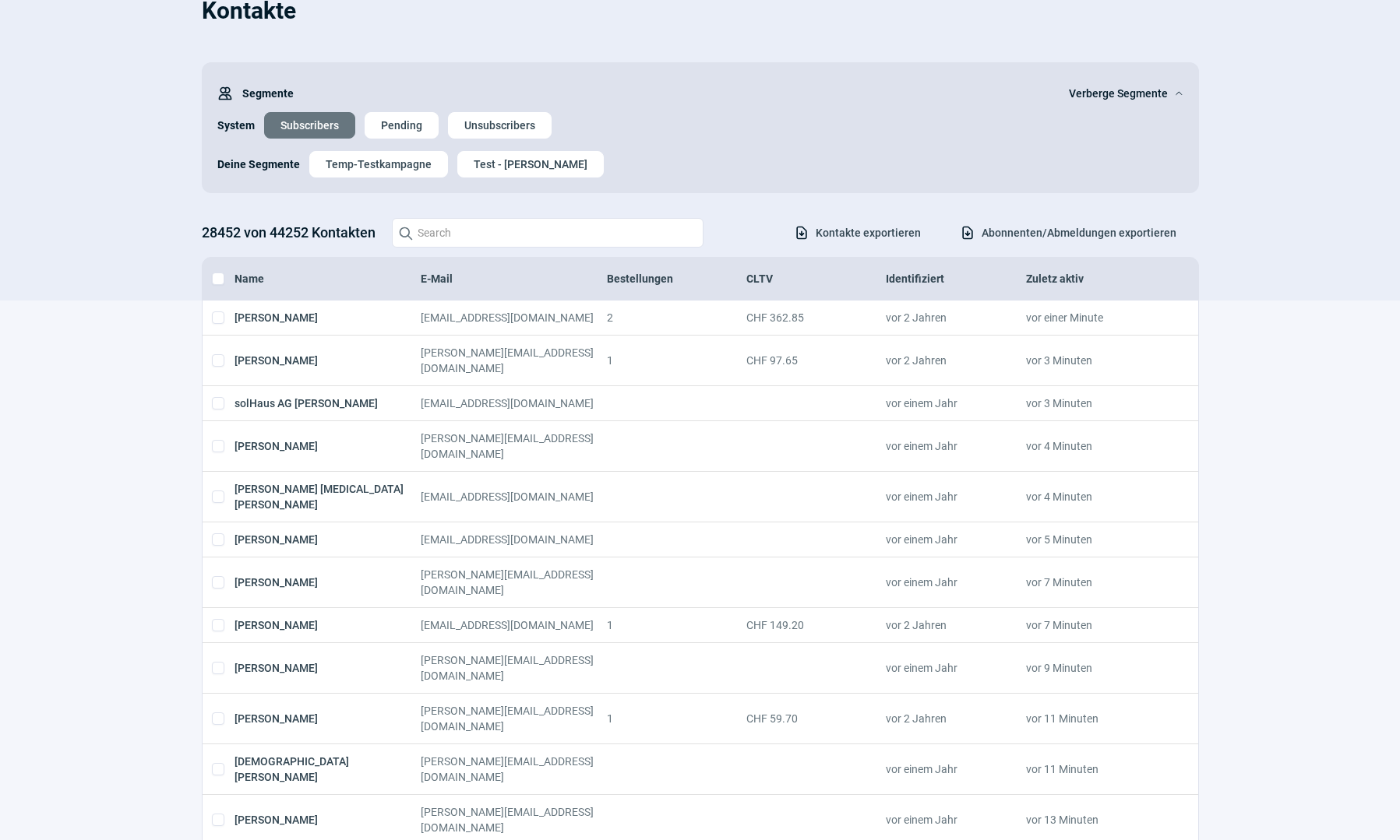
checkbox input "true"
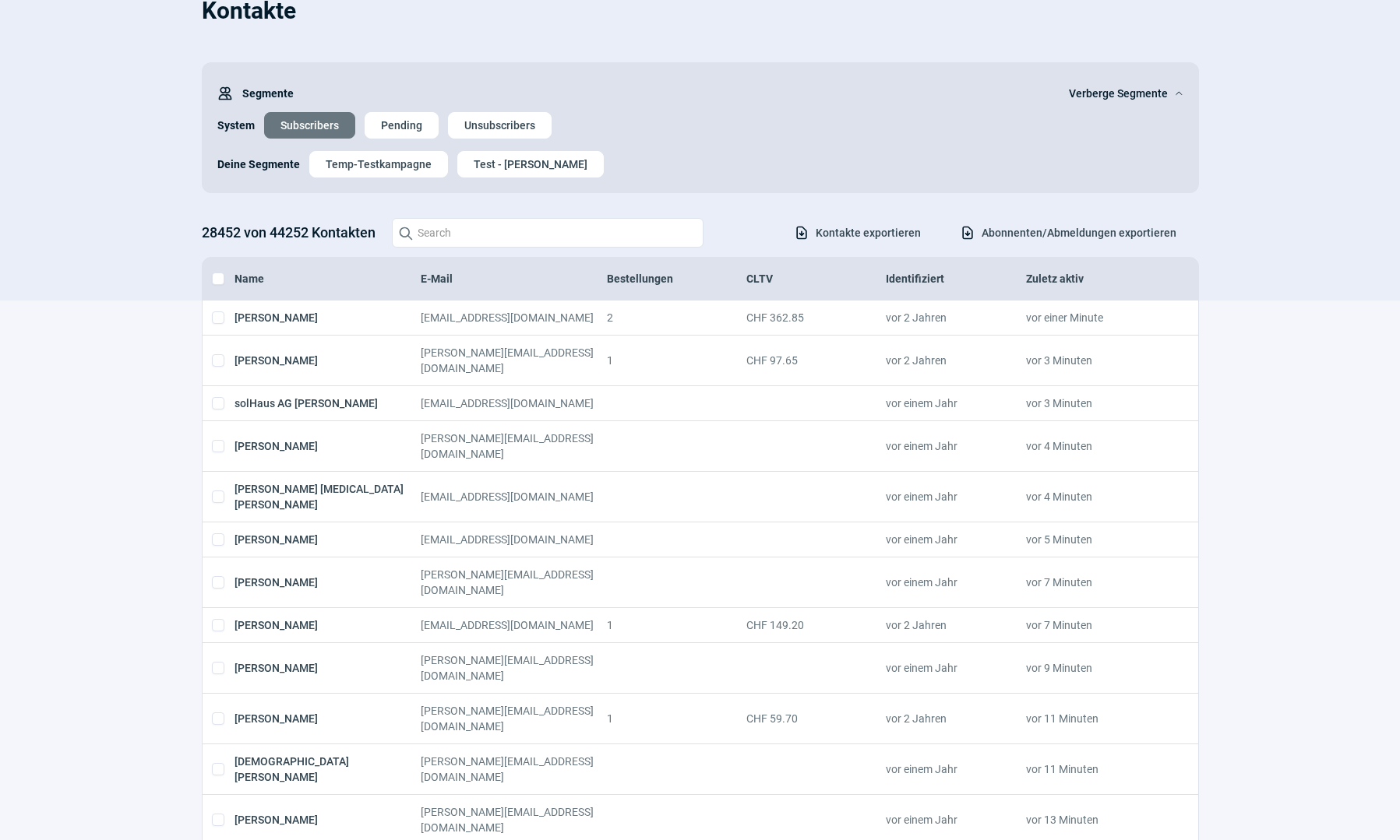
checkbox input "true"
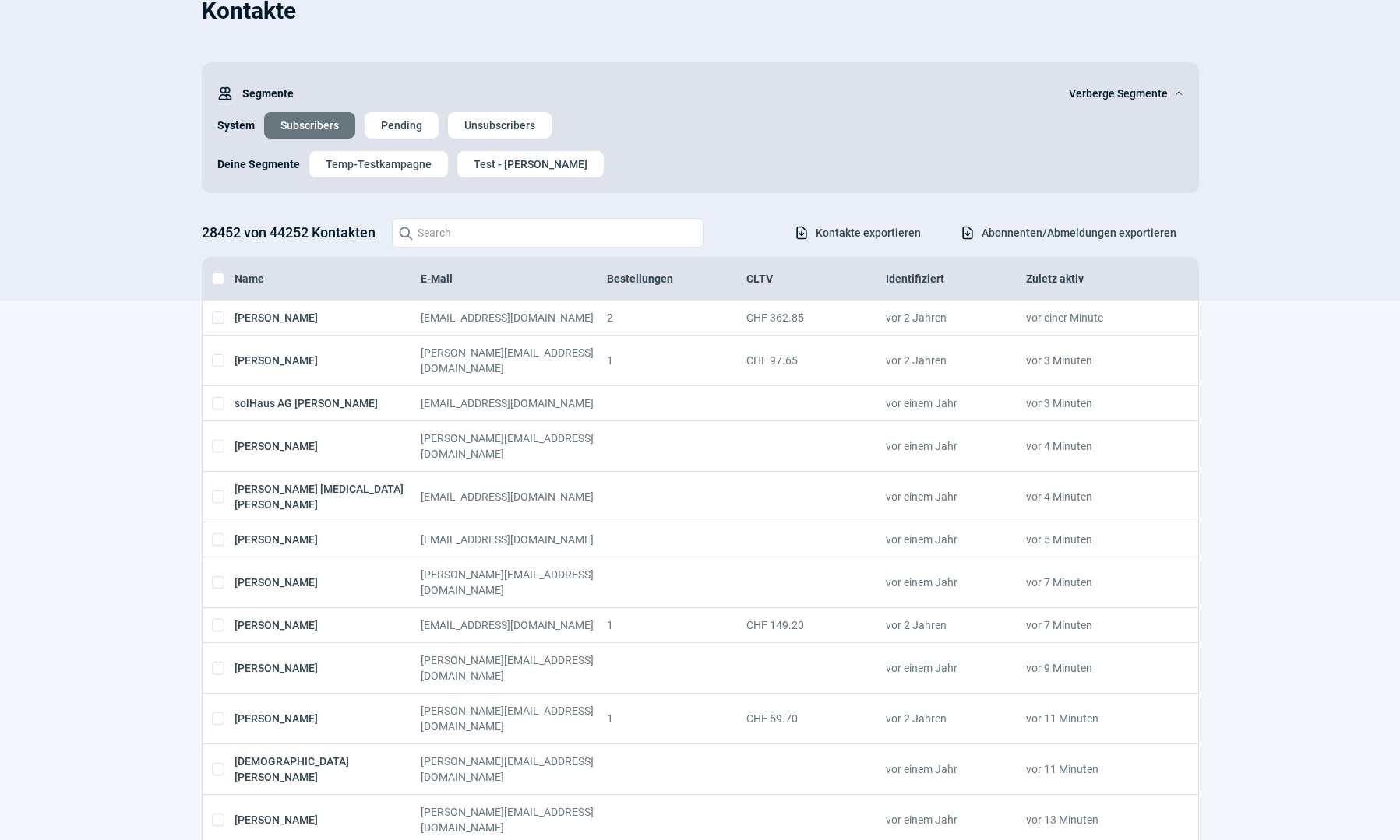
checkbox input "true"
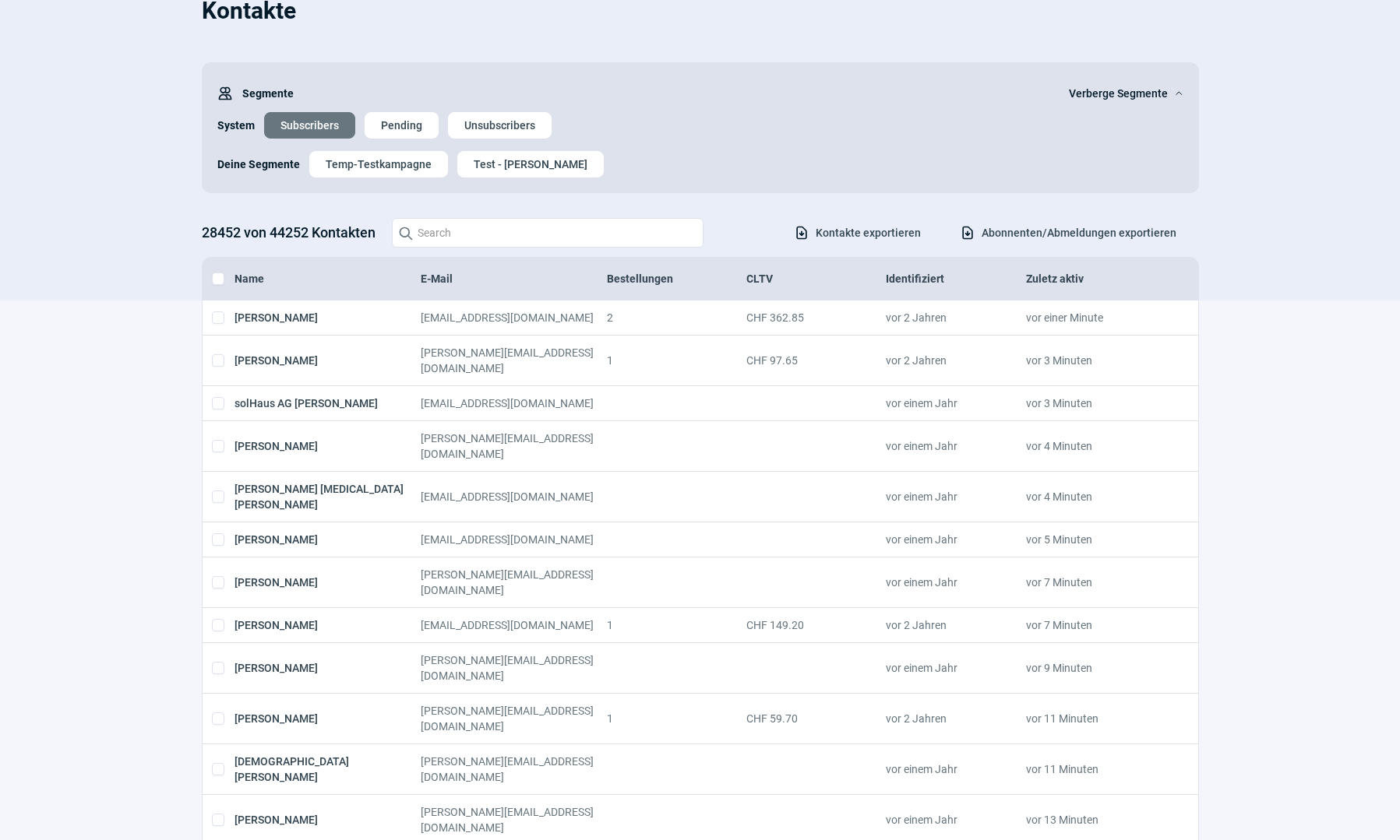
checkbox input "true"
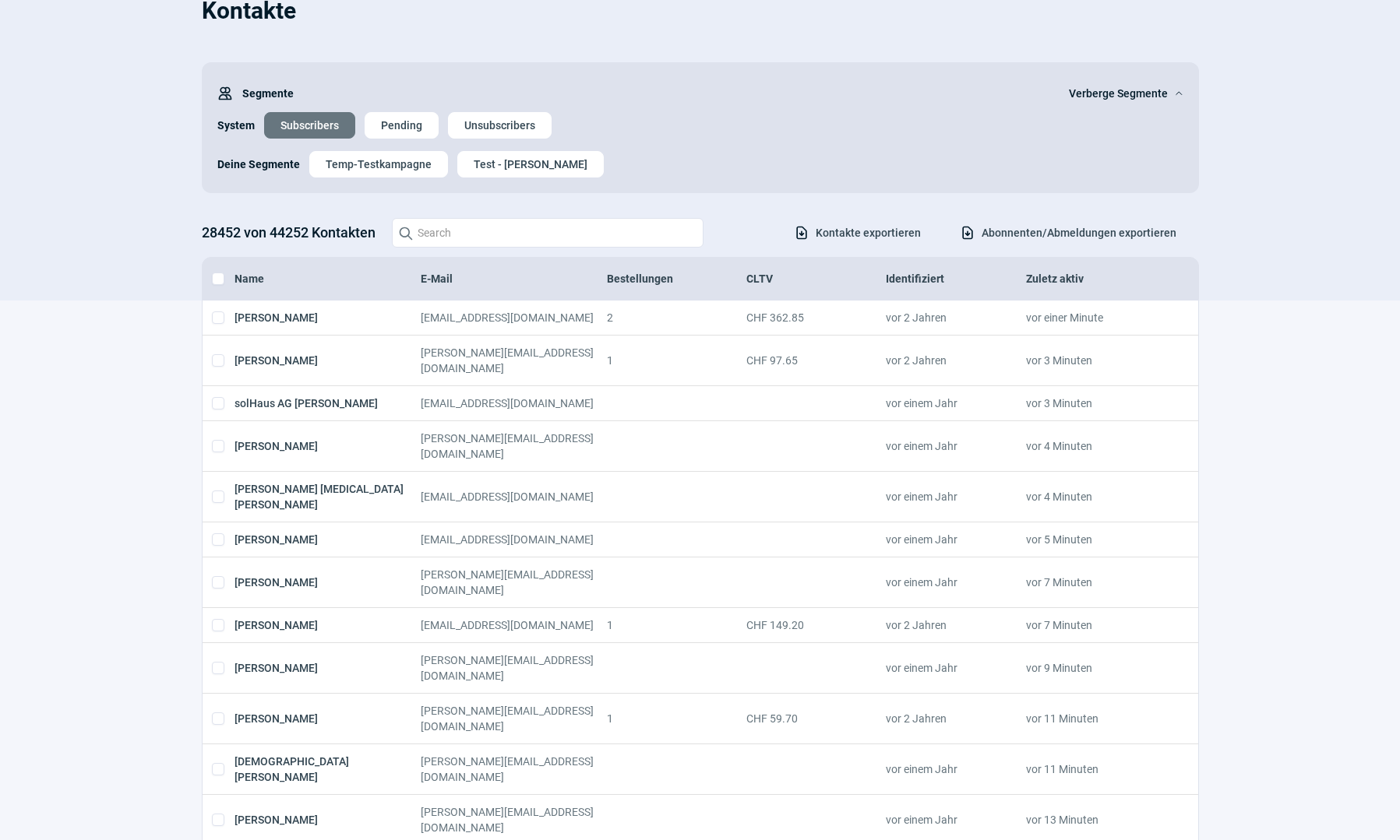
checkbox input "true"
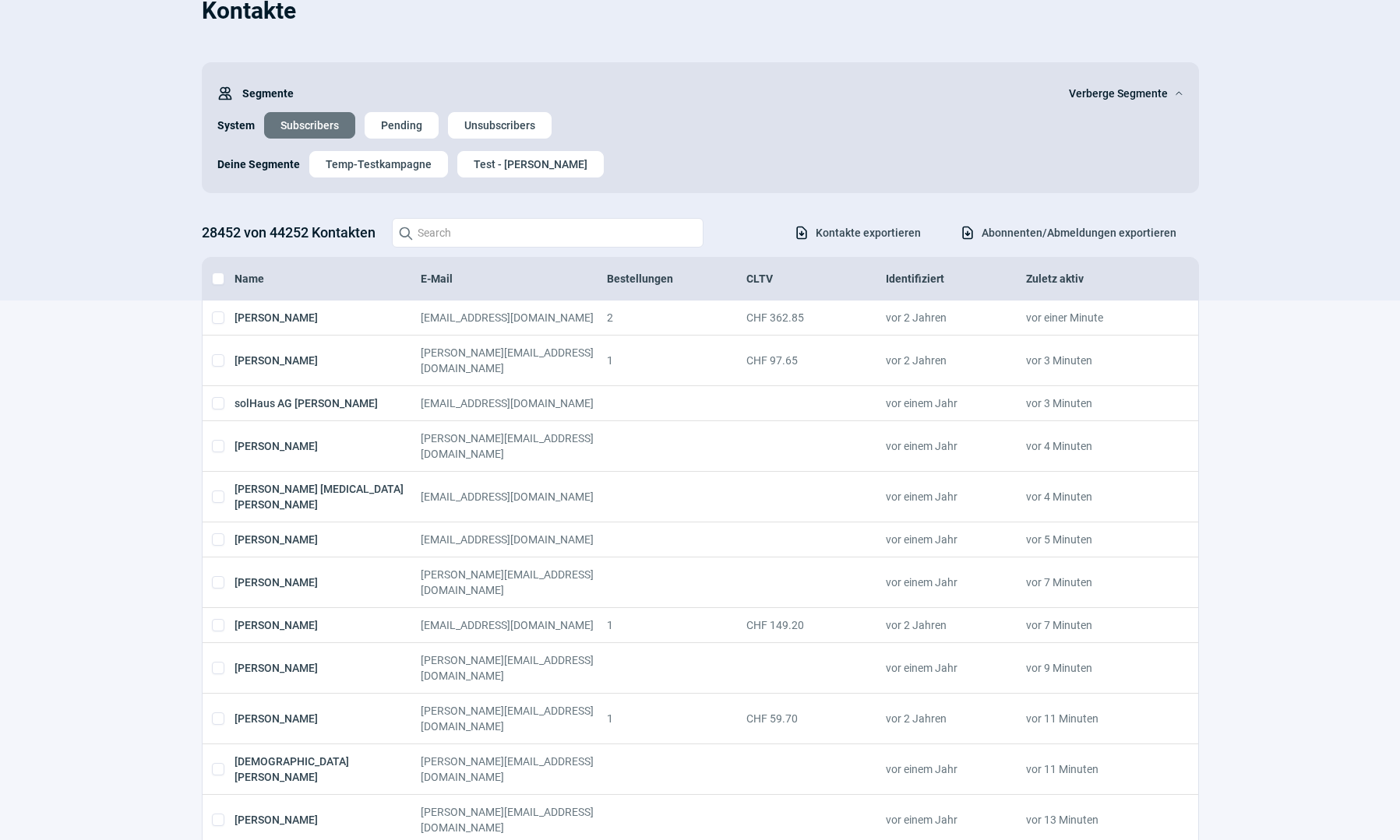
checkbox input "true"
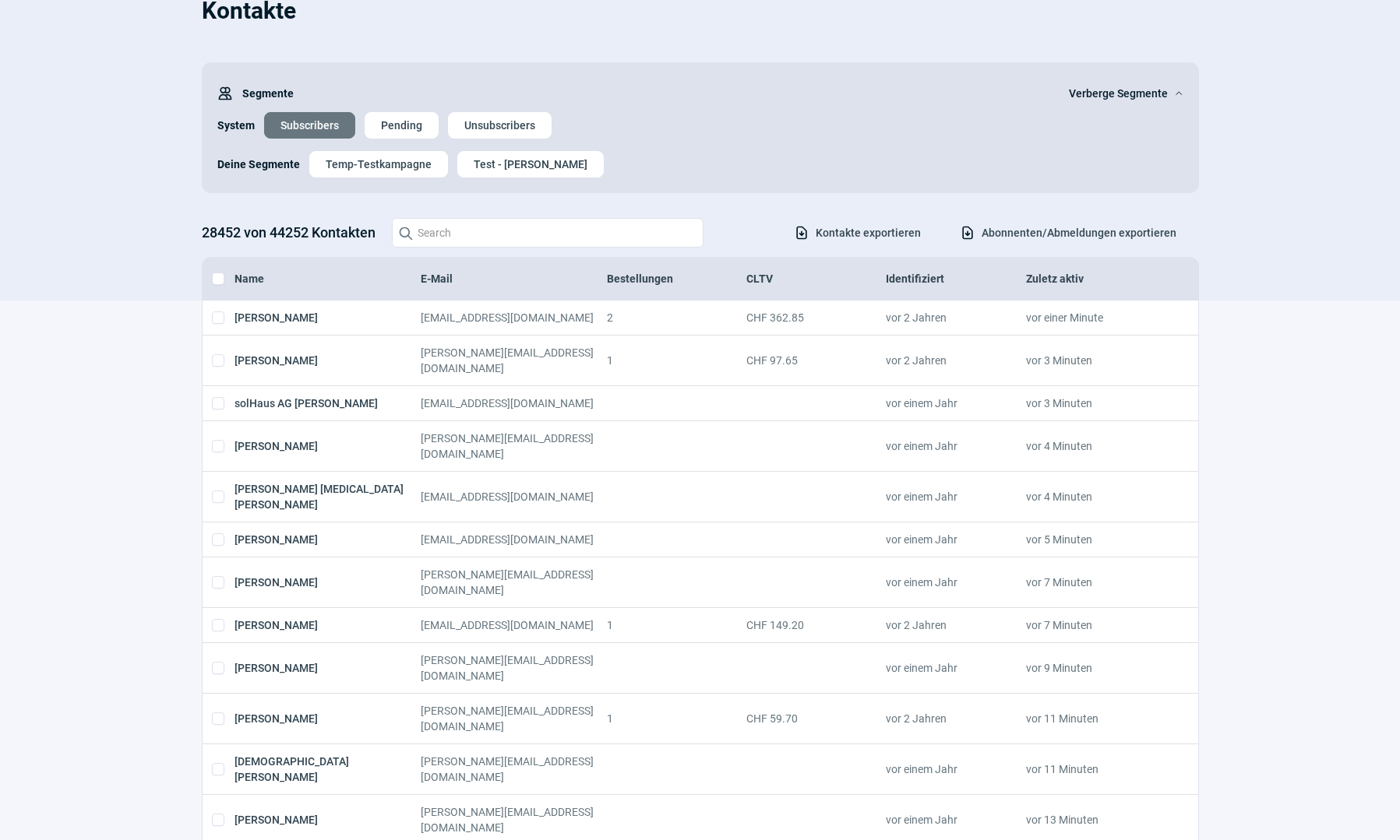
checkbox input "true"
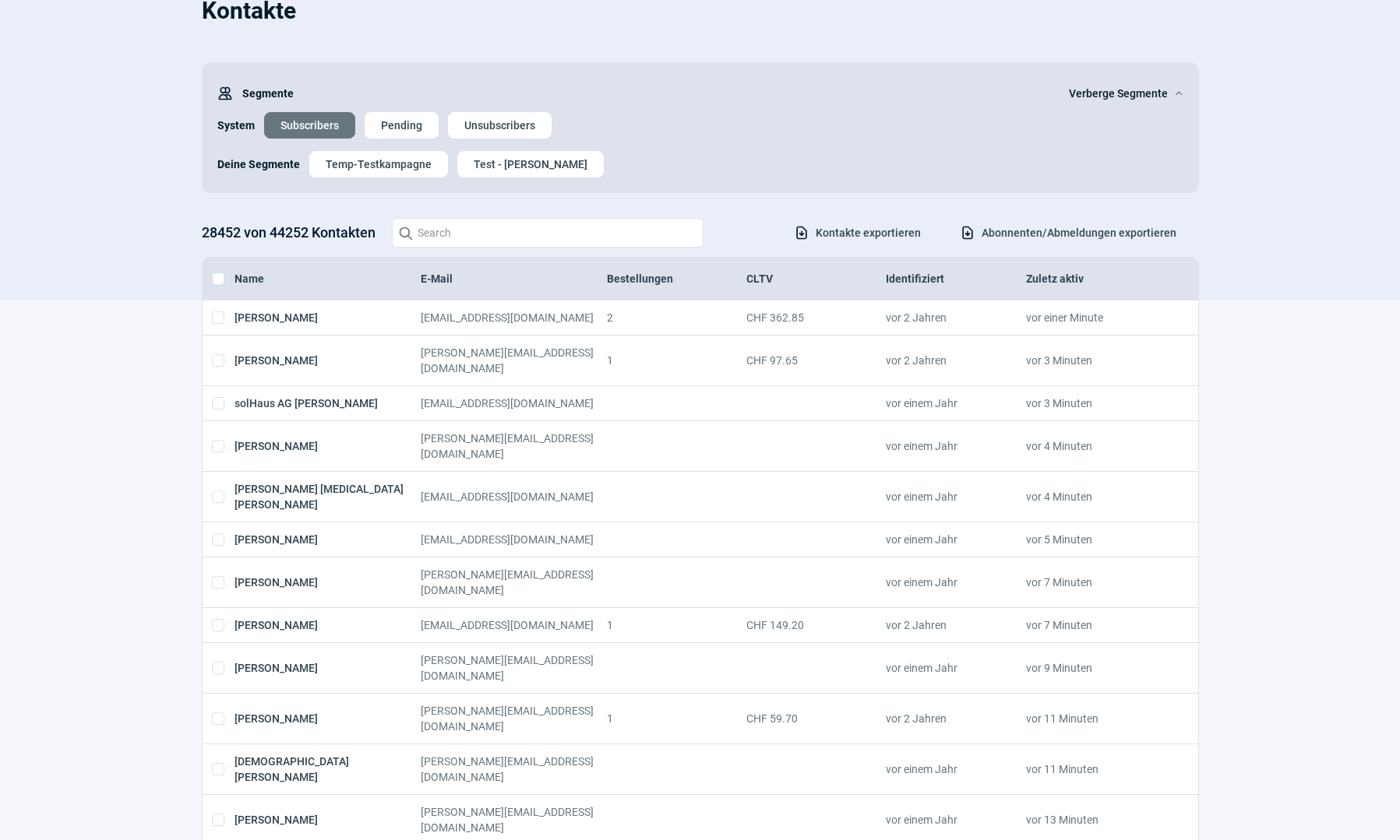
checkbox input "true"
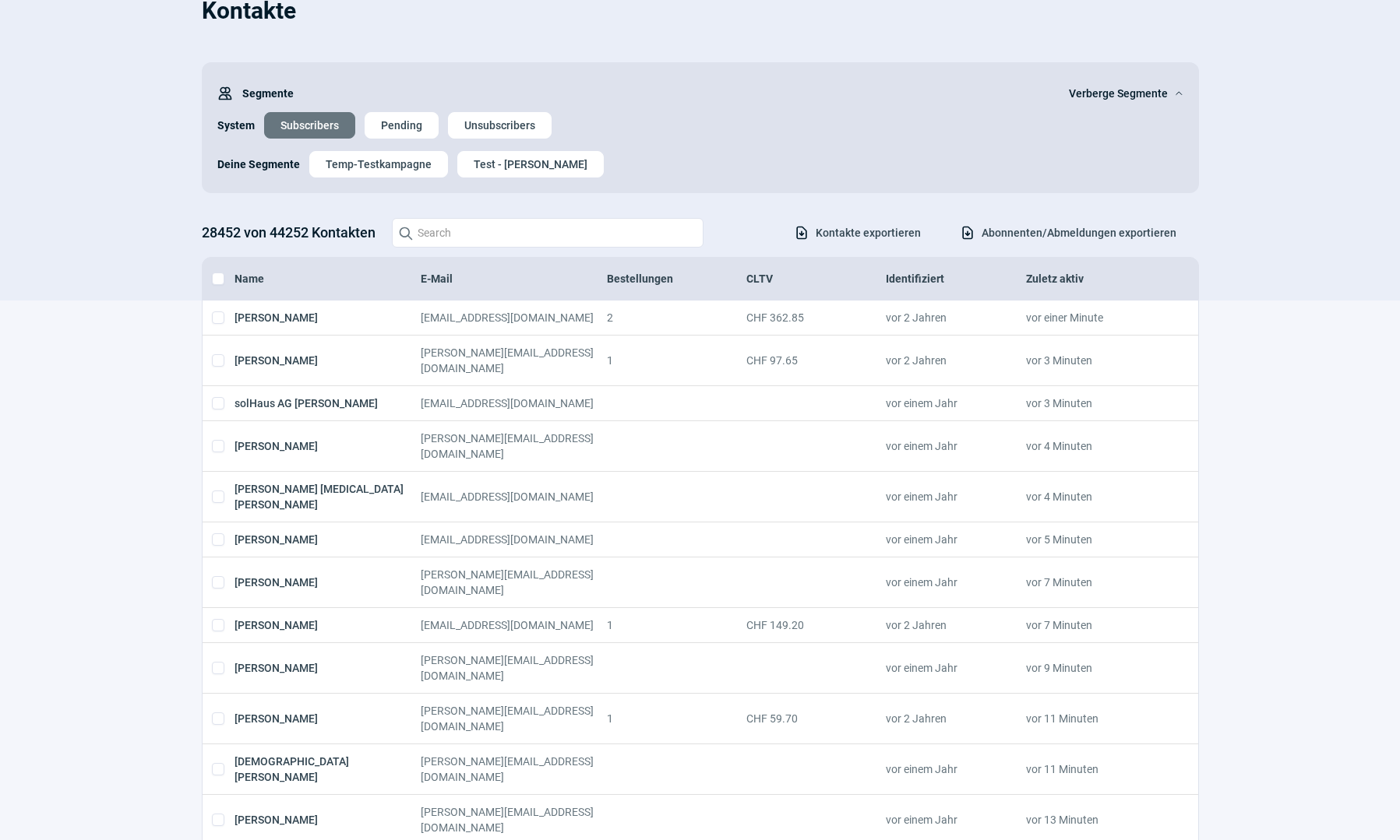
checkbox input "true"
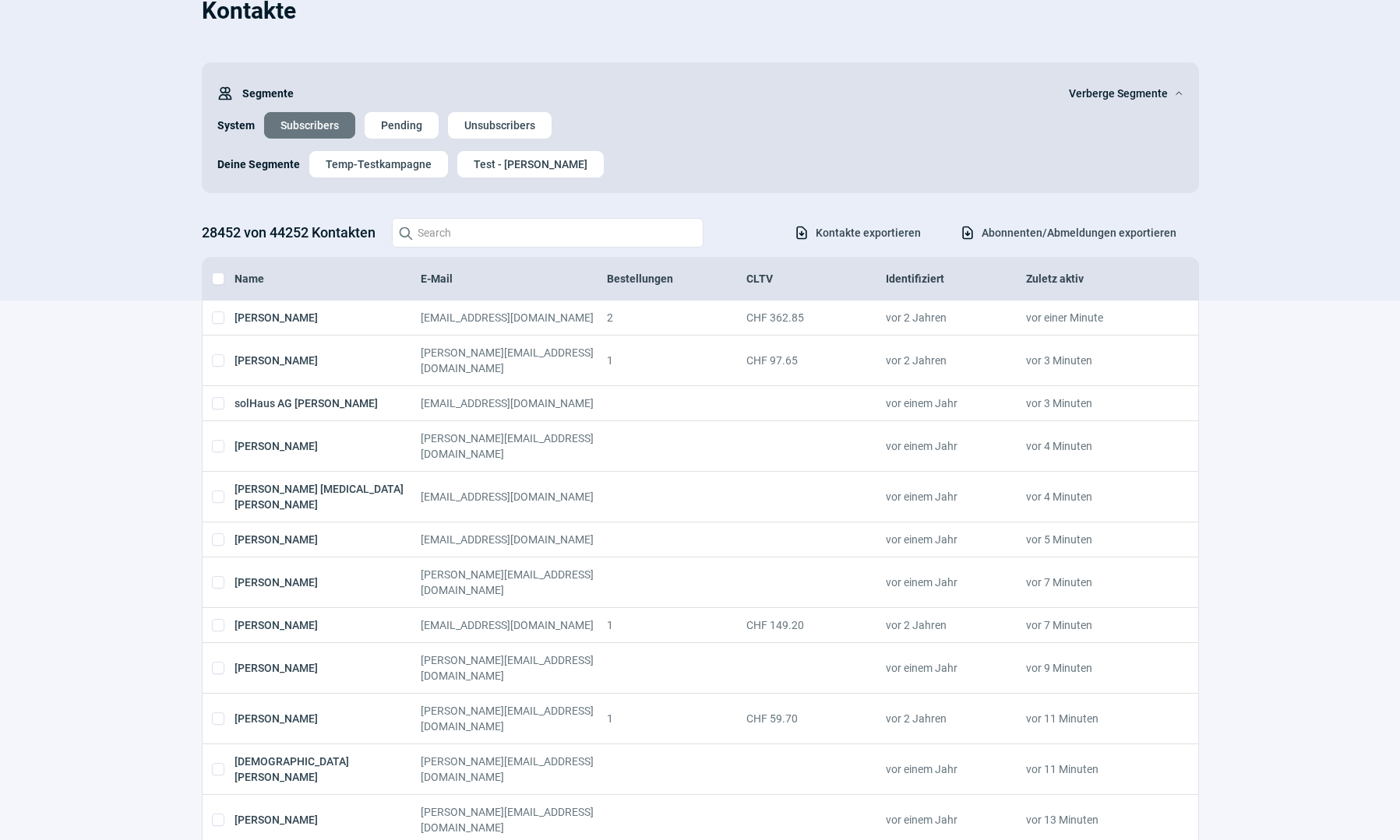
checkbox input "true"
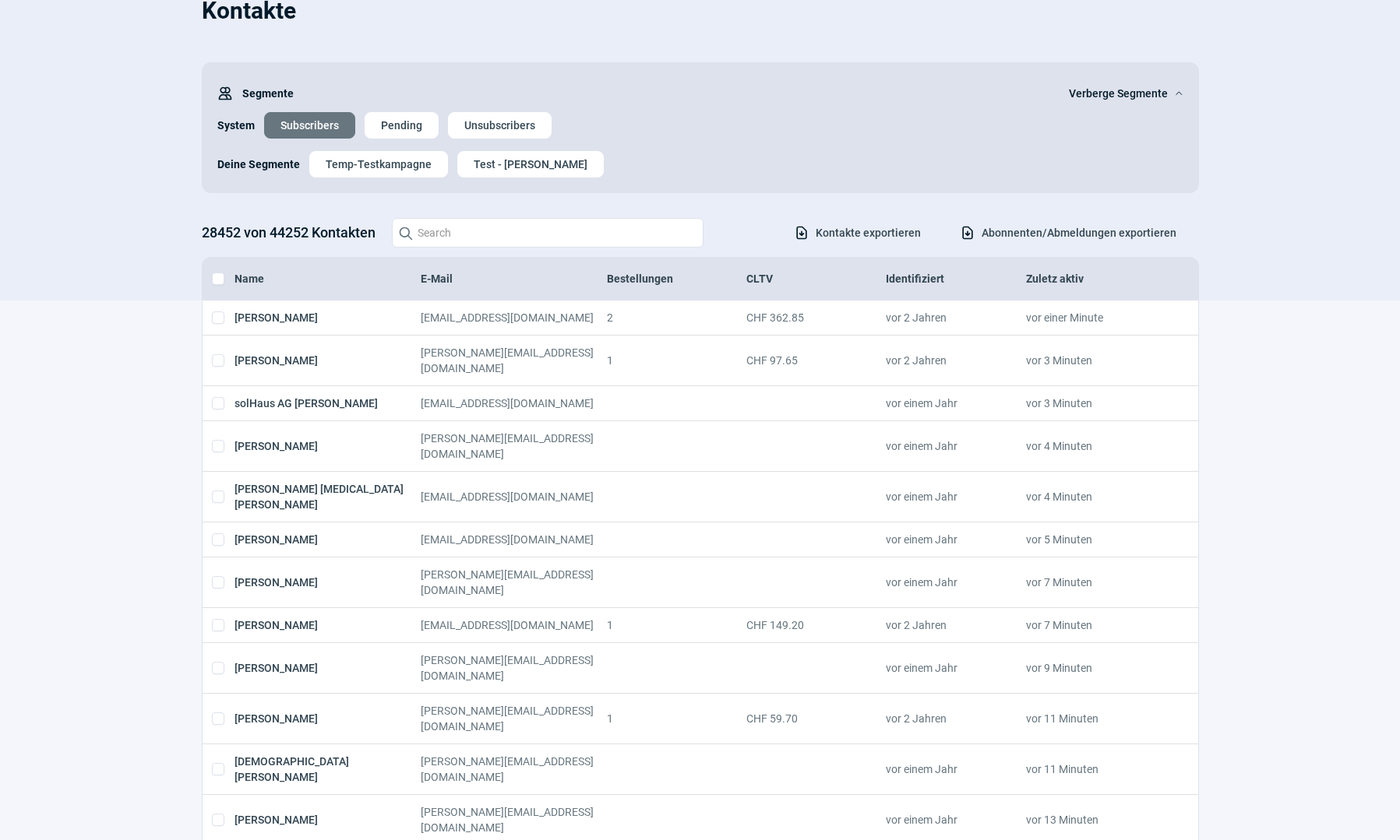
checkbox input "true"
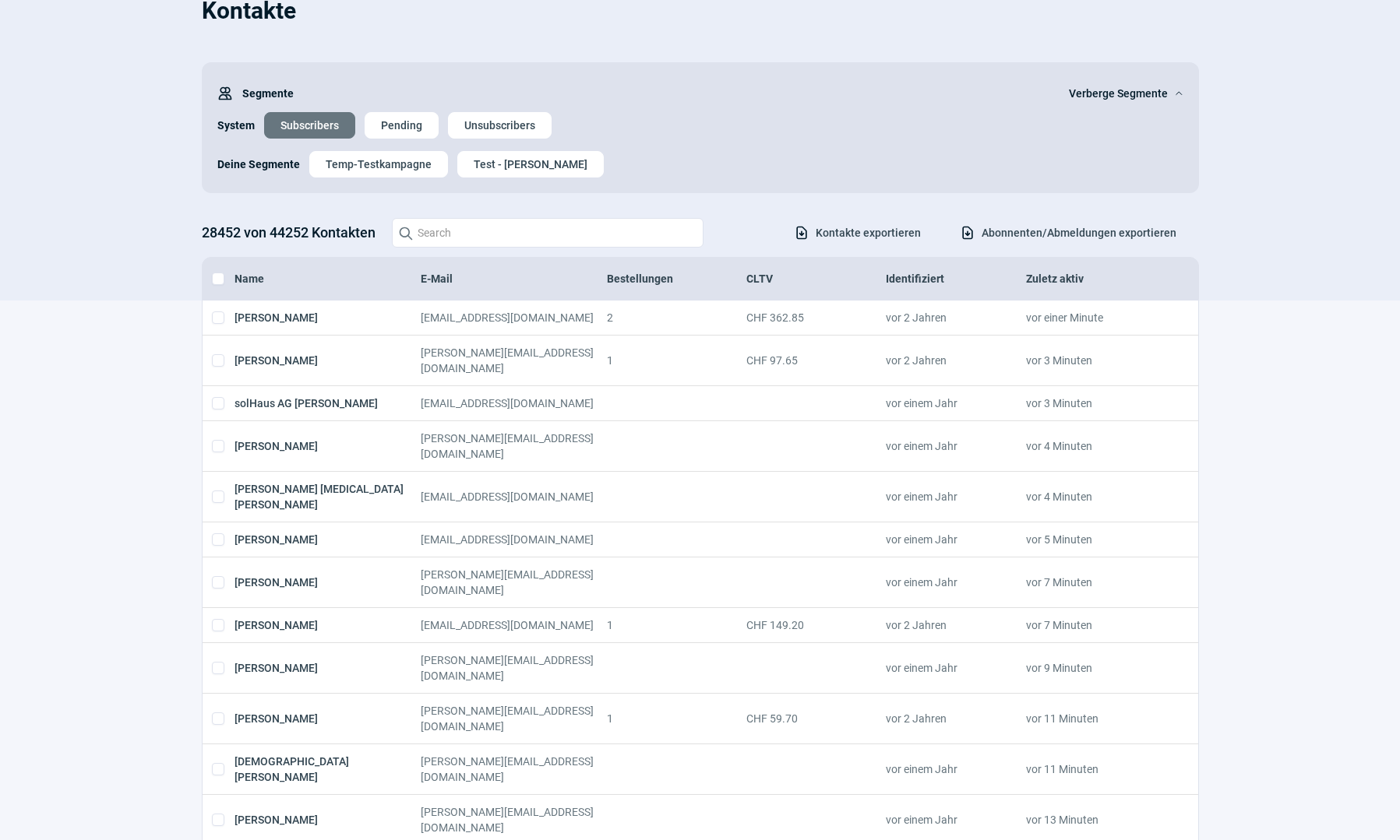
checkbox input "true"
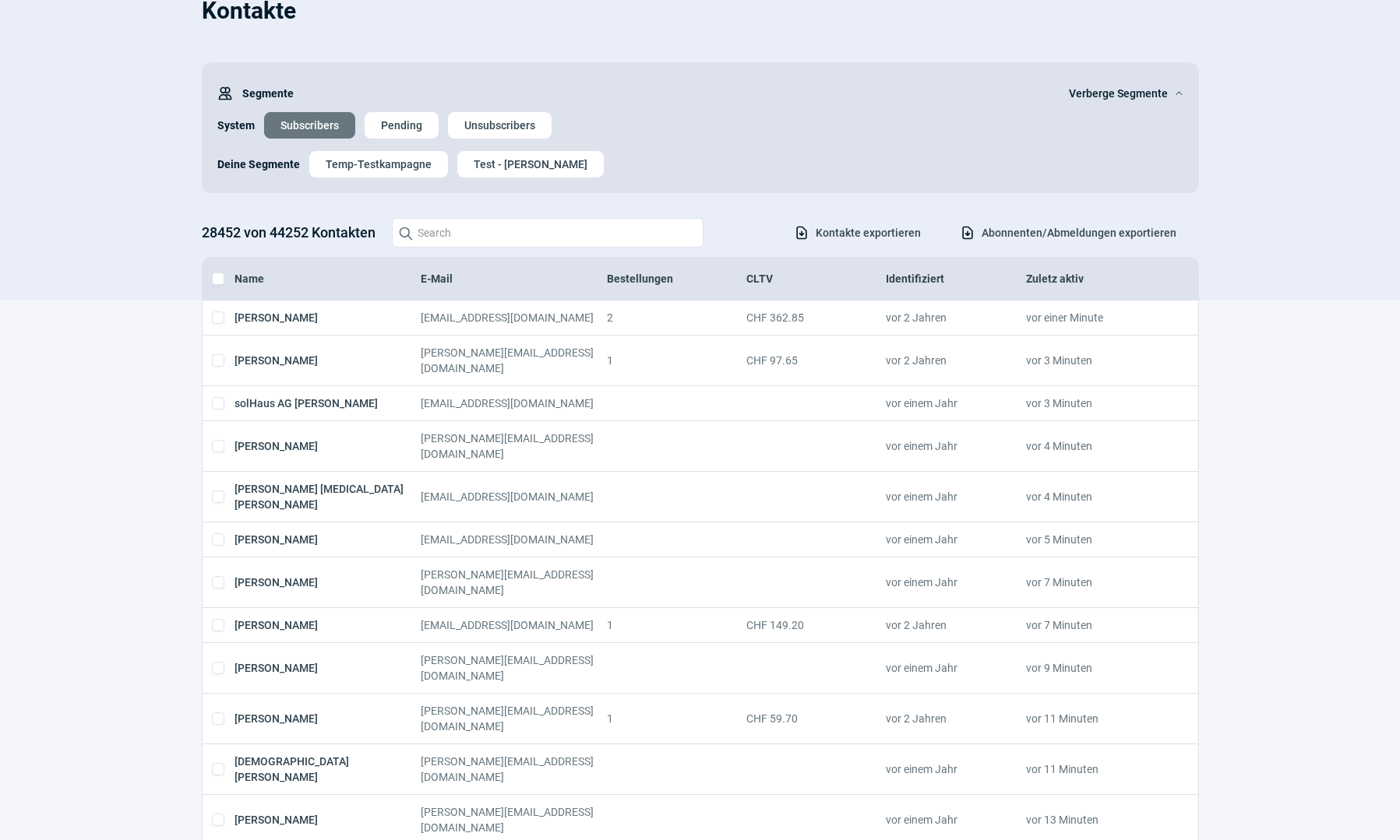
checkbox input "true"
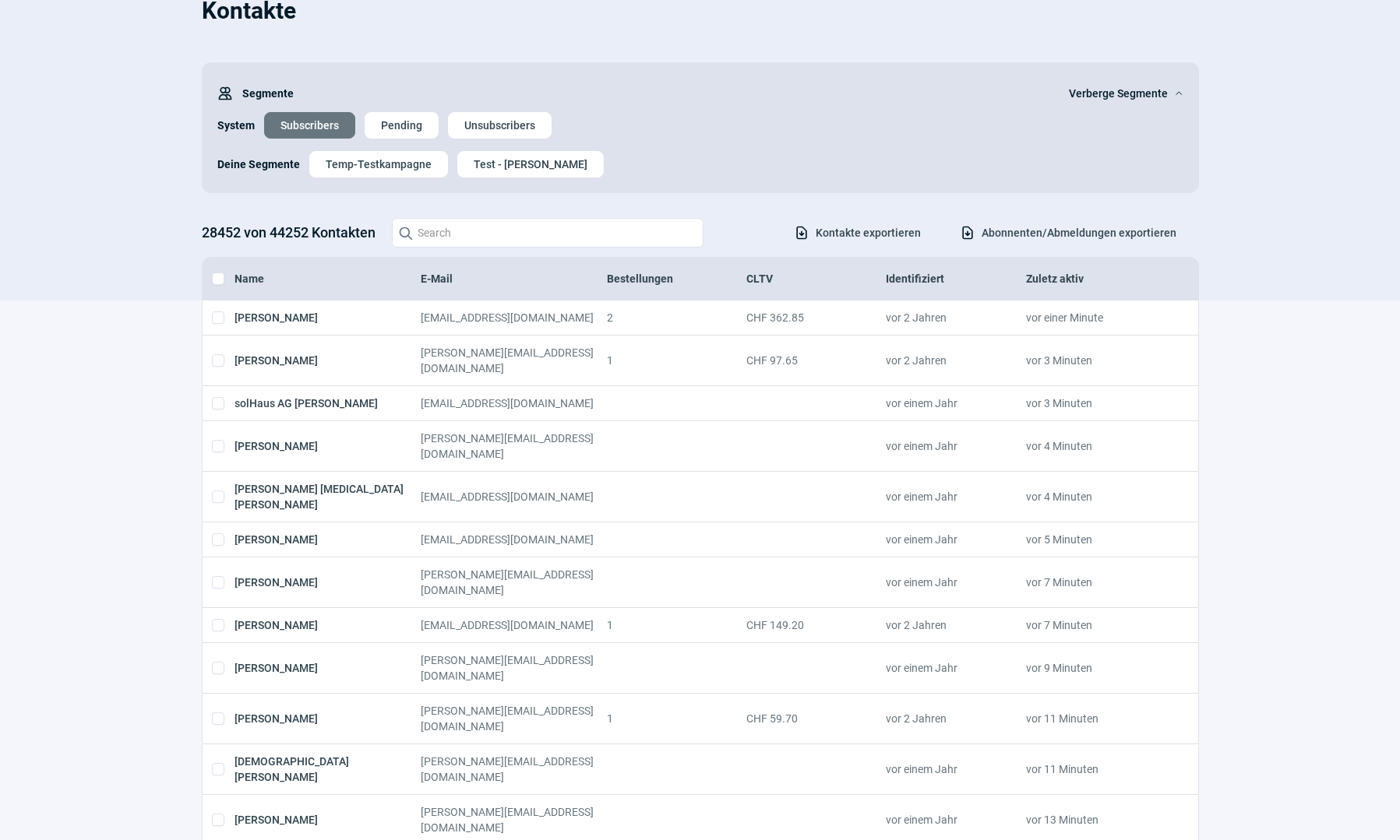
checkbox input "true"
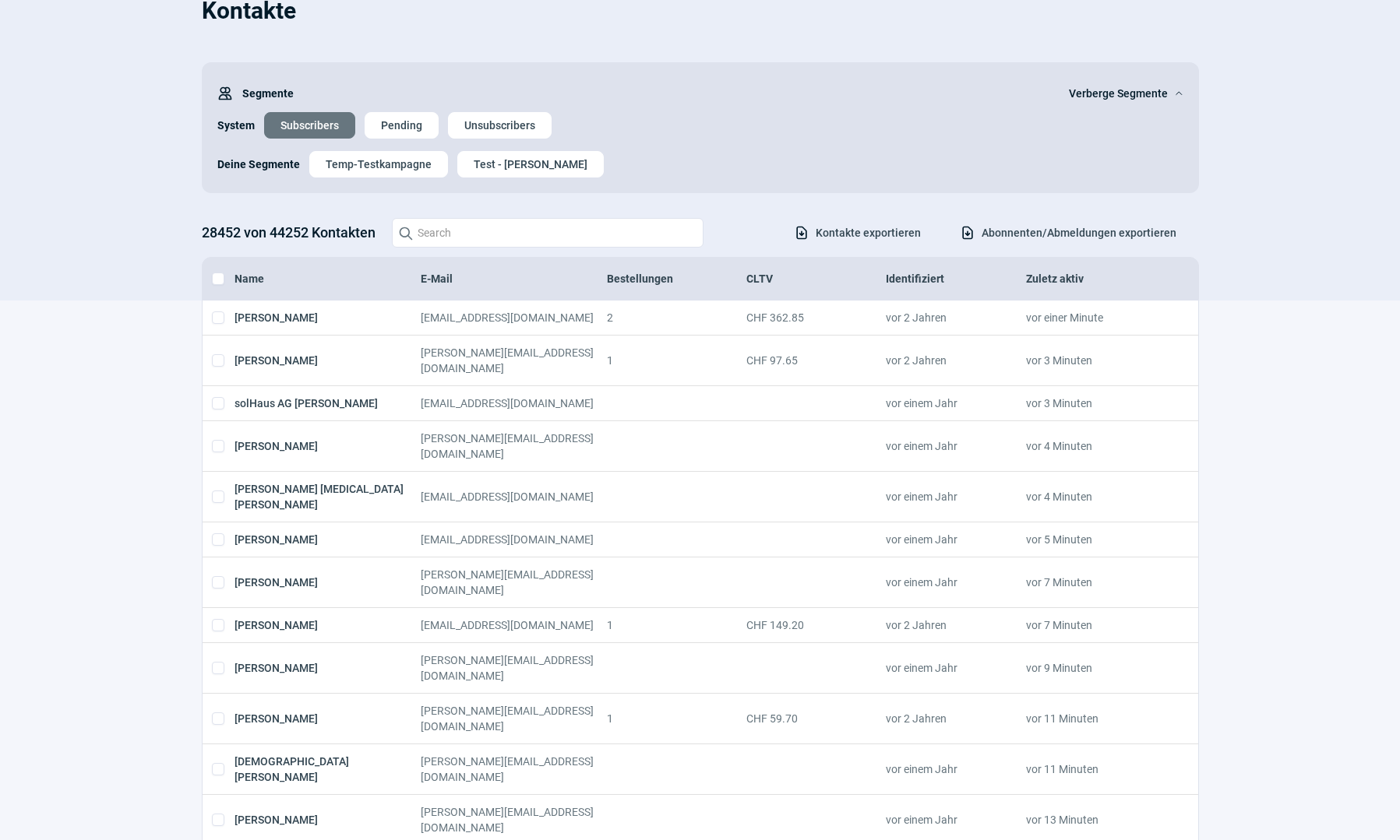
checkbox input "true"
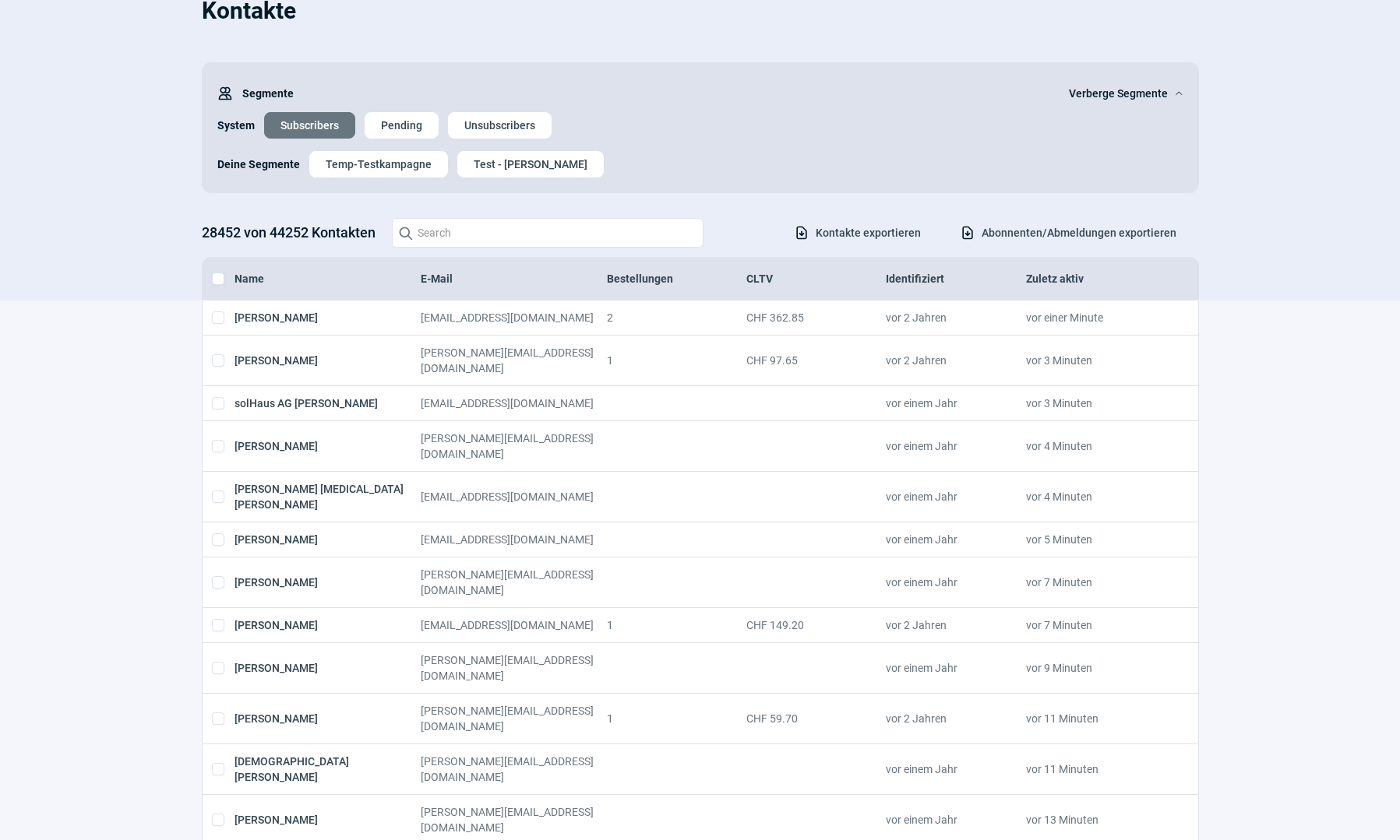
checkbox input "true"
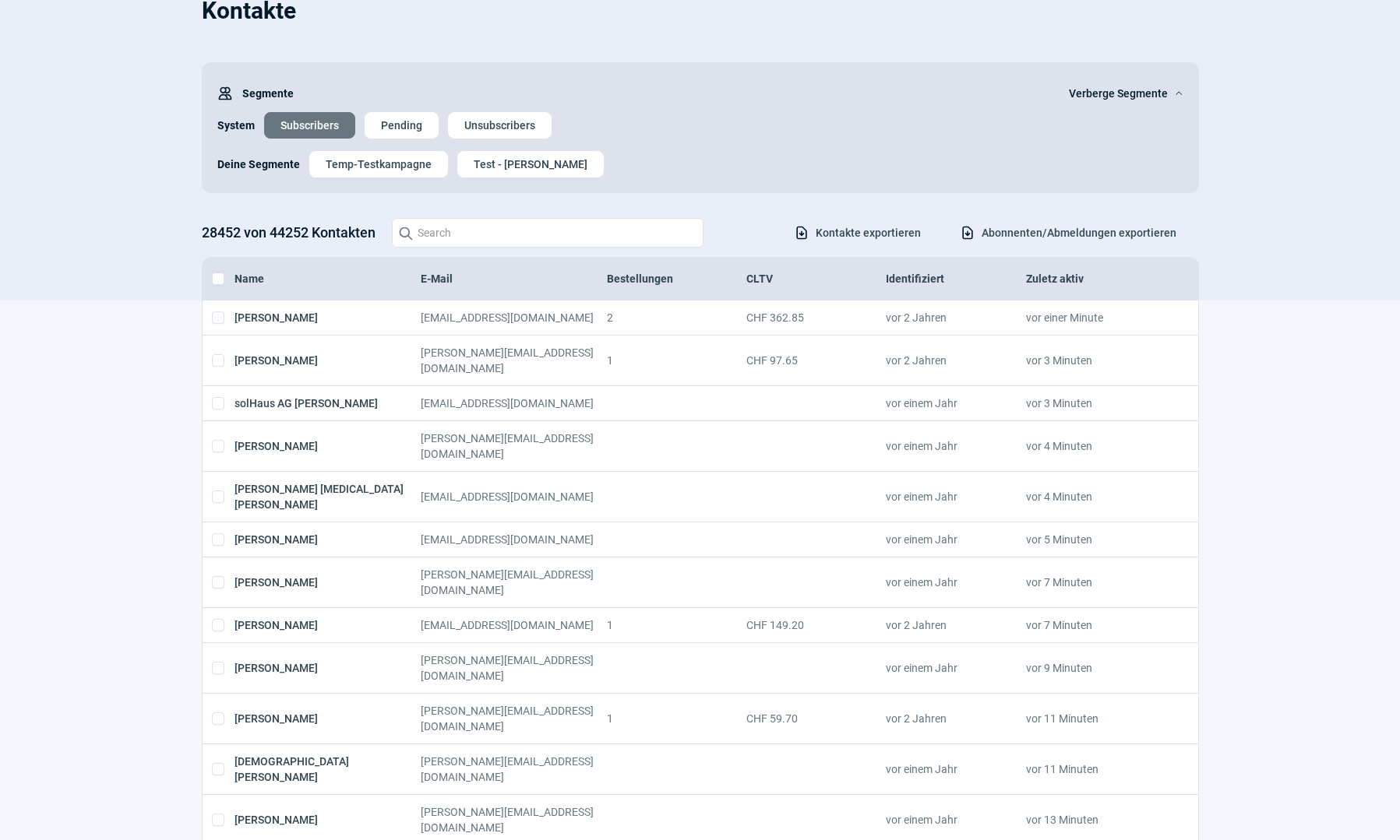
checkbox input "true"
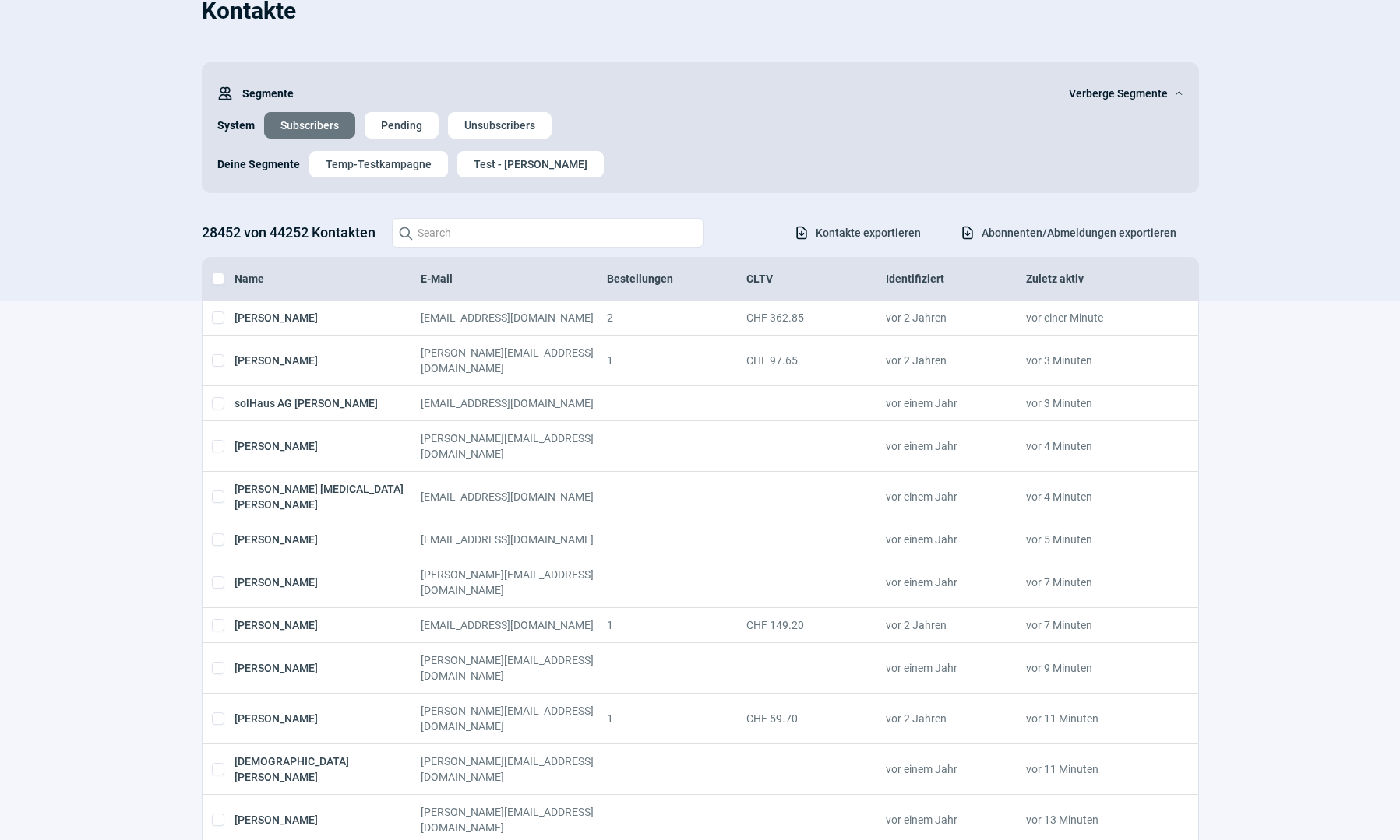
checkbox input "true"
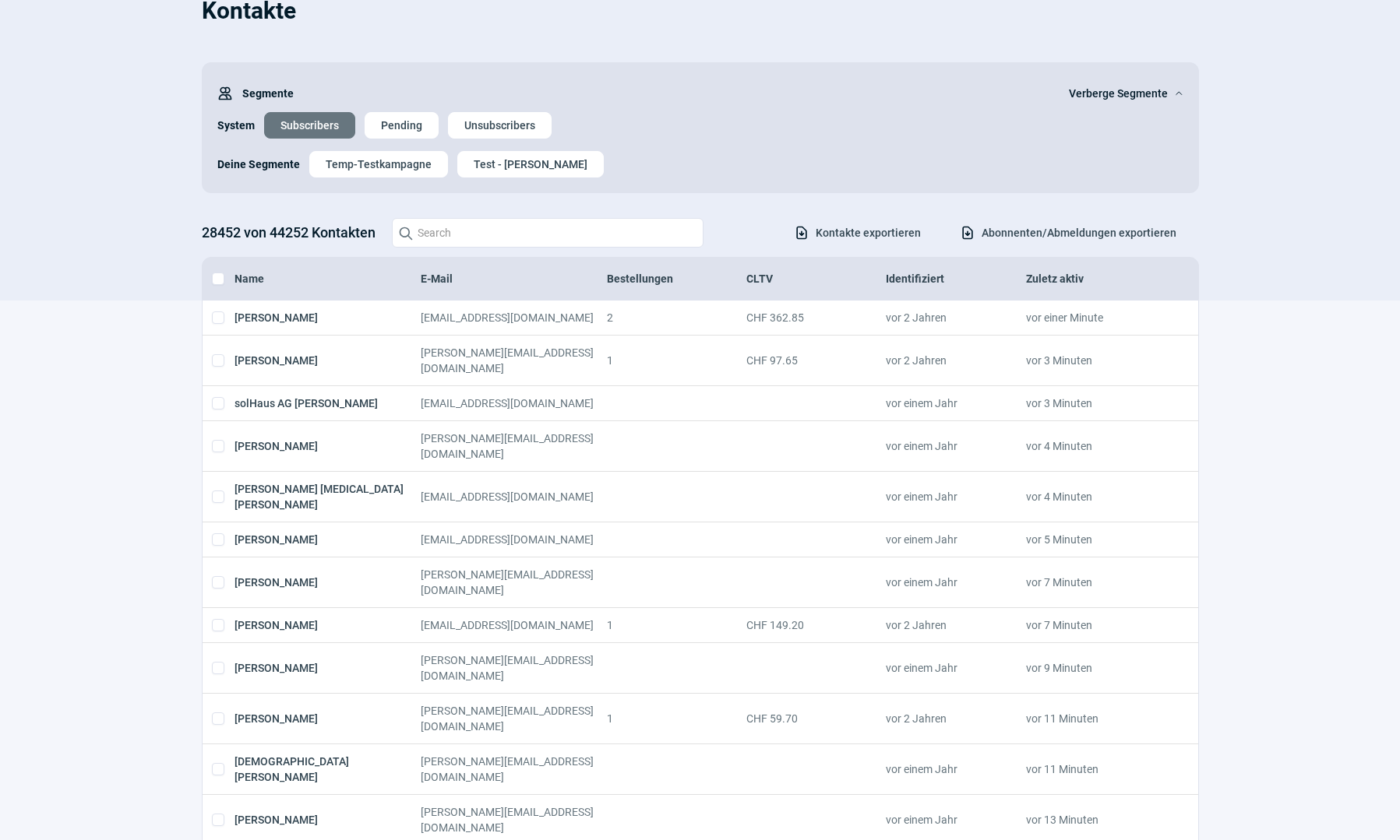
checkbox input "true"
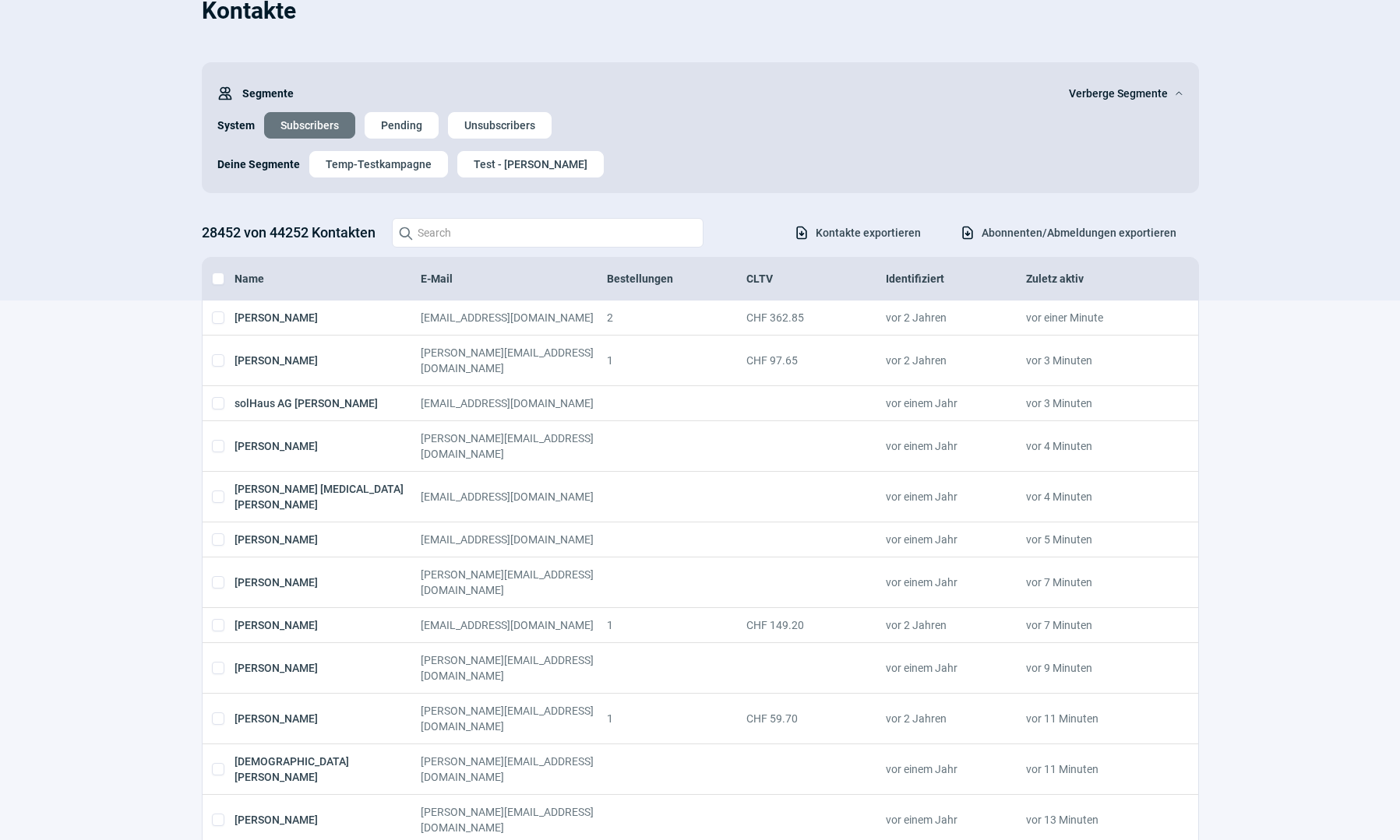
checkbox input "true"
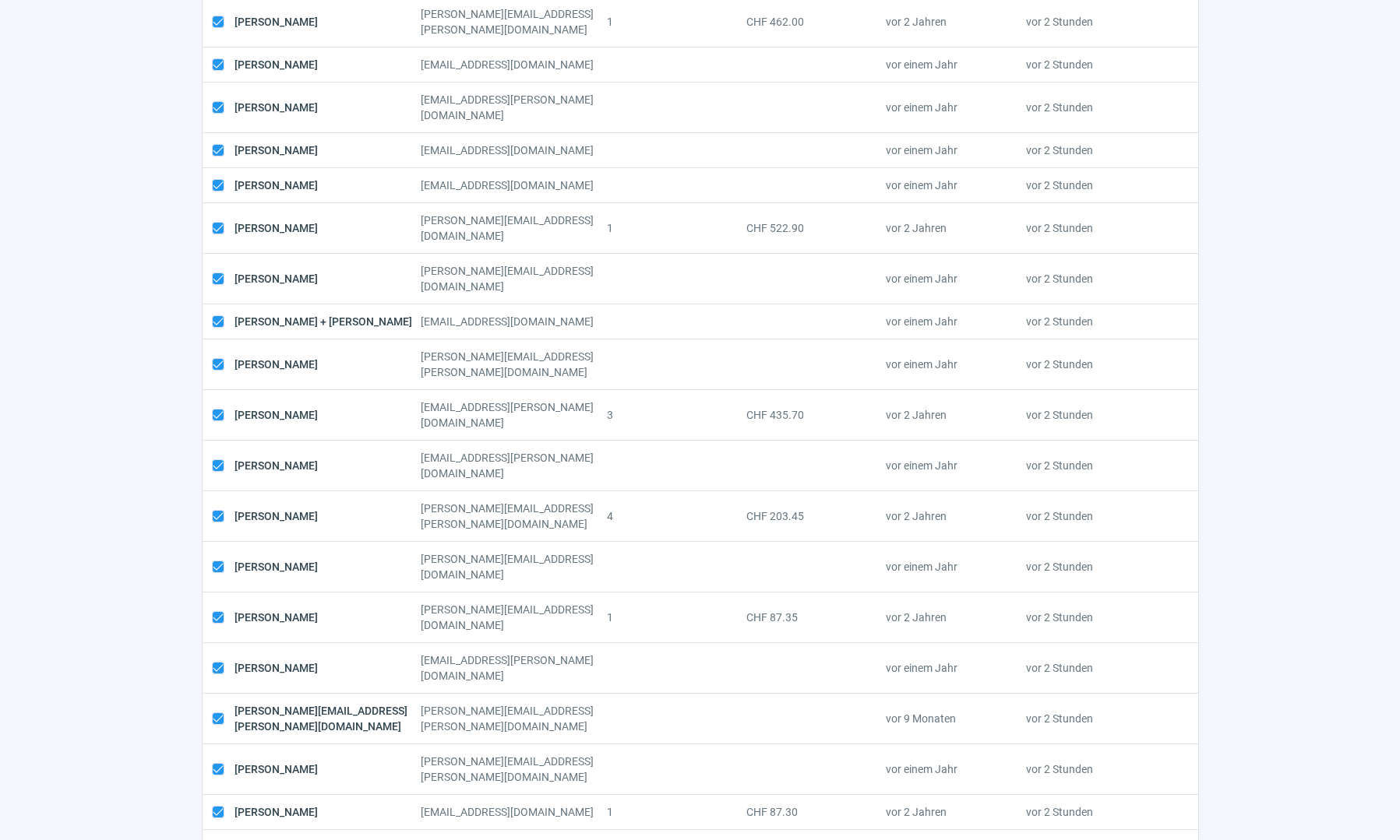
scroll to position [6737, 0]
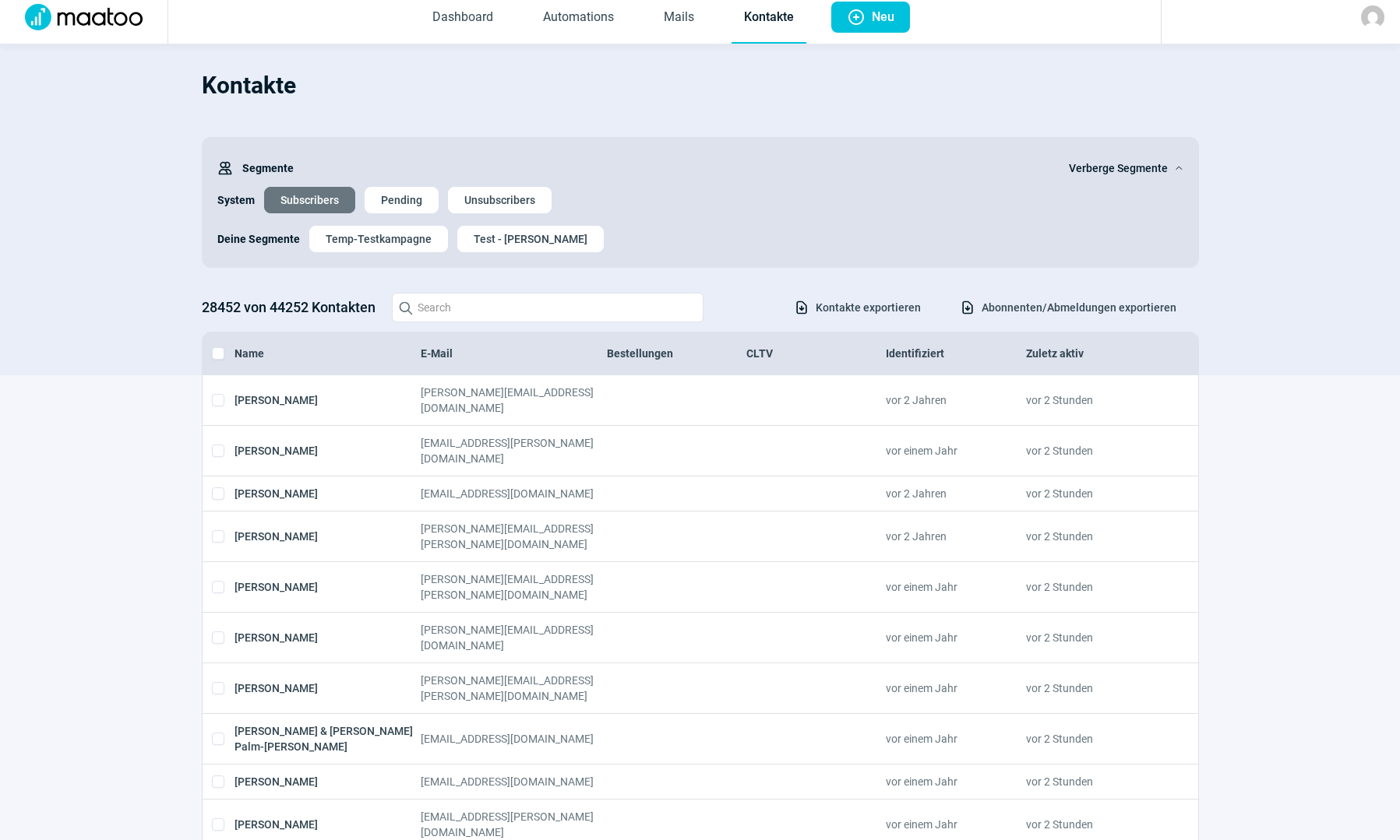
scroll to position [6705, 0]
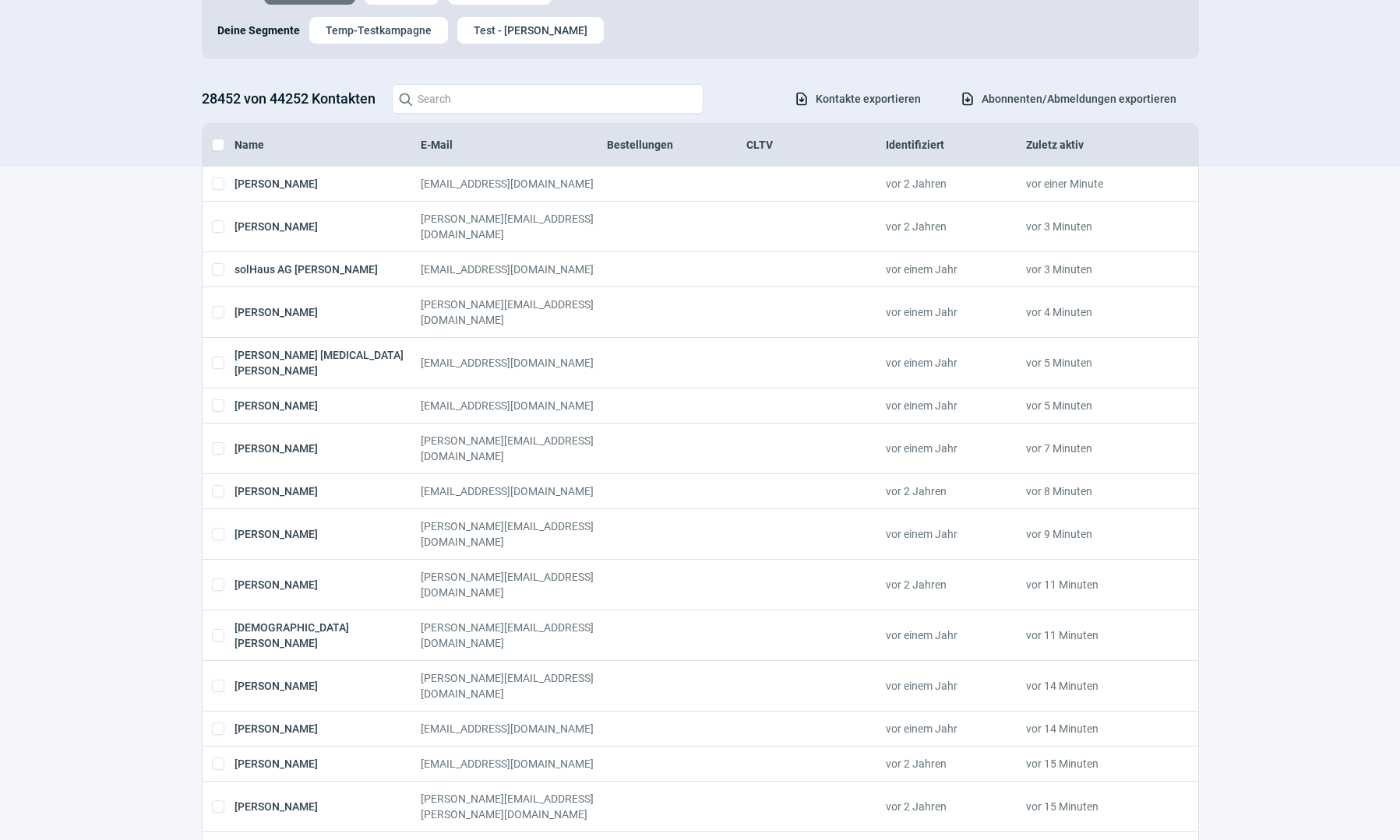
scroll to position [0, 0]
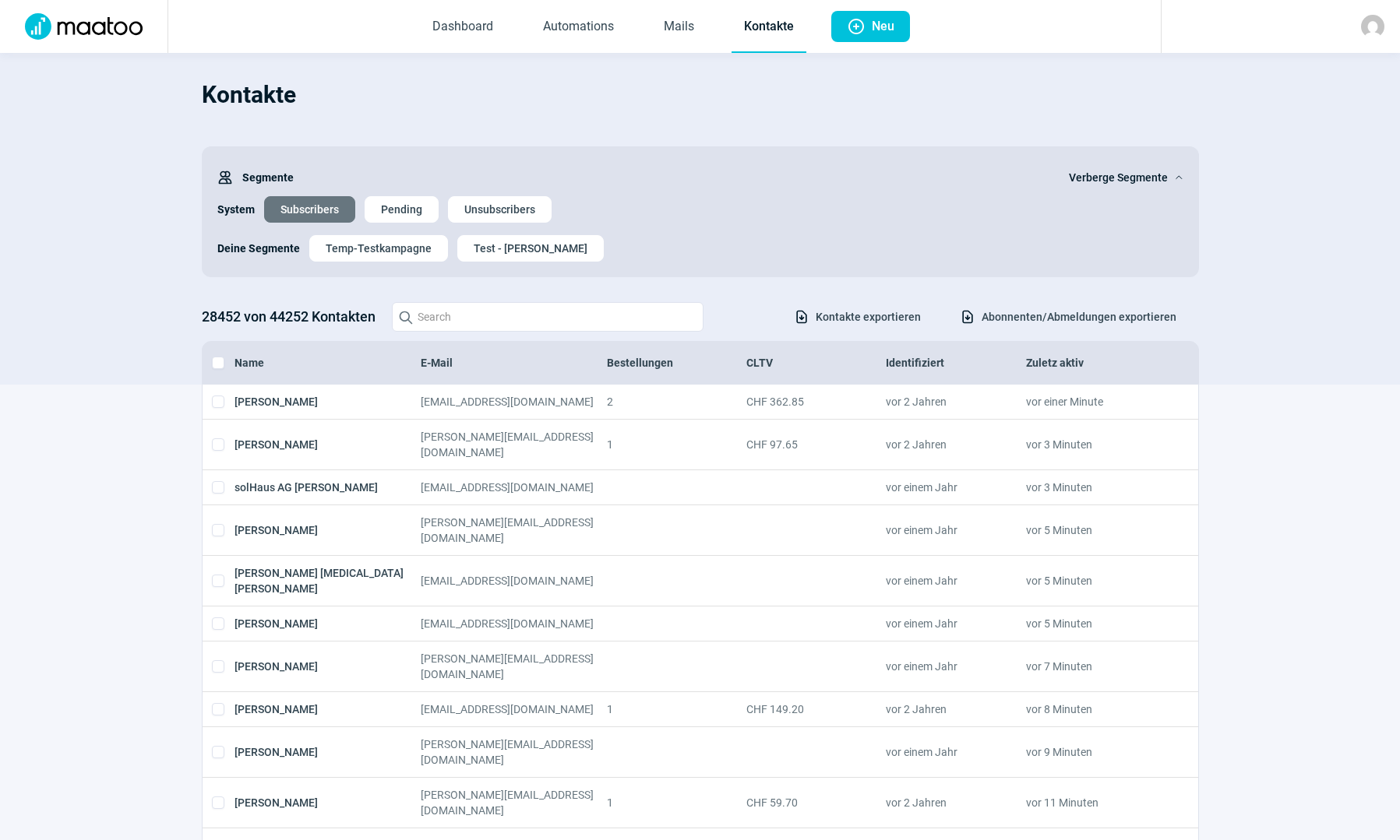
click at [845, 324] on span "Kontakte exportieren" at bounding box center [868, 316] width 105 height 25
click at [1366, 25] on img at bounding box center [1371, 26] width 23 height 23
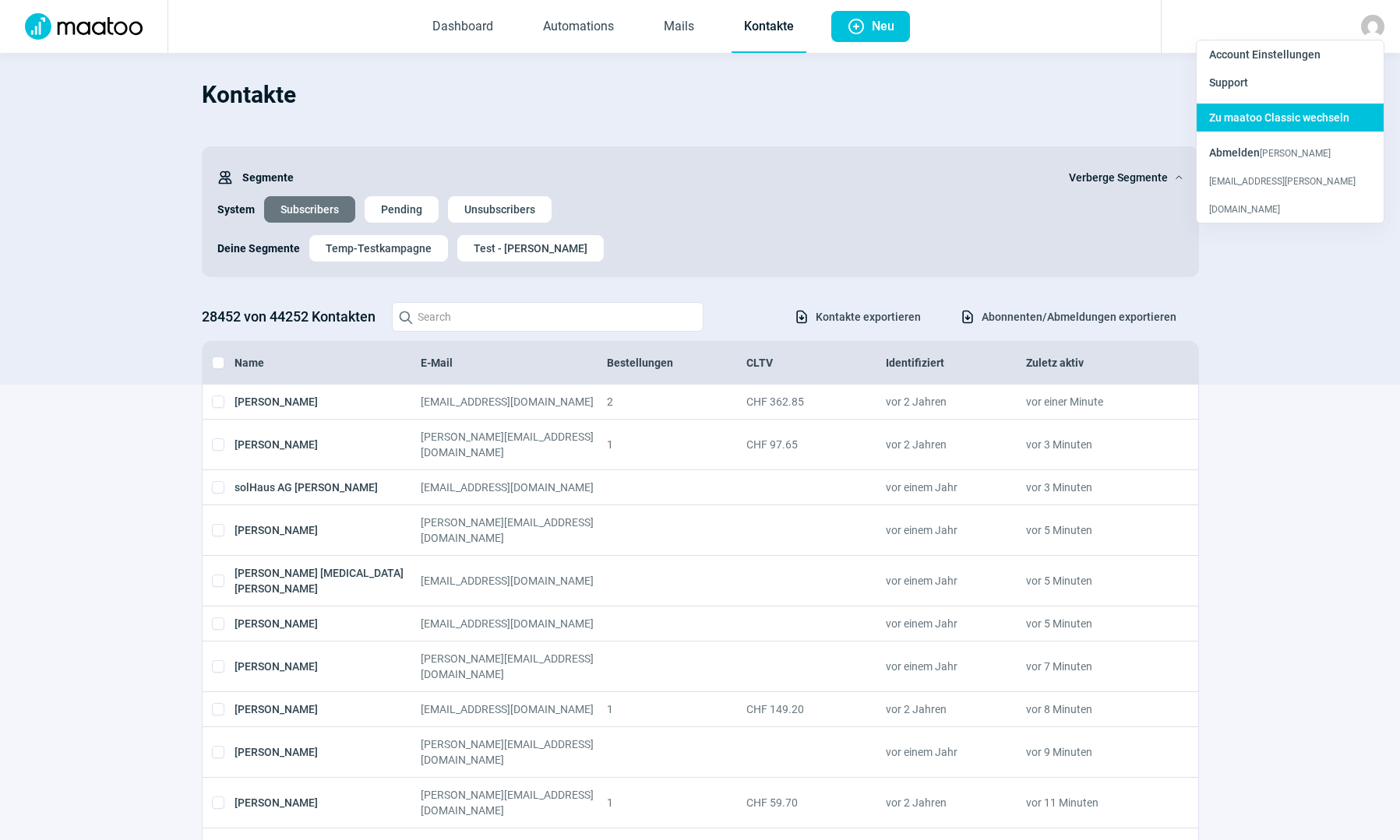
click at [1244, 119] on span "Zu maatoo Classic wechseln" at bounding box center [1279, 118] width 140 height 13
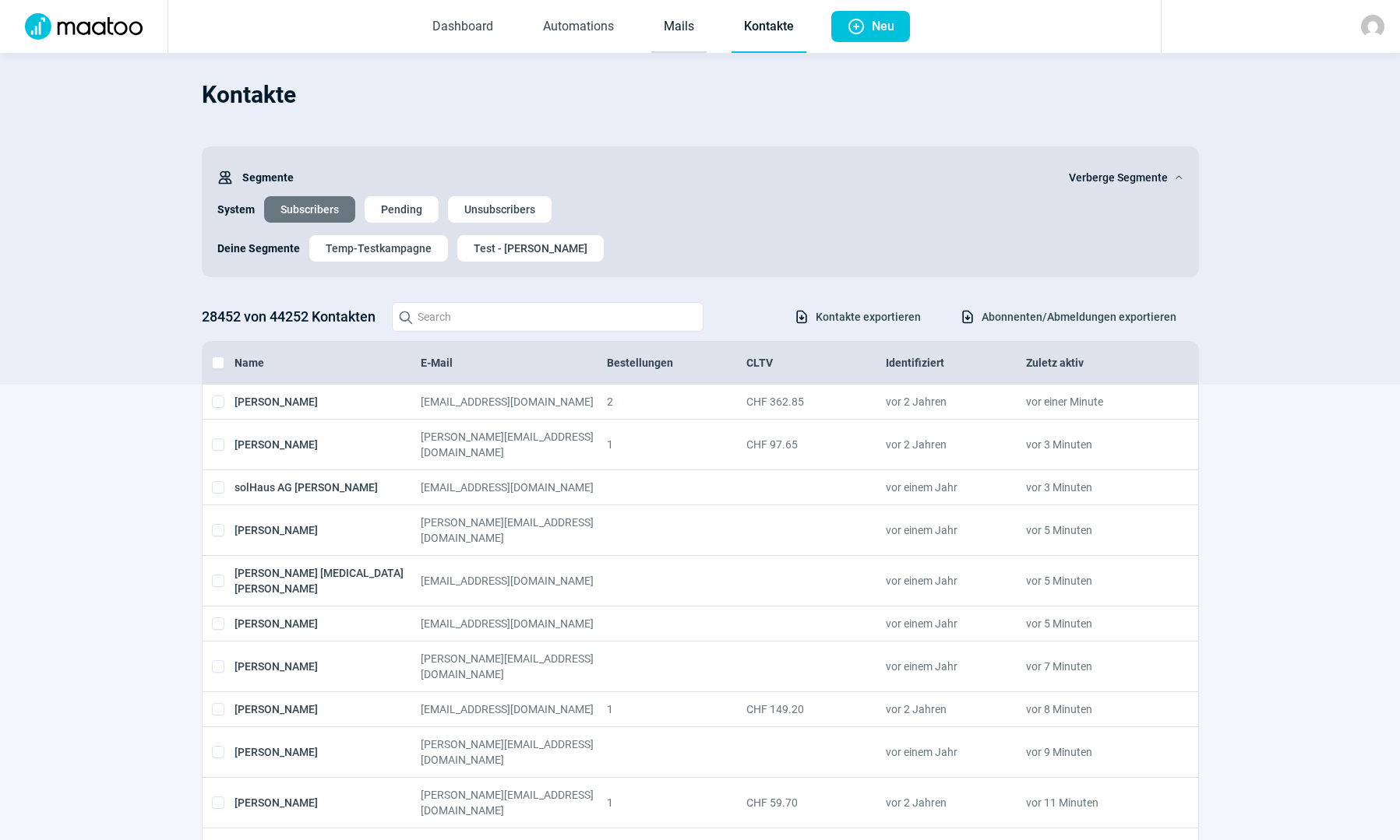
click at [678, 23] on link "Mails" at bounding box center [678, 28] width 55 height 52
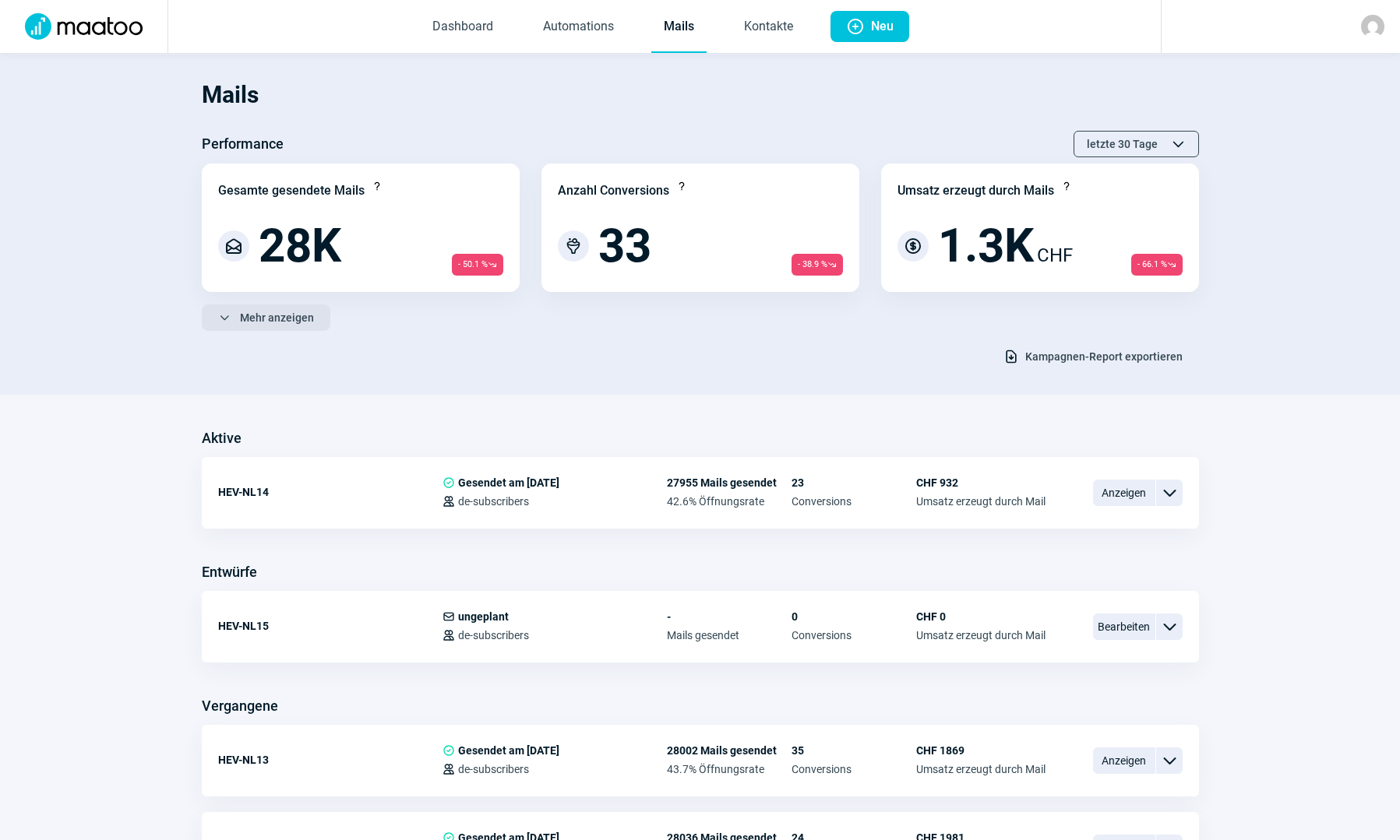
click at [312, 316] on button "ChevronDown icon Mehr anzeigen" at bounding box center [266, 317] width 129 height 27
click at [301, 327] on span "Weniger anzeigen" at bounding box center [284, 317] width 89 height 25
click at [303, 322] on span "Mehr anzeigen" at bounding box center [277, 317] width 74 height 25
click at [308, 322] on span "Weniger anzeigen" at bounding box center [284, 317] width 89 height 25
click at [308, 322] on span "Mehr anzeigen" at bounding box center [277, 317] width 74 height 25
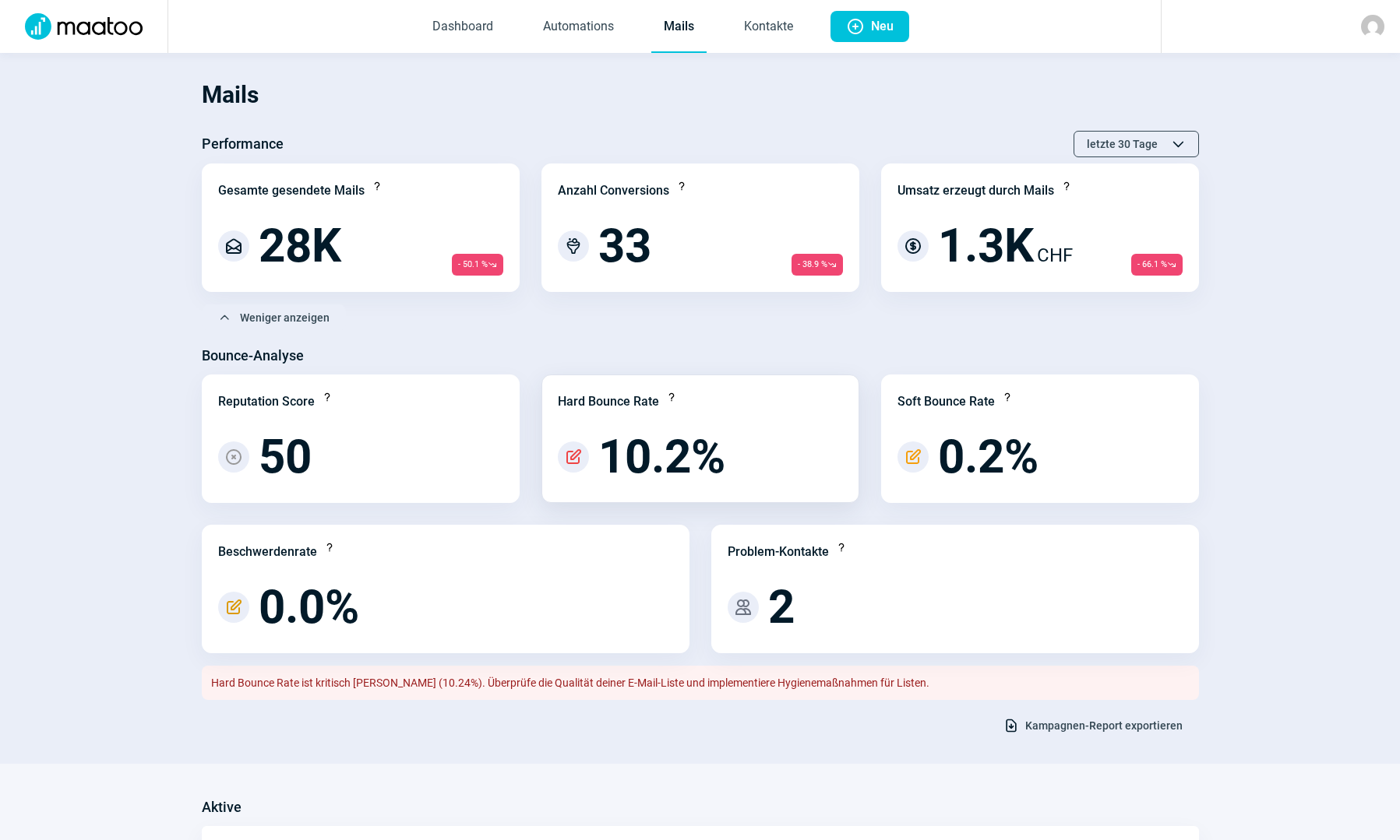
click at [566, 454] on span "PencilAlt icon" at bounding box center [573, 457] width 18 height 18
click at [668, 438] on span "10.2%" at bounding box center [662, 456] width 127 height 47
click at [1046, 721] on span "Kampagnen-Report exportieren" at bounding box center [1104, 725] width 157 height 25
click at [747, 612] on span "Users icon" at bounding box center [743, 607] width 18 height 18
click at [777, 609] on span "2" at bounding box center [781, 607] width 27 height 47
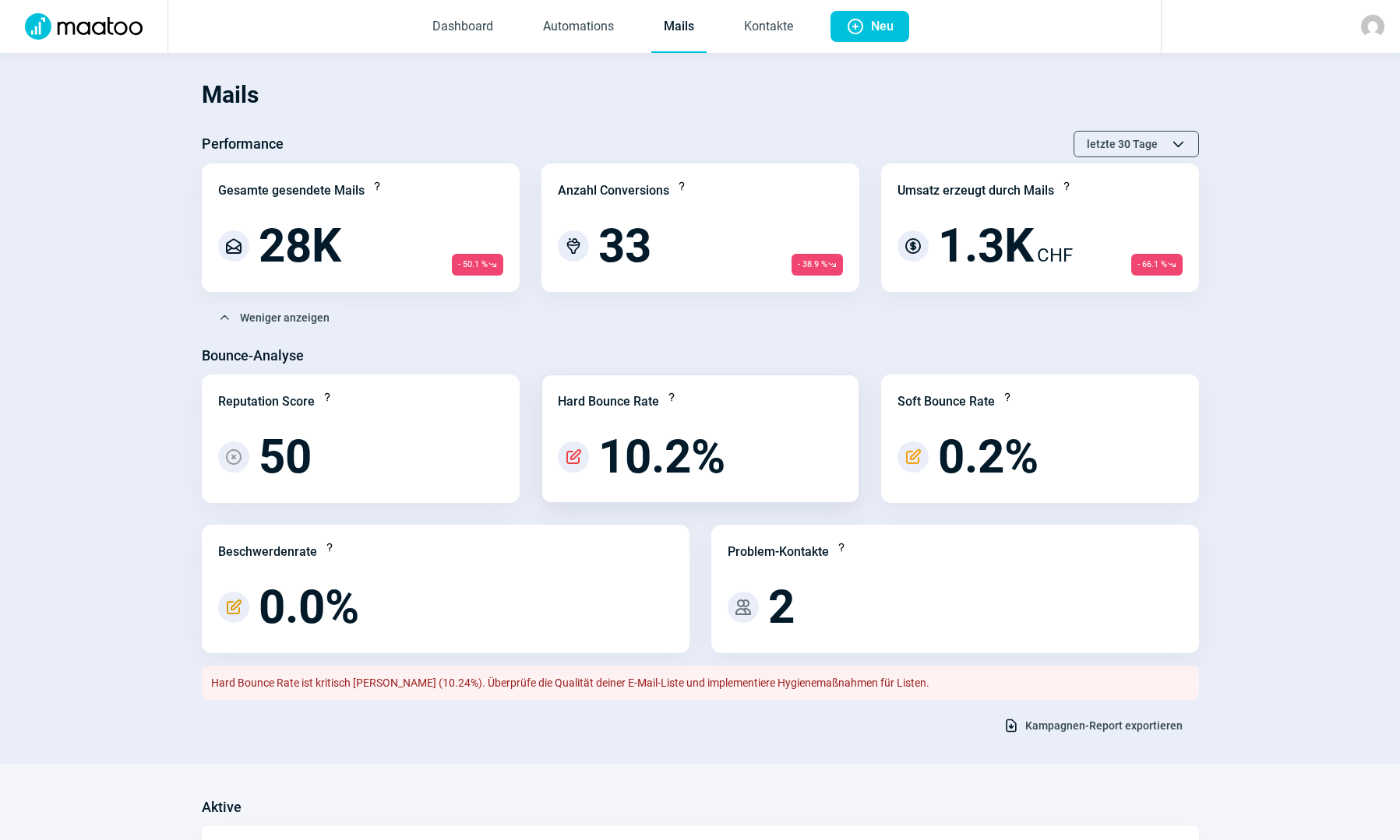
click at [618, 438] on span "10.2%" at bounding box center [662, 456] width 127 height 47
click at [637, 456] on span "10.2%" at bounding box center [662, 456] width 127 height 47
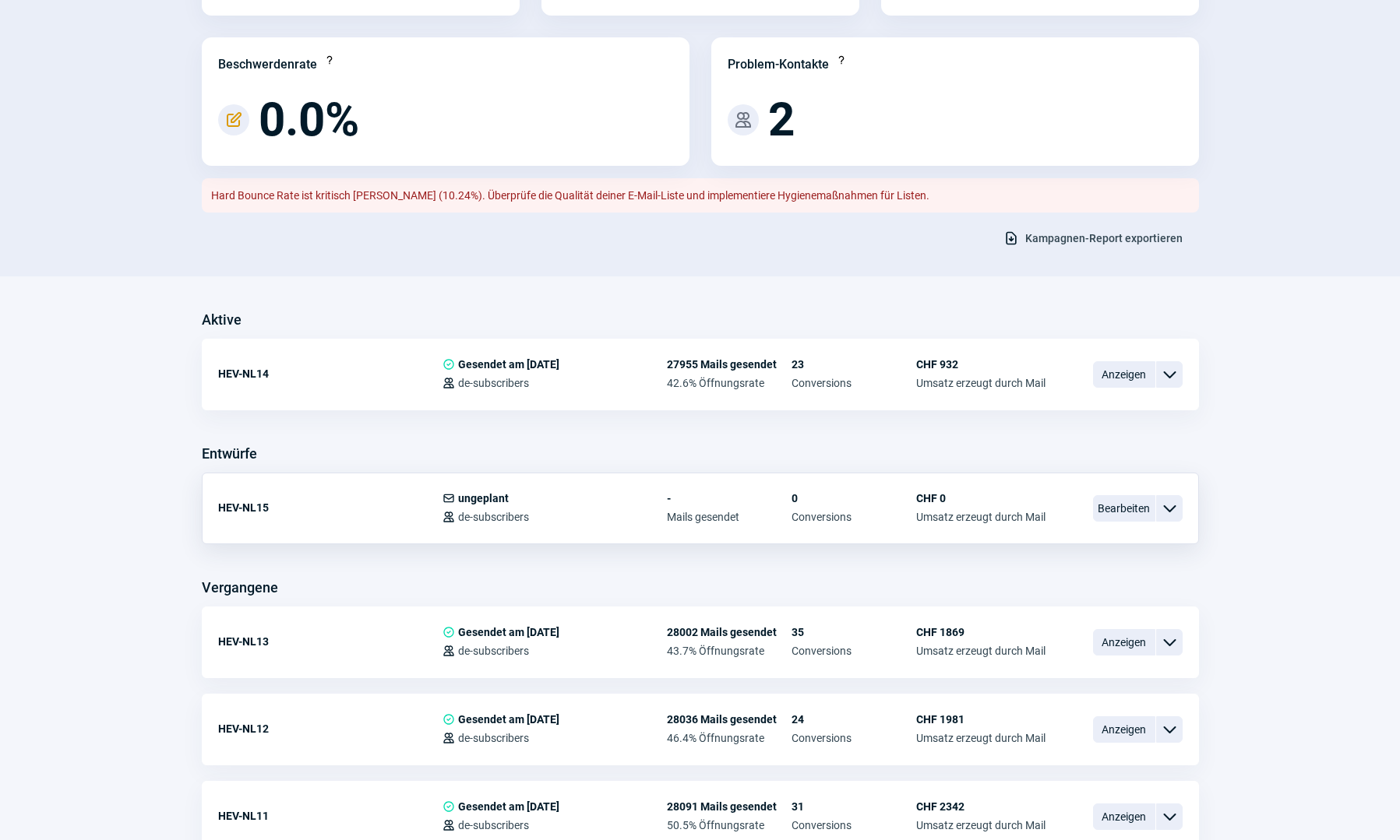
scroll to position [623, 0]
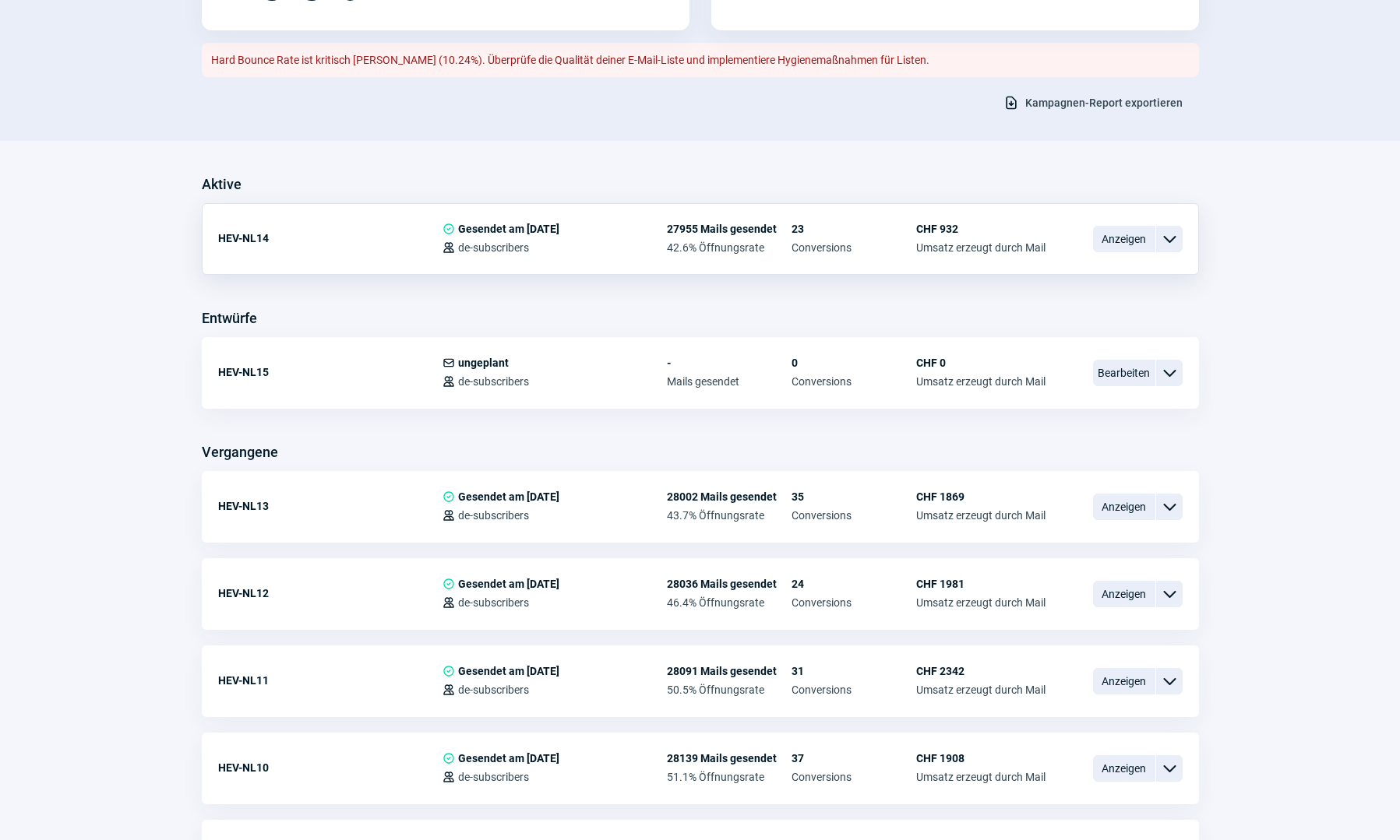
click at [1165, 237] on span "ChevronDown icon" at bounding box center [1169, 239] width 18 height 18
click at [1097, 236] on span "Anzeigen" at bounding box center [1124, 238] width 63 height 27
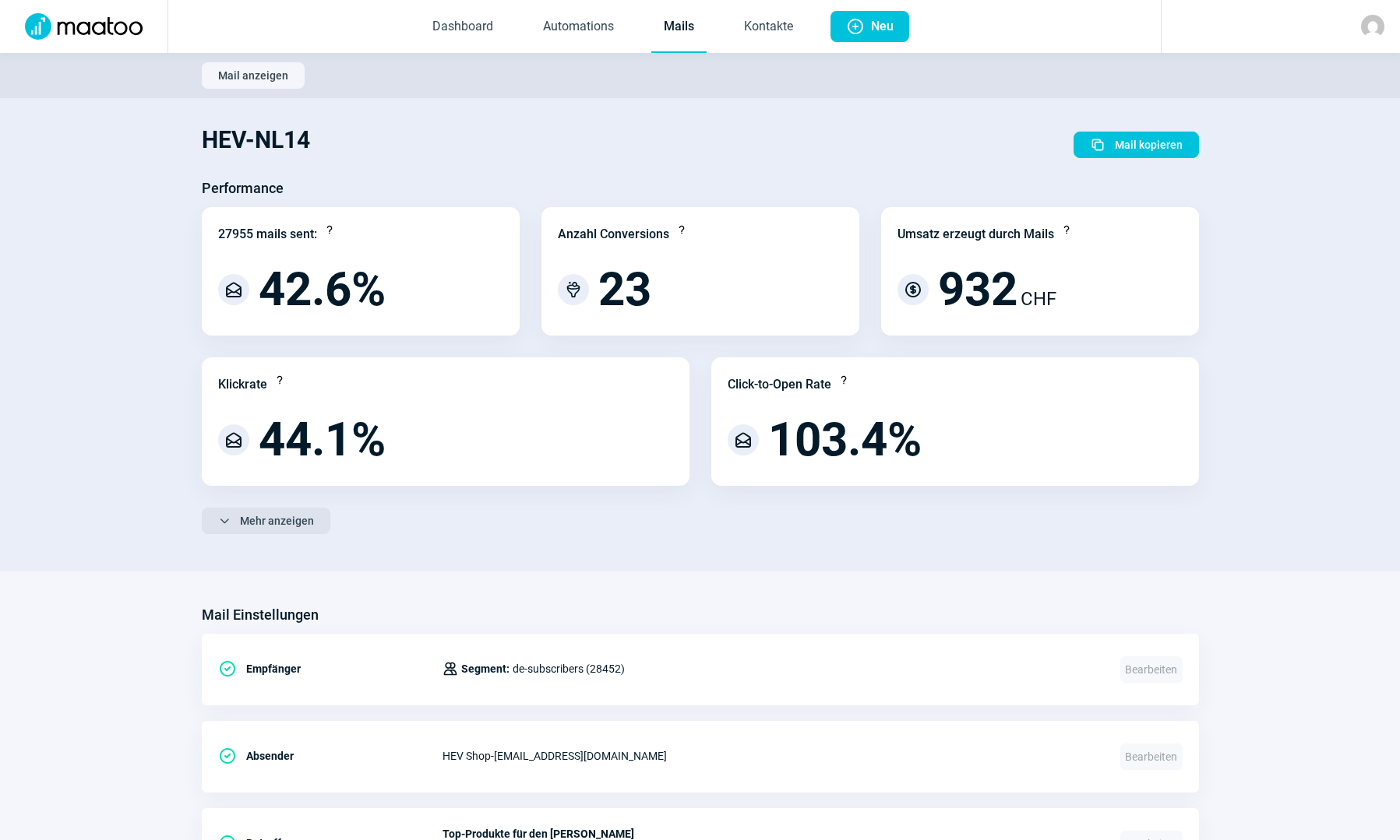
click at [278, 515] on span "Mehr anzeigen" at bounding box center [277, 521] width 74 height 25
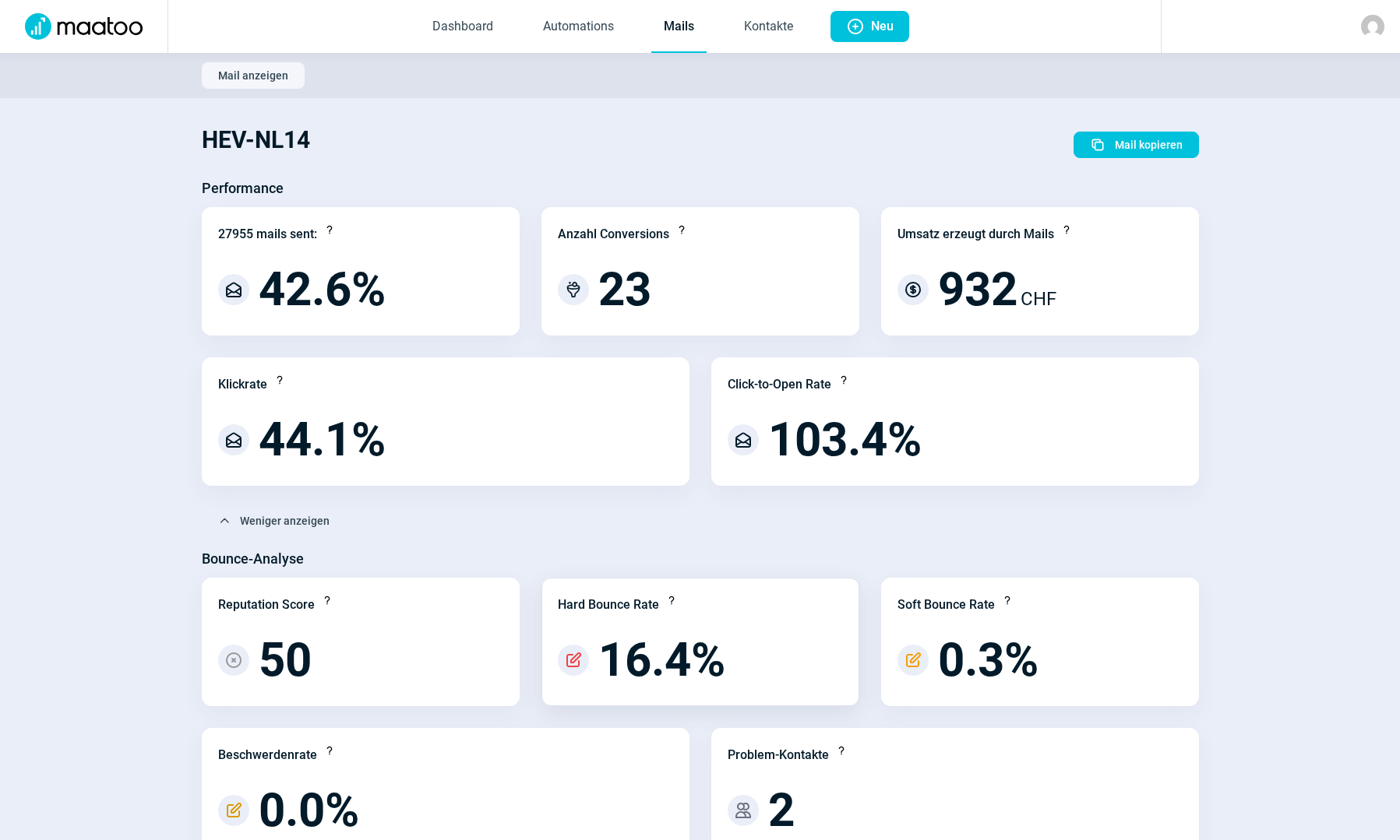
click at [724, 675] on span "16.4%" at bounding box center [662, 660] width 127 height 47
click at [574, 658] on span "PencilAlt icon" at bounding box center [573, 660] width 18 height 18
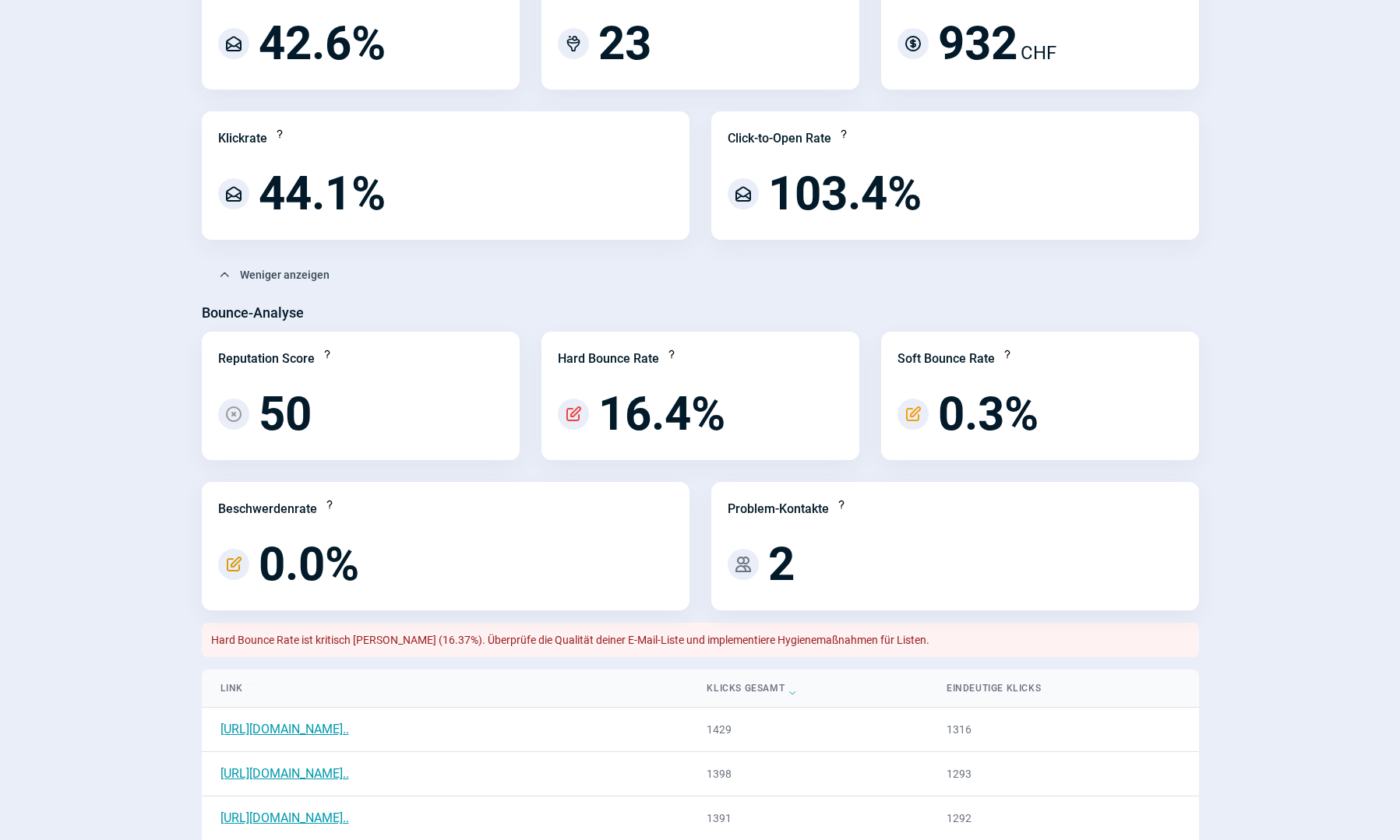
scroll to position [247, 0]
click at [626, 418] on span "16.4%" at bounding box center [662, 412] width 127 height 47
click at [569, 414] on span "PencilAlt icon" at bounding box center [573, 412] width 18 height 18
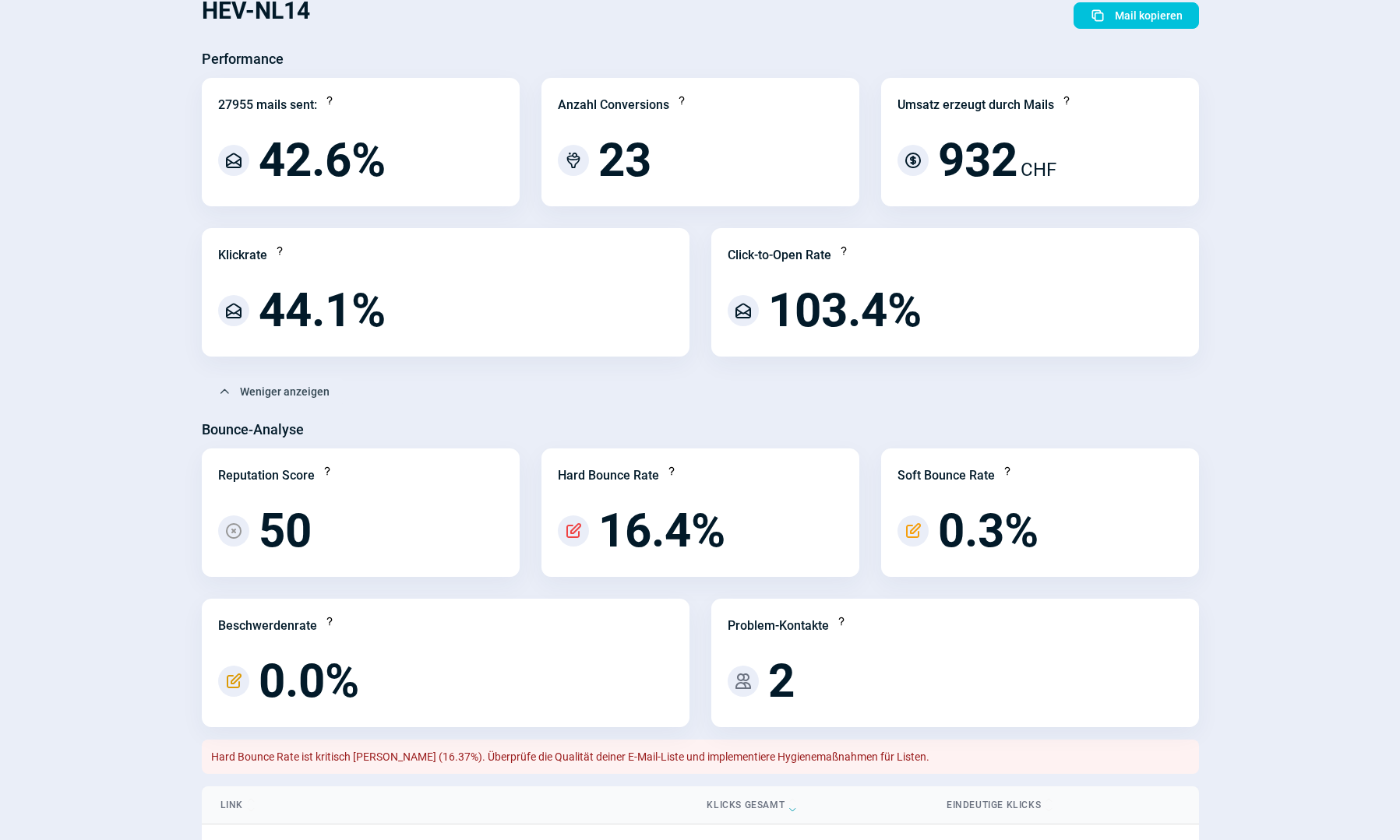
scroll to position [0, 0]
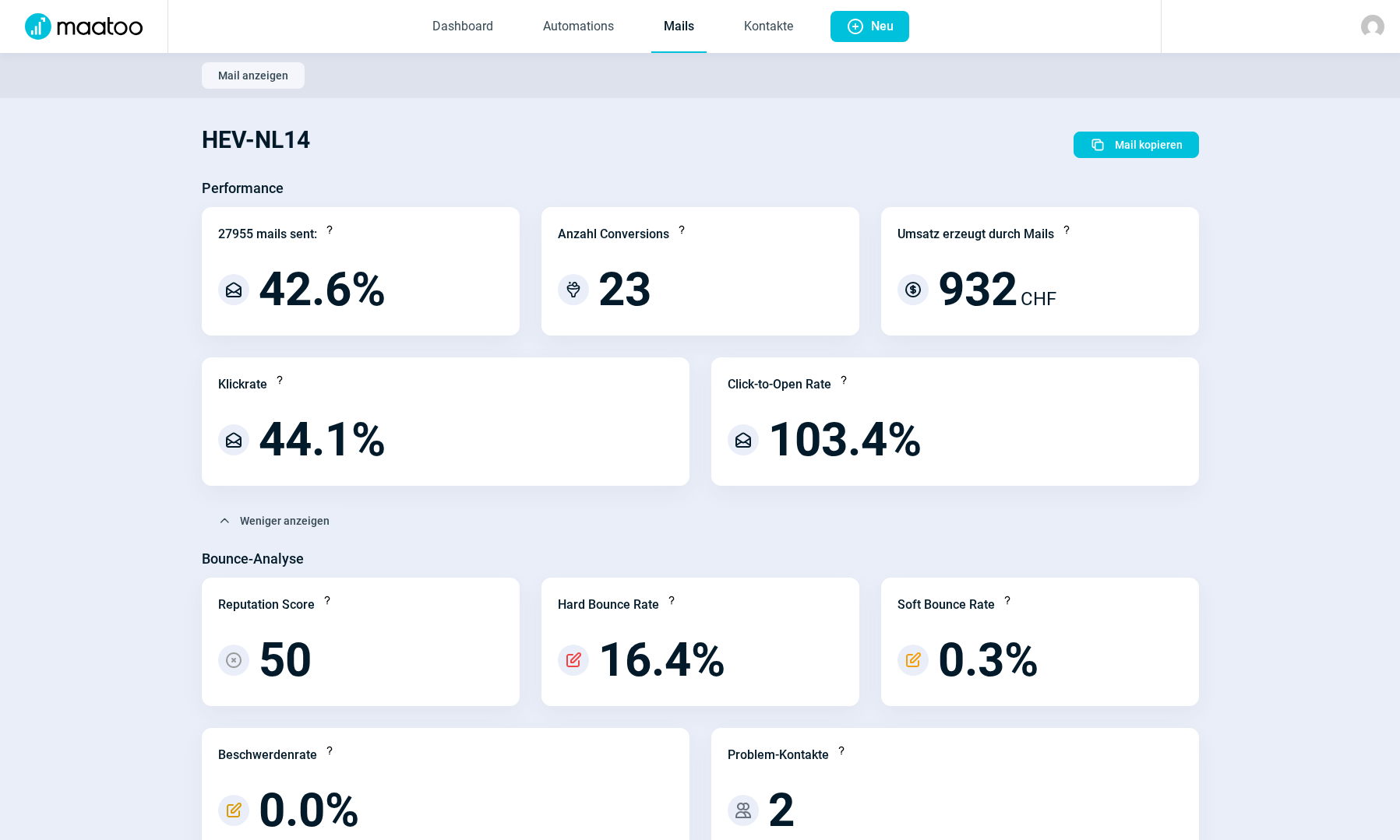
click at [1384, 25] on div at bounding box center [1280, 27] width 239 height 53
click at [1377, 26] on img at bounding box center [1371, 26] width 23 height 23
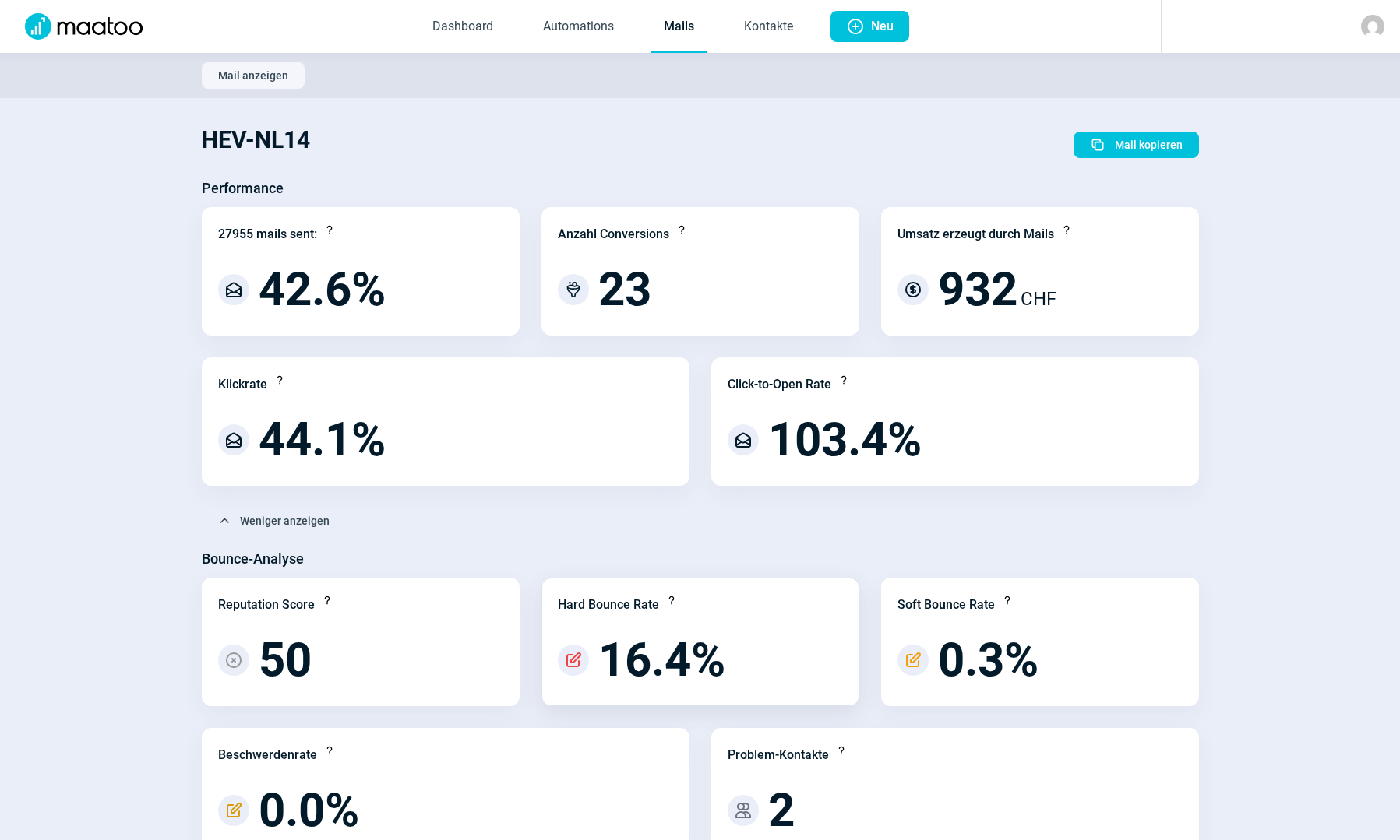
click at [631, 663] on span "16.4%" at bounding box center [662, 660] width 127 height 47
click at [564, 663] on span "PencilAlt icon" at bounding box center [573, 660] width 18 height 18
click at [575, 663] on span "PencilAlt icon" at bounding box center [573, 660] width 18 height 18
click at [781, 29] on link "Kontakte" at bounding box center [769, 28] width 74 height 52
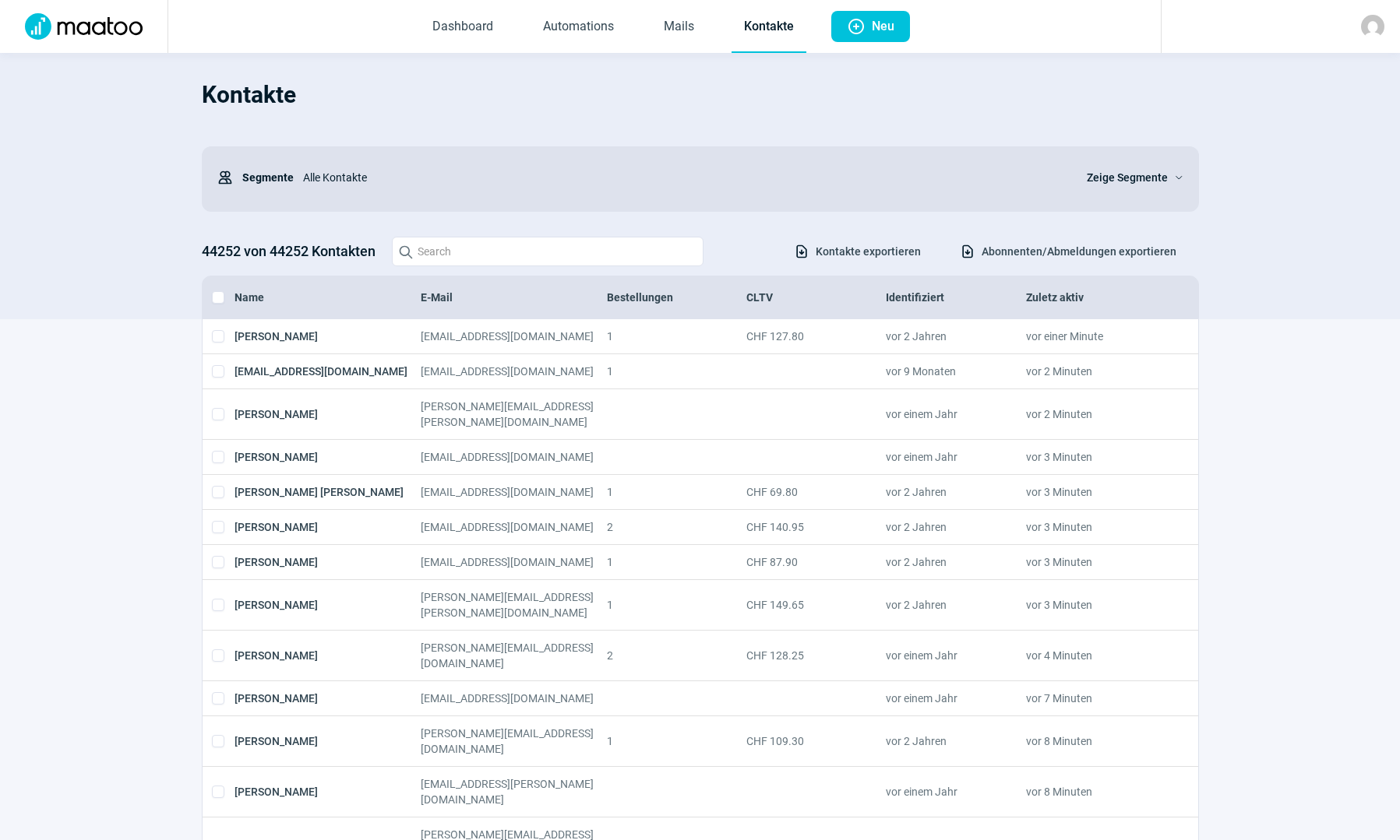
click at [1152, 176] on span "Zeige Segmente" at bounding box center [1128, 178] width 81 height 18
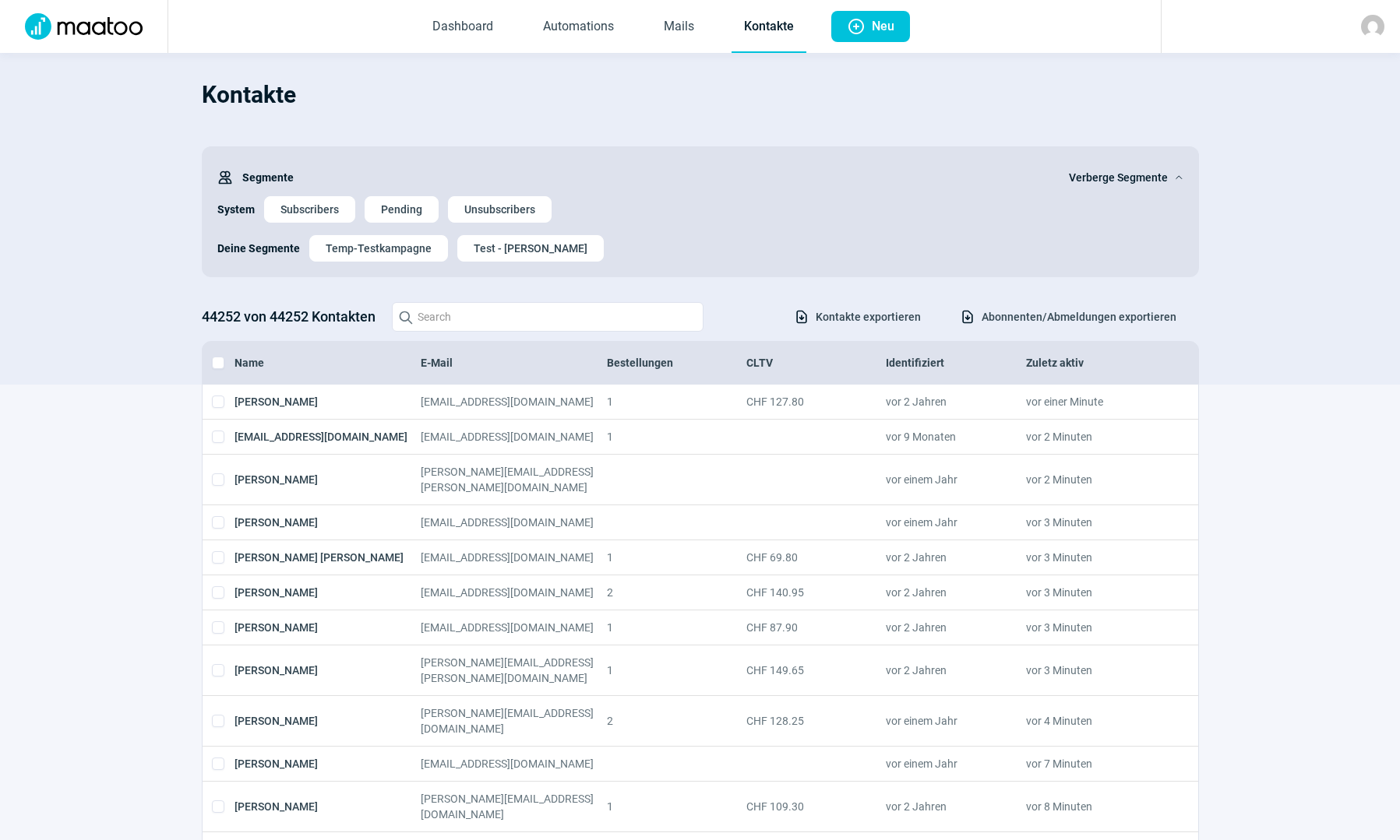
click at [1179, 179] on span "ChevronUp icon" at bounding box center [1175, 178] width 16 height 9
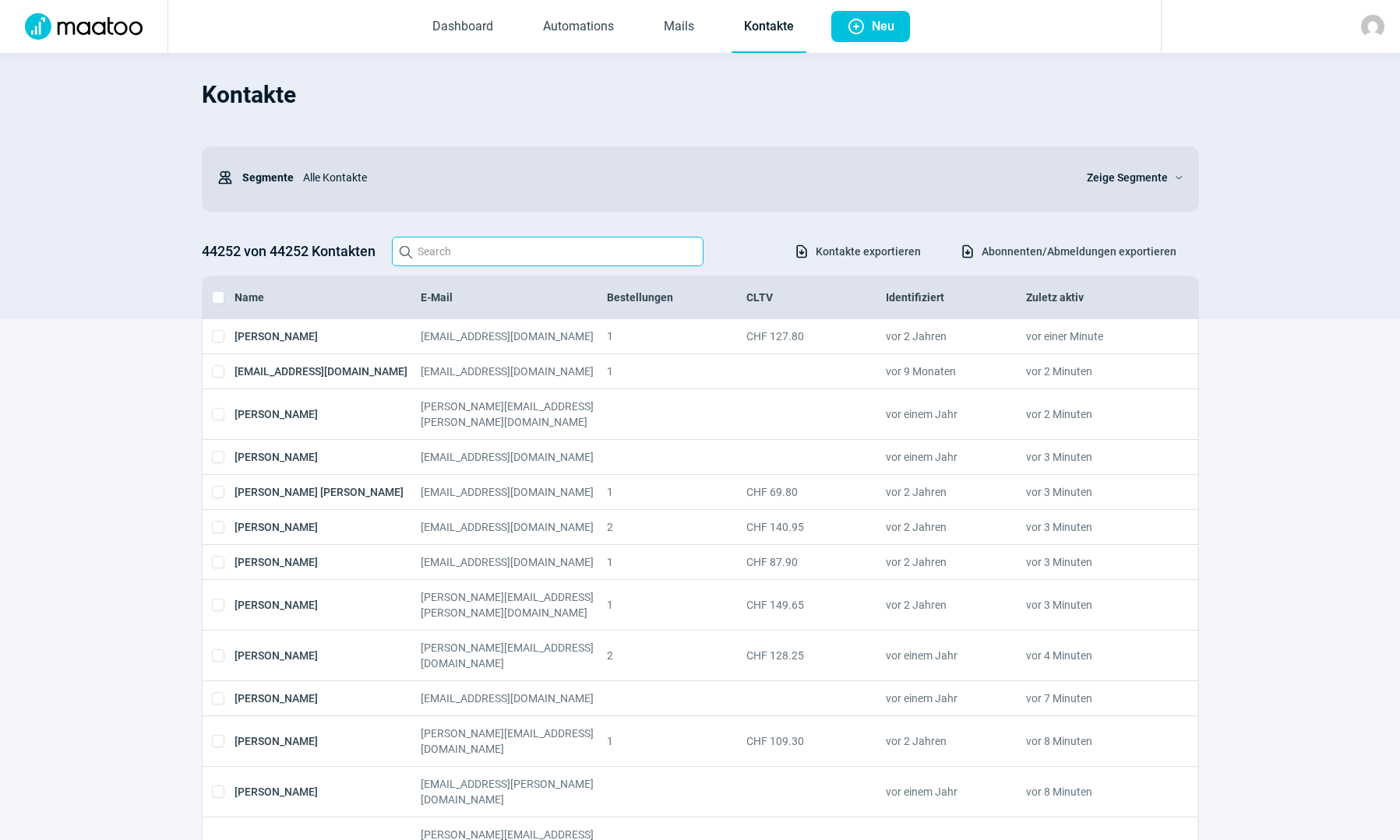
click at [524, 256] on input "Search icon" at bounding box center [548, 251] width 311 height 29
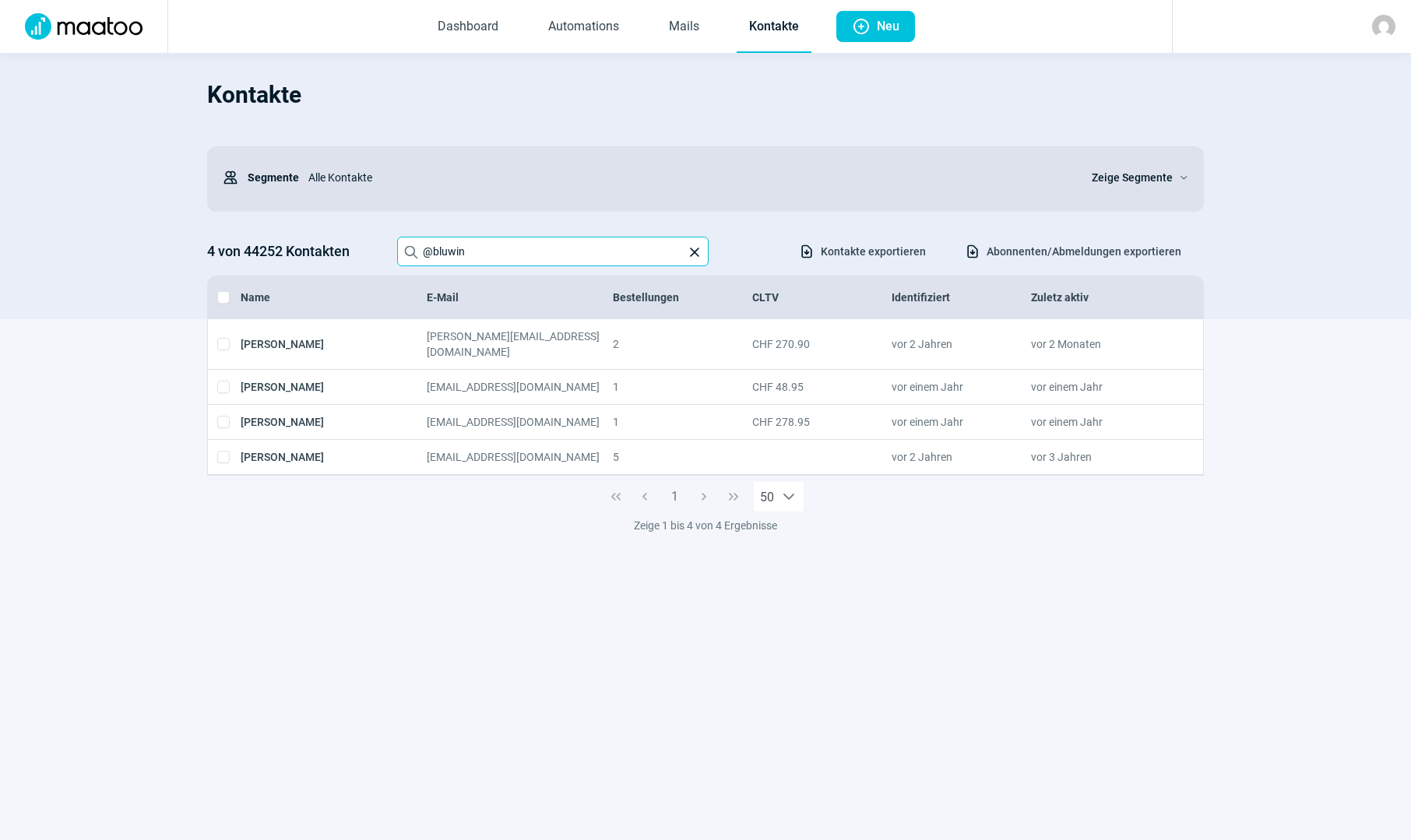
click at [451, 244] on input "@bluwin" at bounding box center [553, 251] width 311 height 29
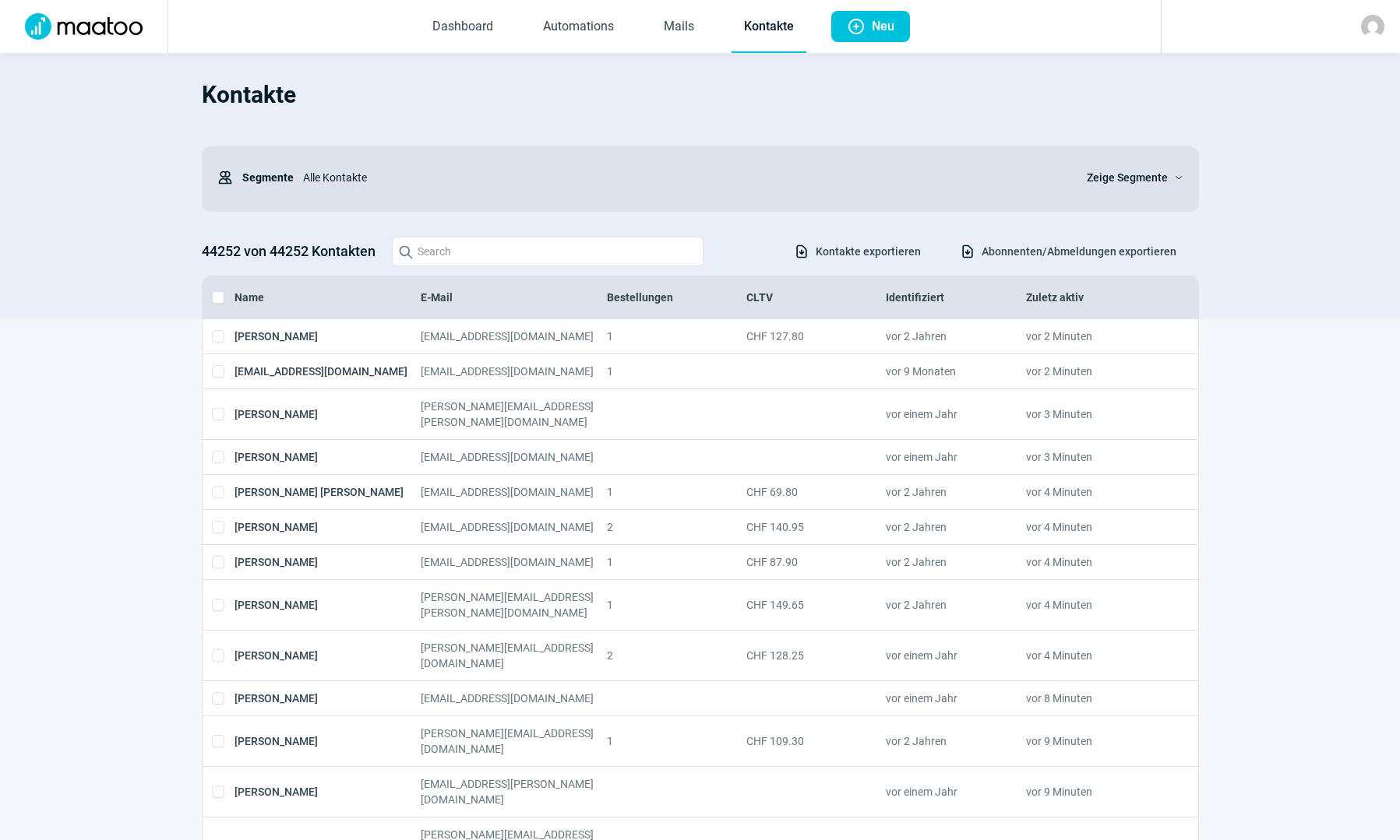
click at [849, 264] on span "Kontakte exportieren" at bounding box center [868, 251] width 105 height 25
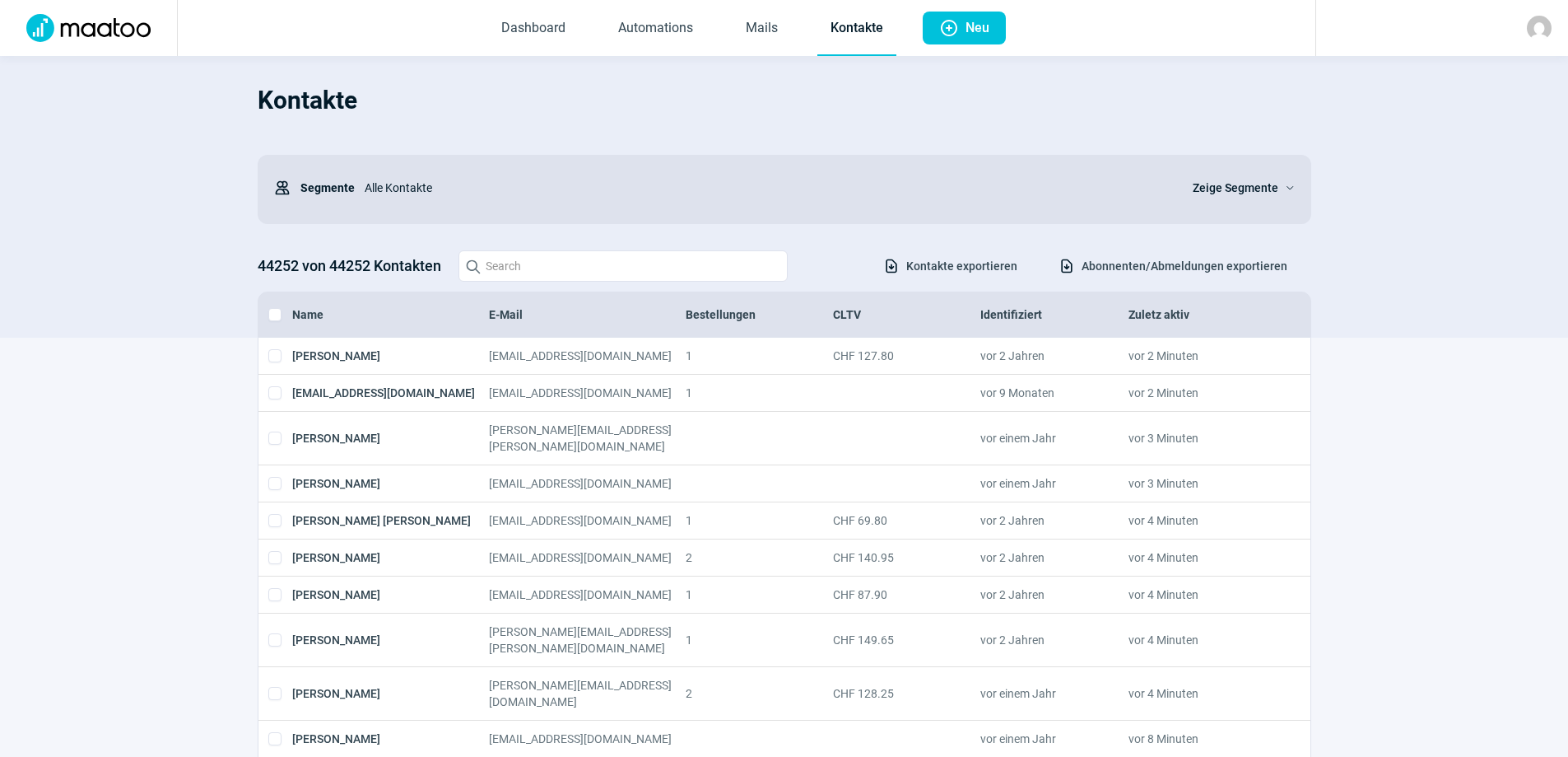
click at [864, 35] on link "Kontakte" at bounding box center [856, 29] width 79 height 54
click at [779, 13] on link "Mails" at bounding box center [762, 29] width 58 height 54
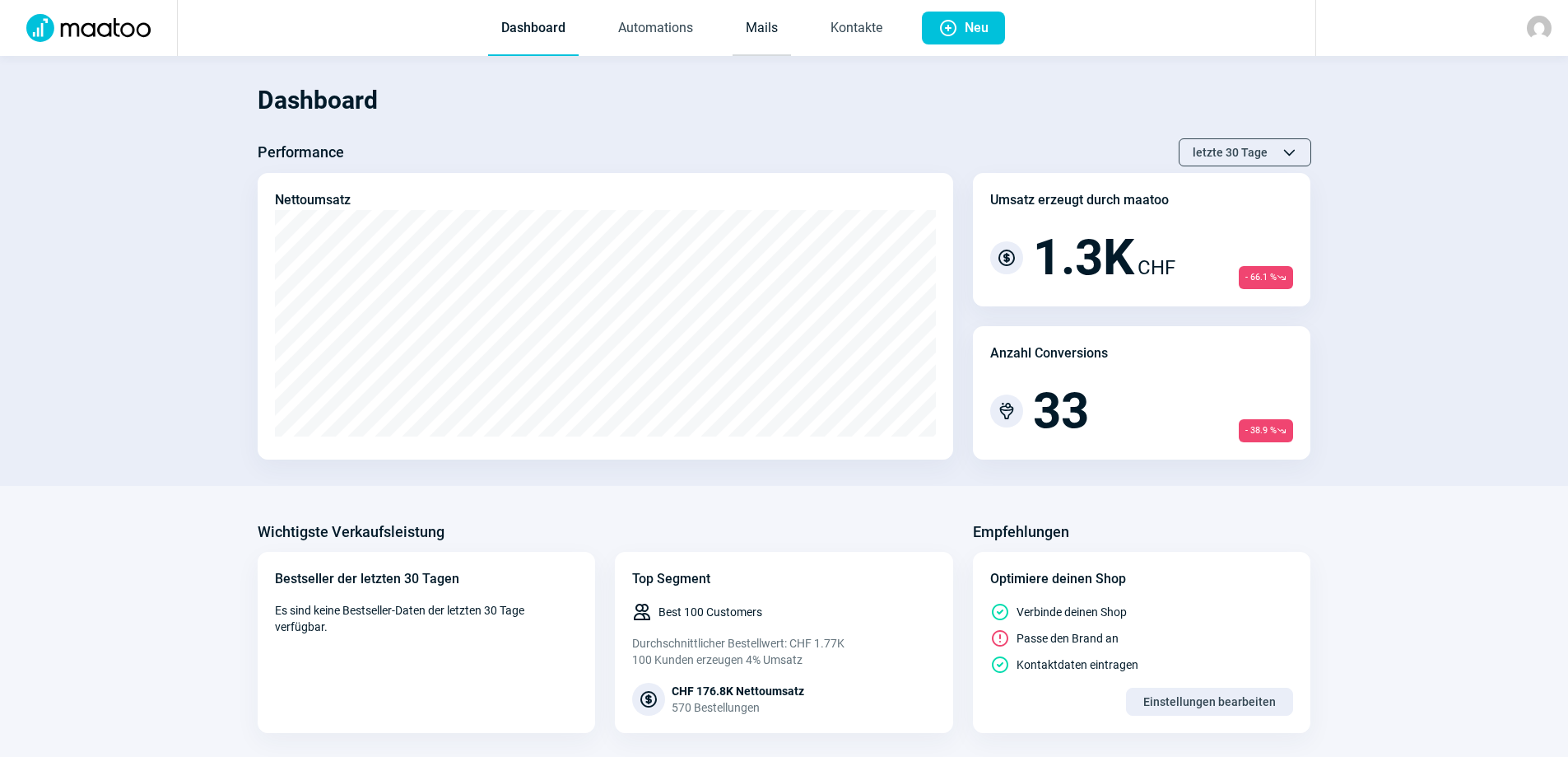
click at [765, 24] on link "Mails" at bounding box center [762, 29] width 58 height 54
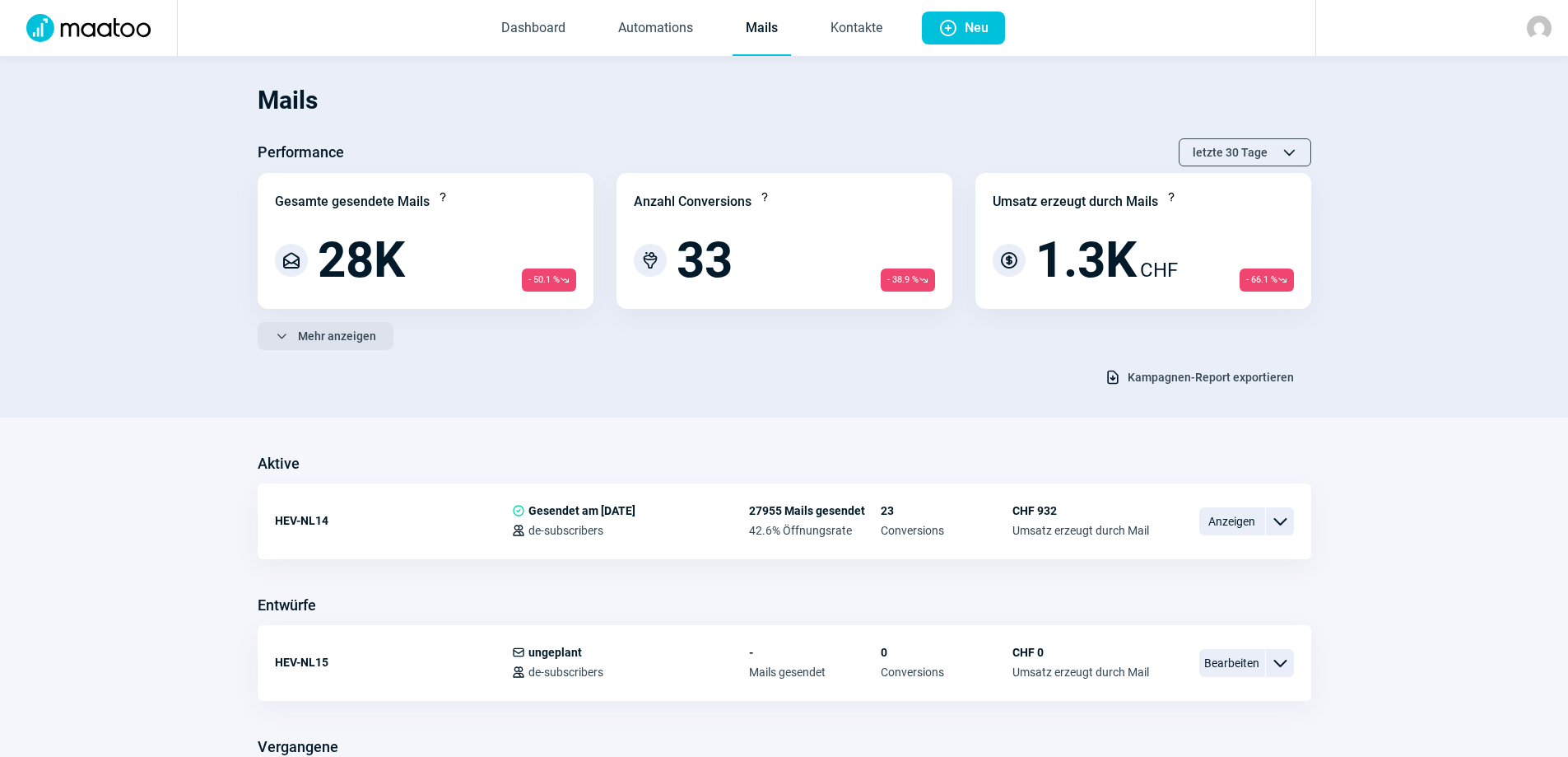
click at [302, 344] on span "Mehr anzeigen" at bounding box center [337, 336] width 78 height 26
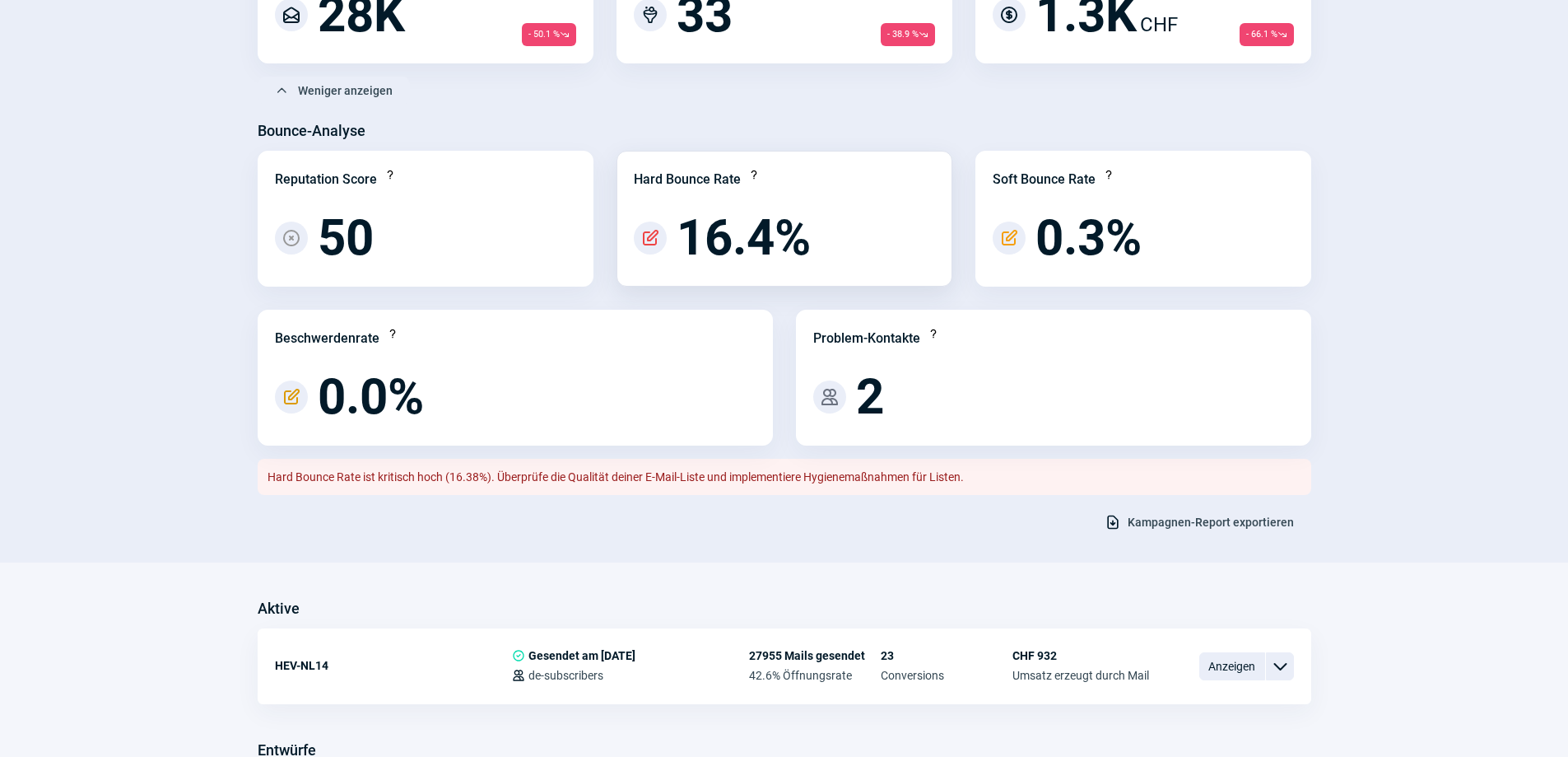
scroll to position [247, 0]
click at [1212, 517] on span "Kampagnen-Report exportieren" at bounding box center [1210, 520] width 166 height 26
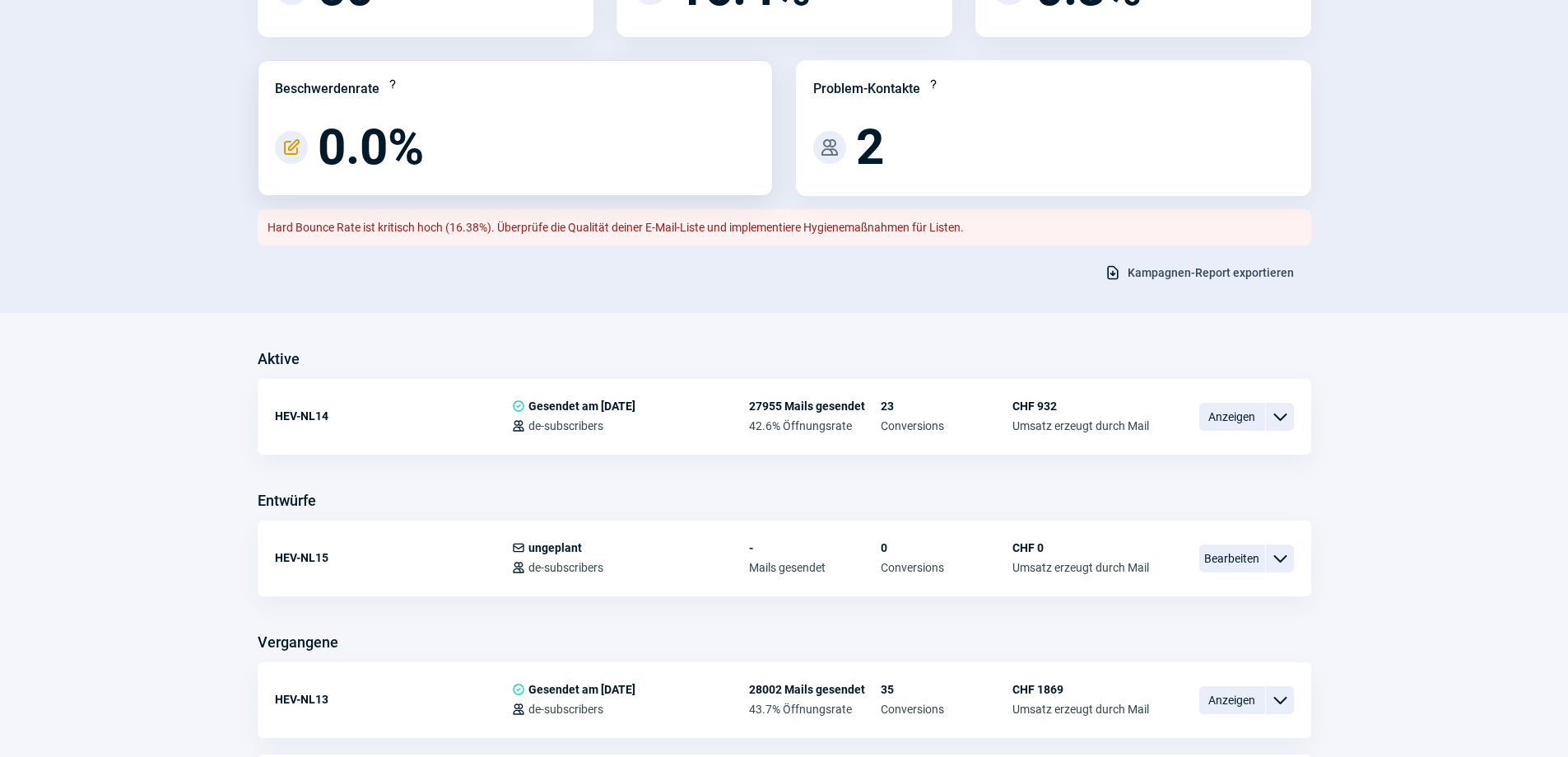
scroll to position [659, 0]
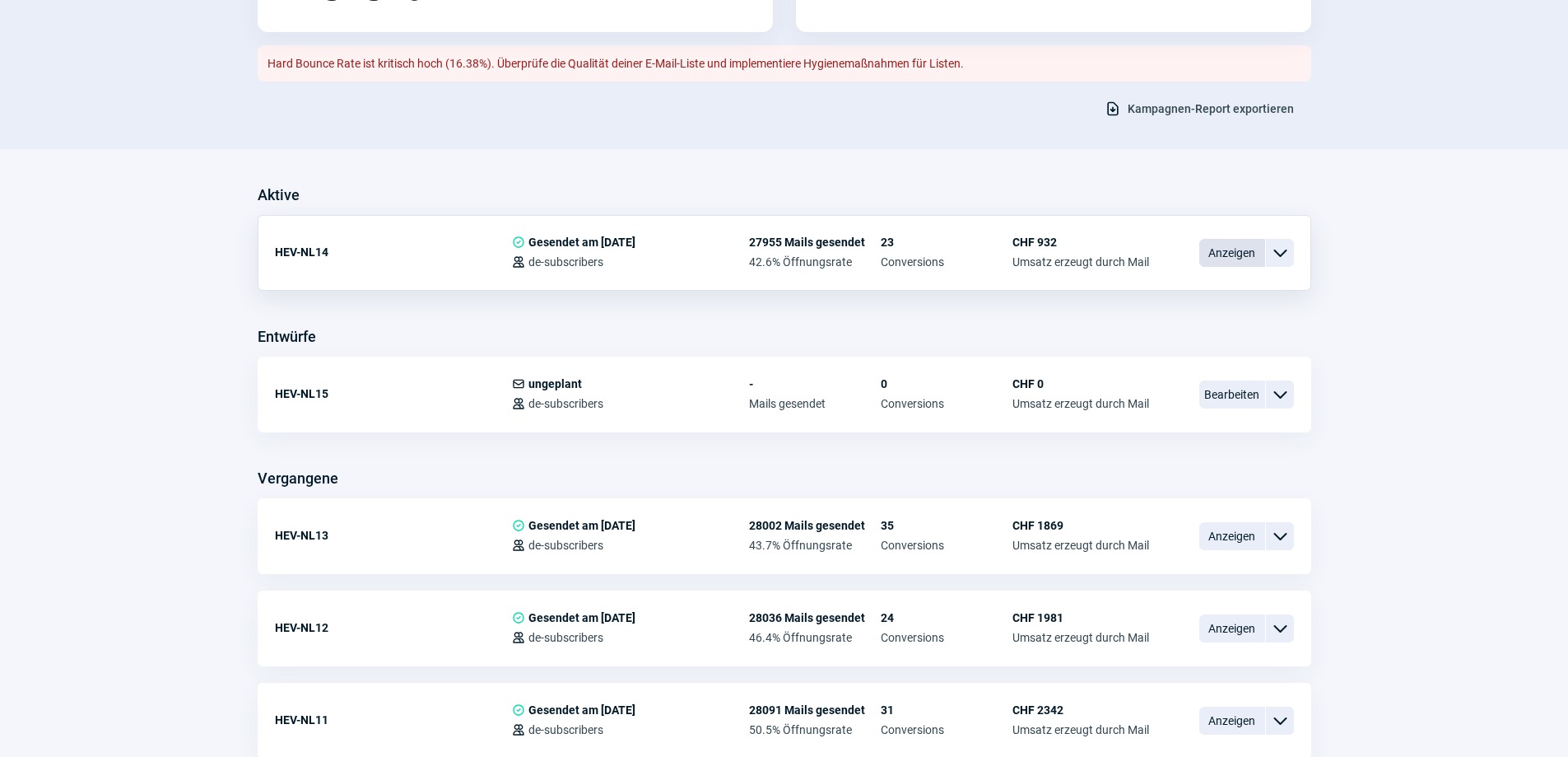
click at [1207, 254] on span "Anzeigen" at bounding box center [1232, 252] width 66 height 28
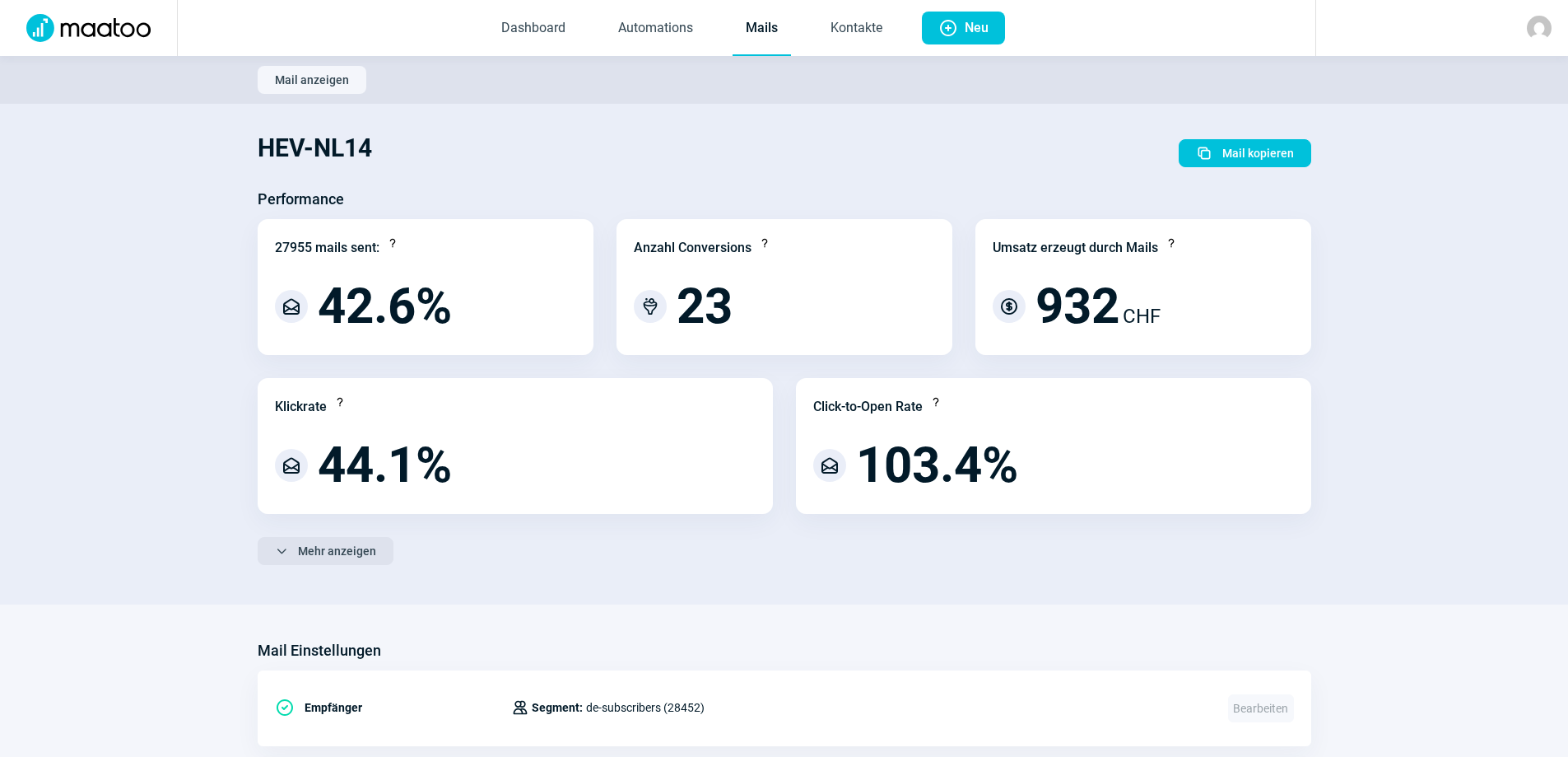
click at [309, 559] on span "Mehr anzeigen" at bounding box center [337, 551] width 78 height 26
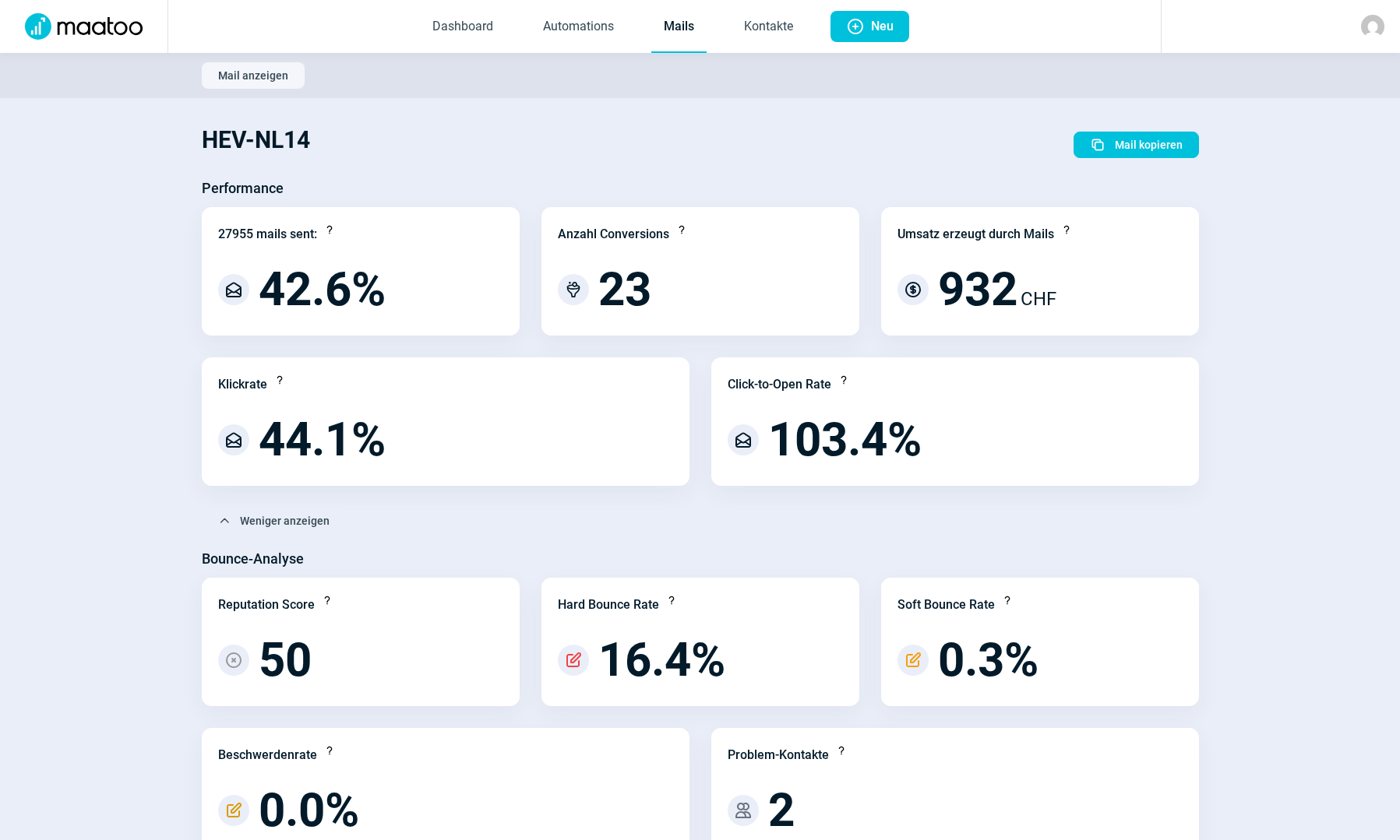
click at [1370, 20] on img at bounding box center [1371, 26] width 23 height 23
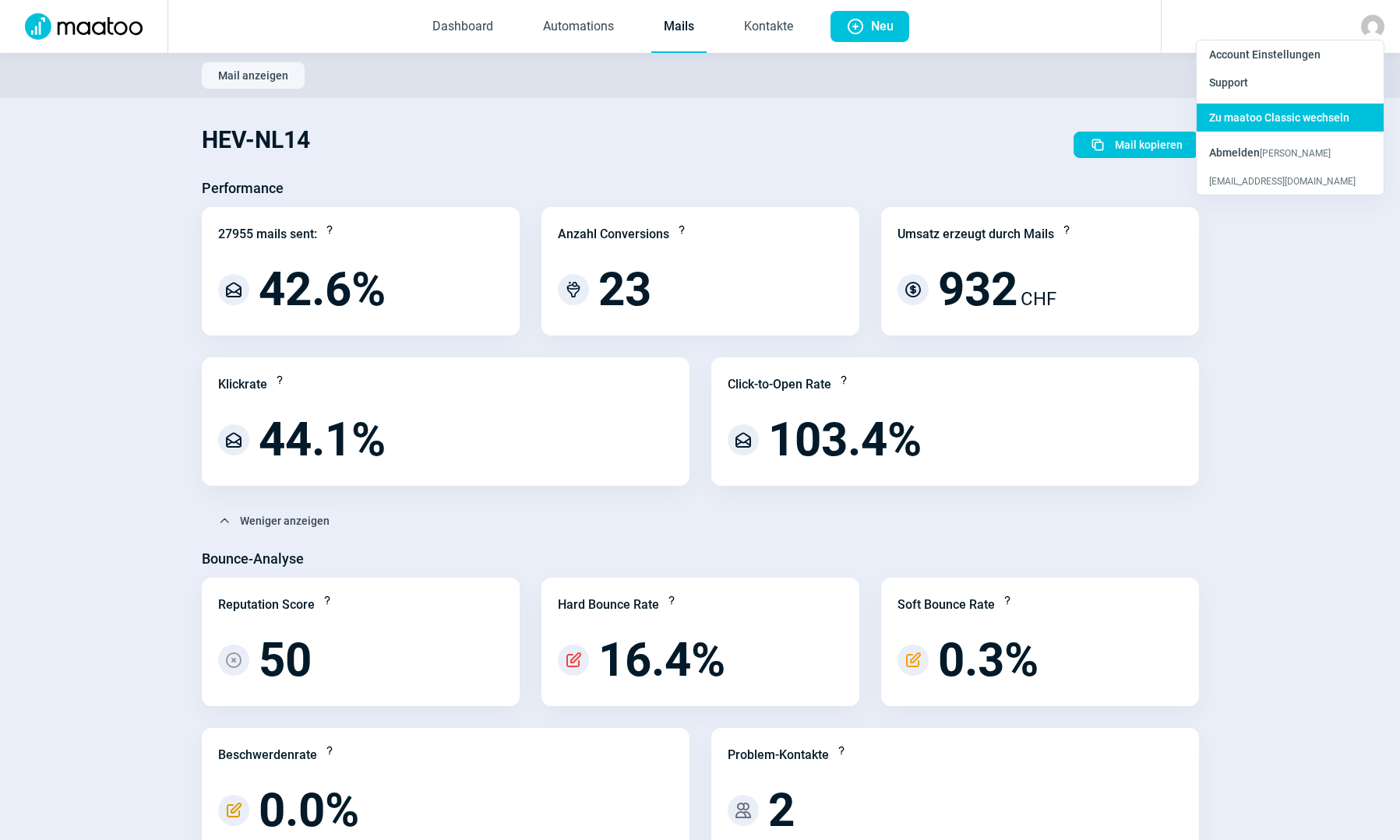
click at [1251, 121] on span "Zu maatoo Classic wechseln" at bounding box center [1279, 118] width 140 height 13
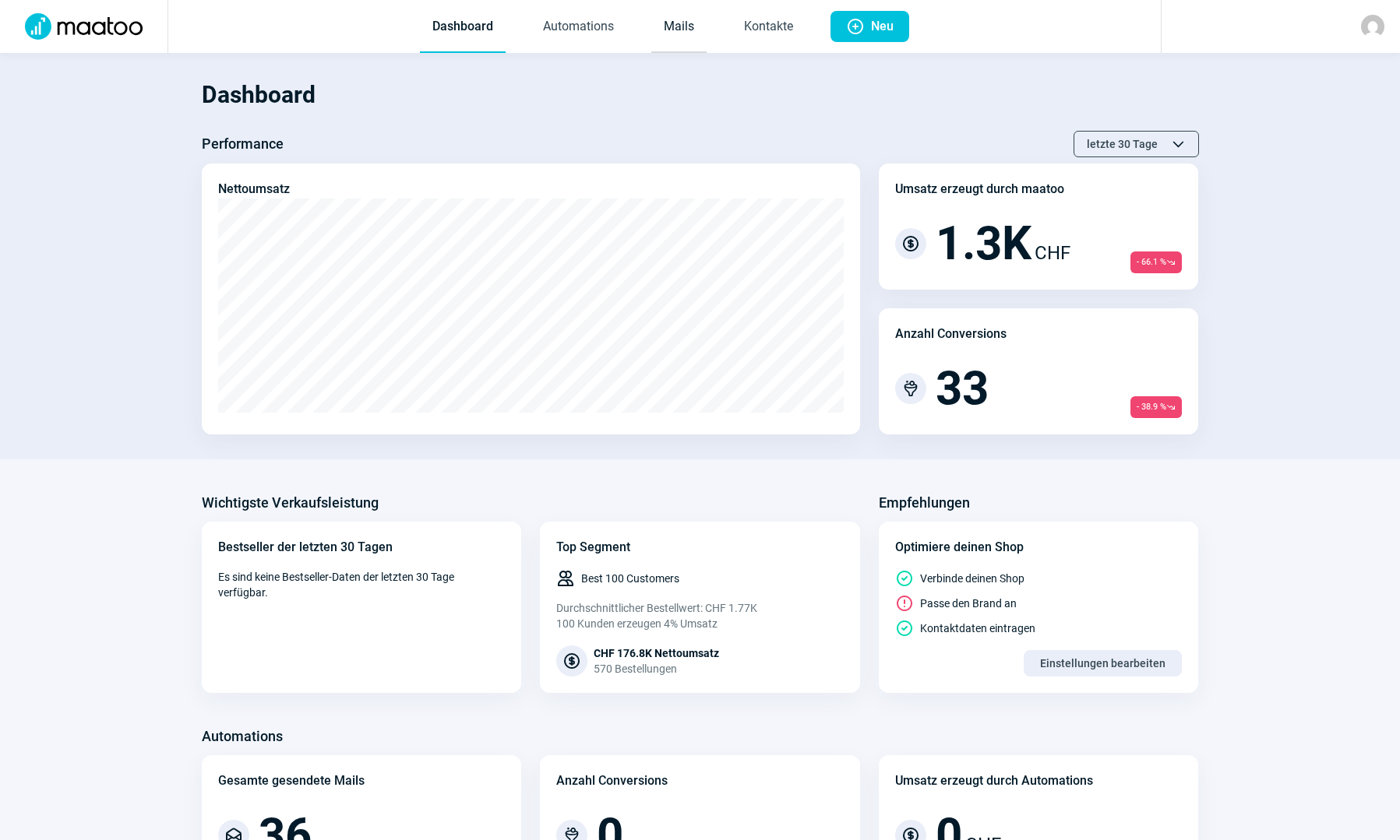
click at [661, 21] on link "Mails" at bounding box center [678, 28] width 55 height 52
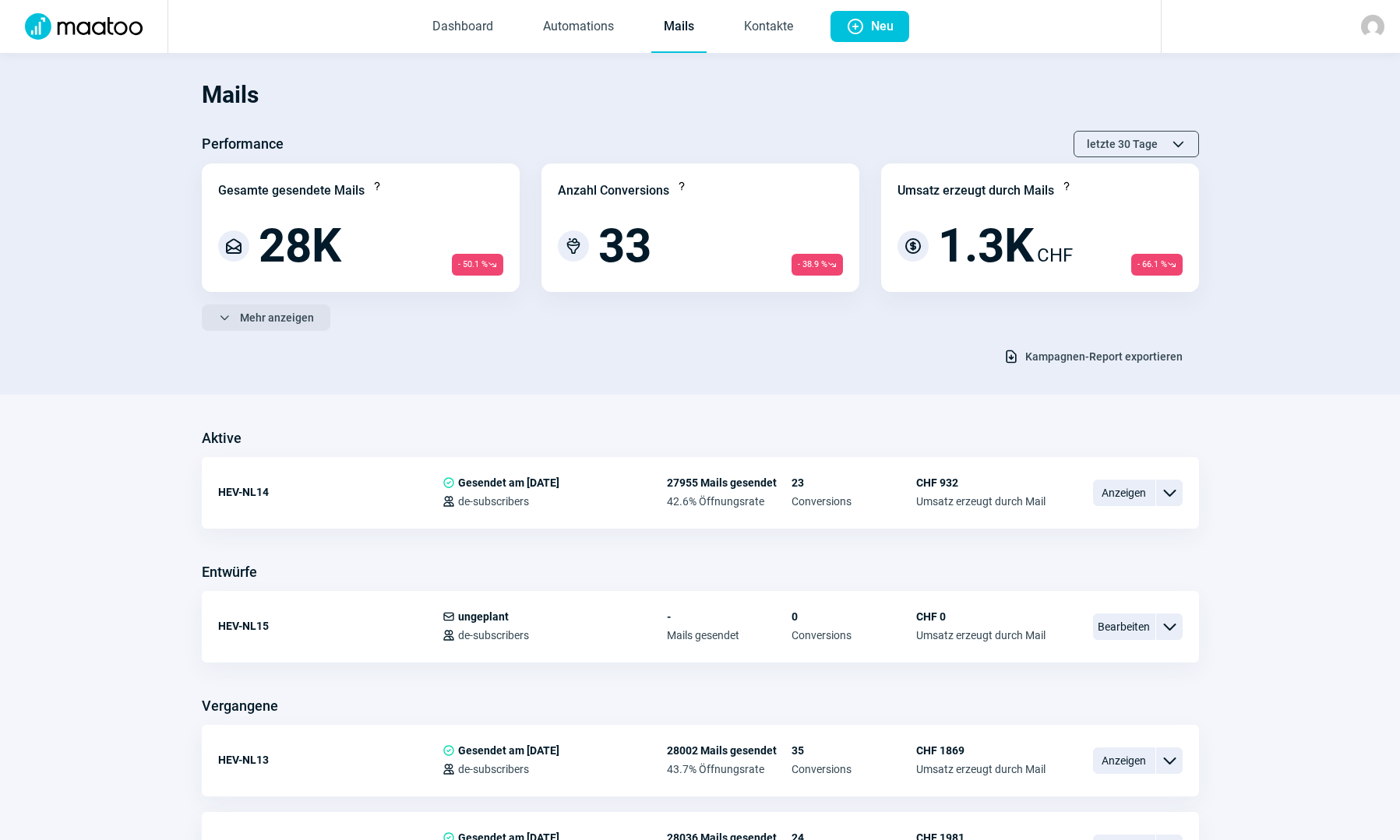
click at [277, 309] on span "Mehr anzeigen" at bounding box center [277, 317] width 74 height 25
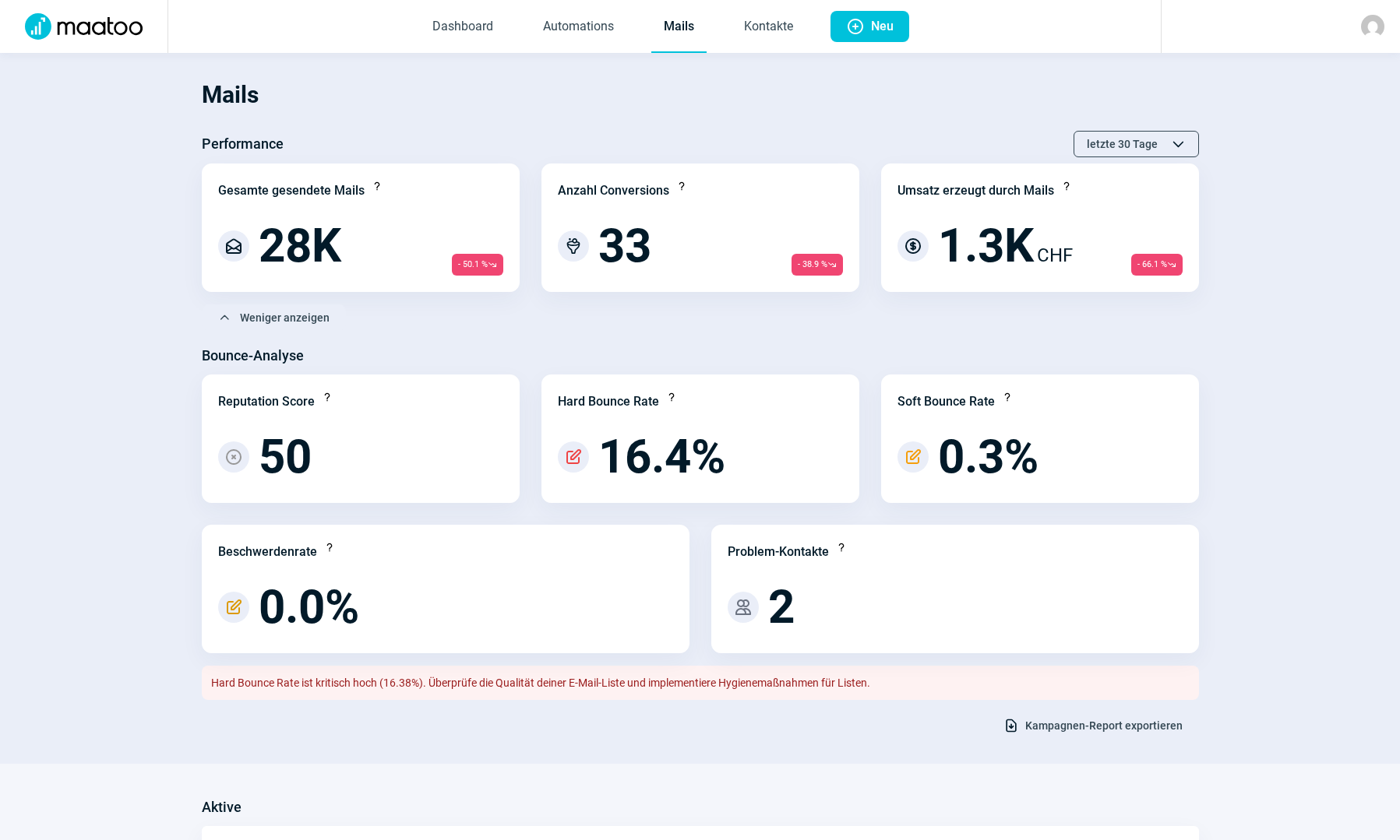
click at [1380, 28] on img at bounding box center [1371, 26] width 23 height 23
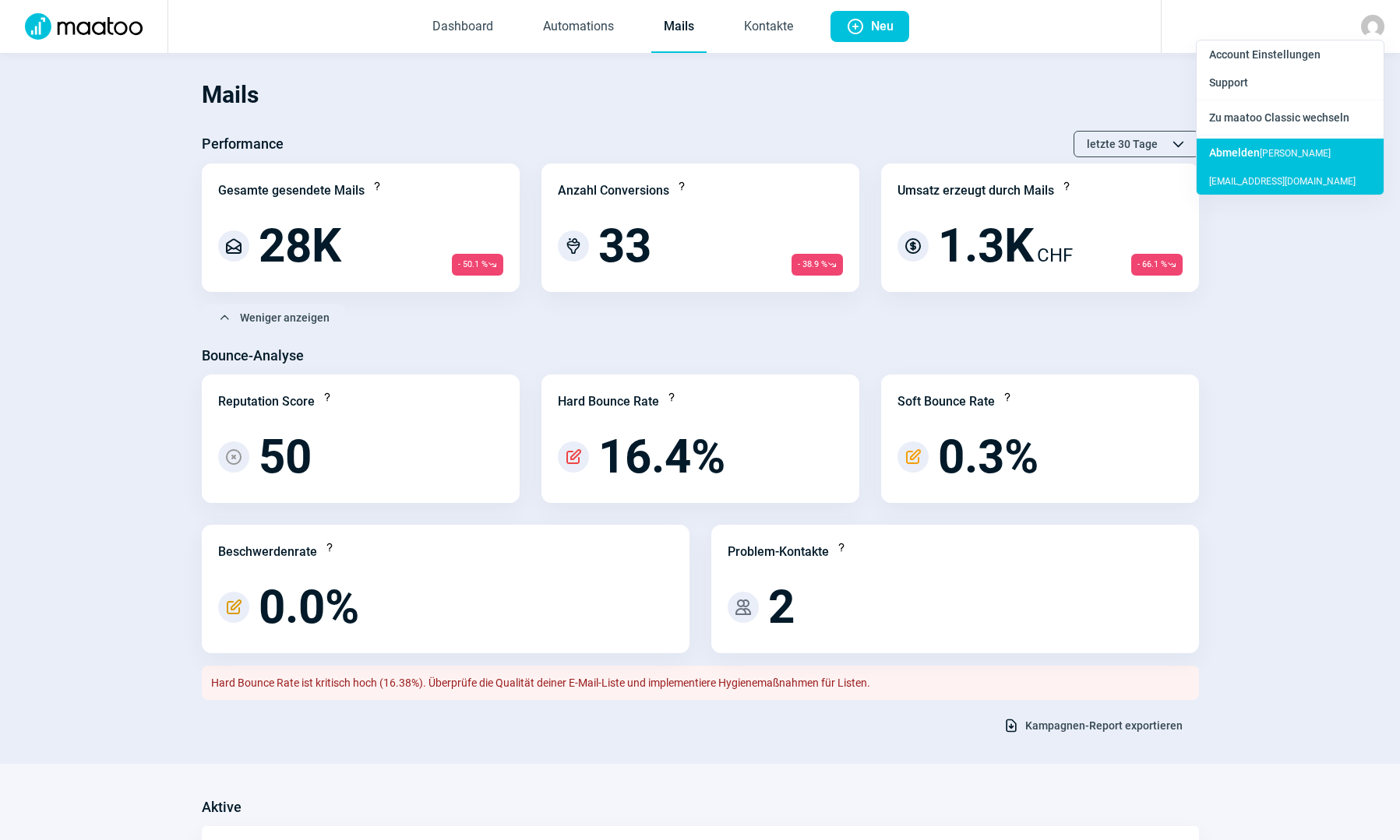
click at [1230, 149] on span "Abmelden" at bounding box center [1233, 153] width 51 height 13
